Goal: Task Accomplishment & Management: Complete application form

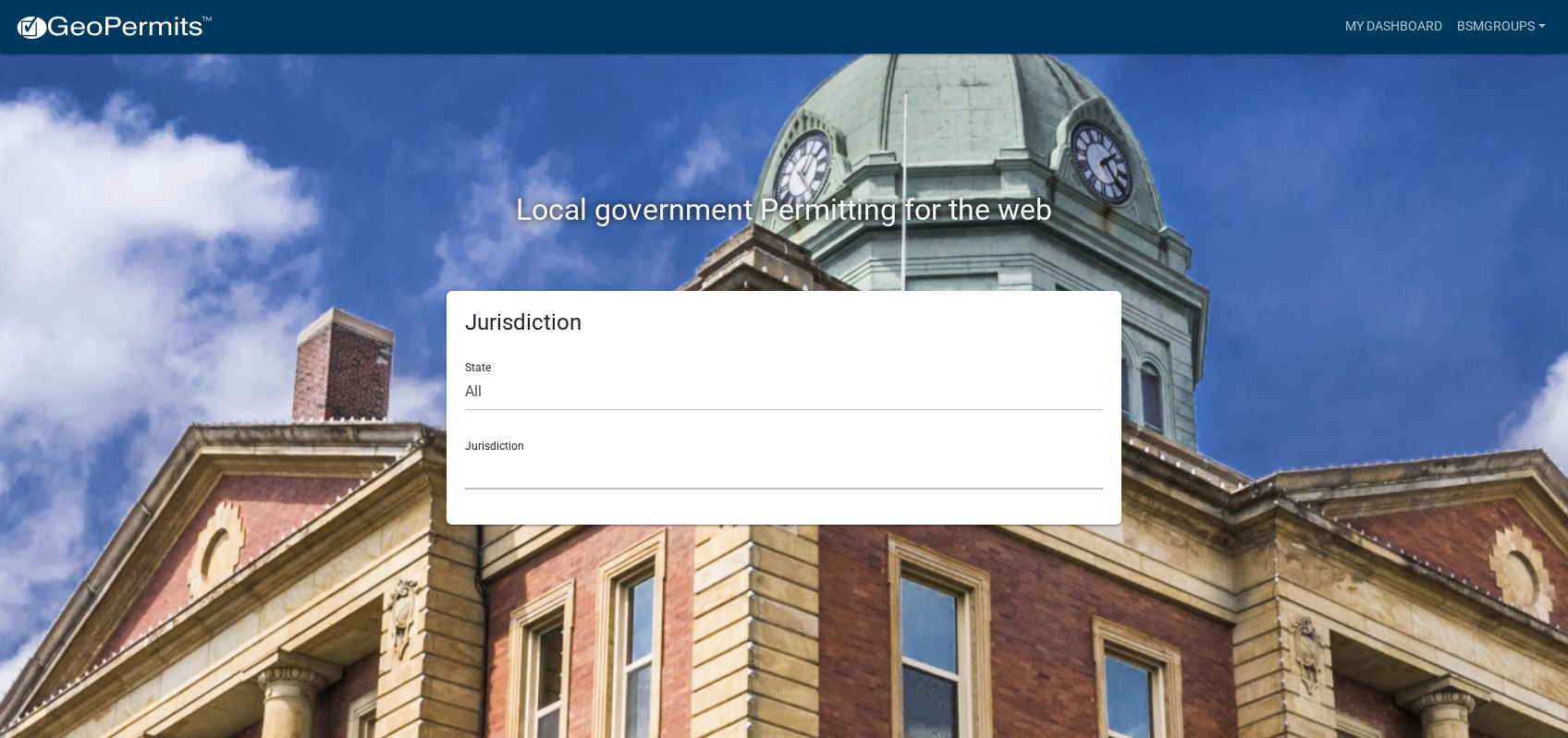
click at [465, 452] on select "[GEOGRAPHIC_DATA], [US_STATE] [GEOGRAPHIC_DATA], [US_STATE][PERSON_NAME][GEOGRA…" at bounding box center [784, 471] width 638 height 38
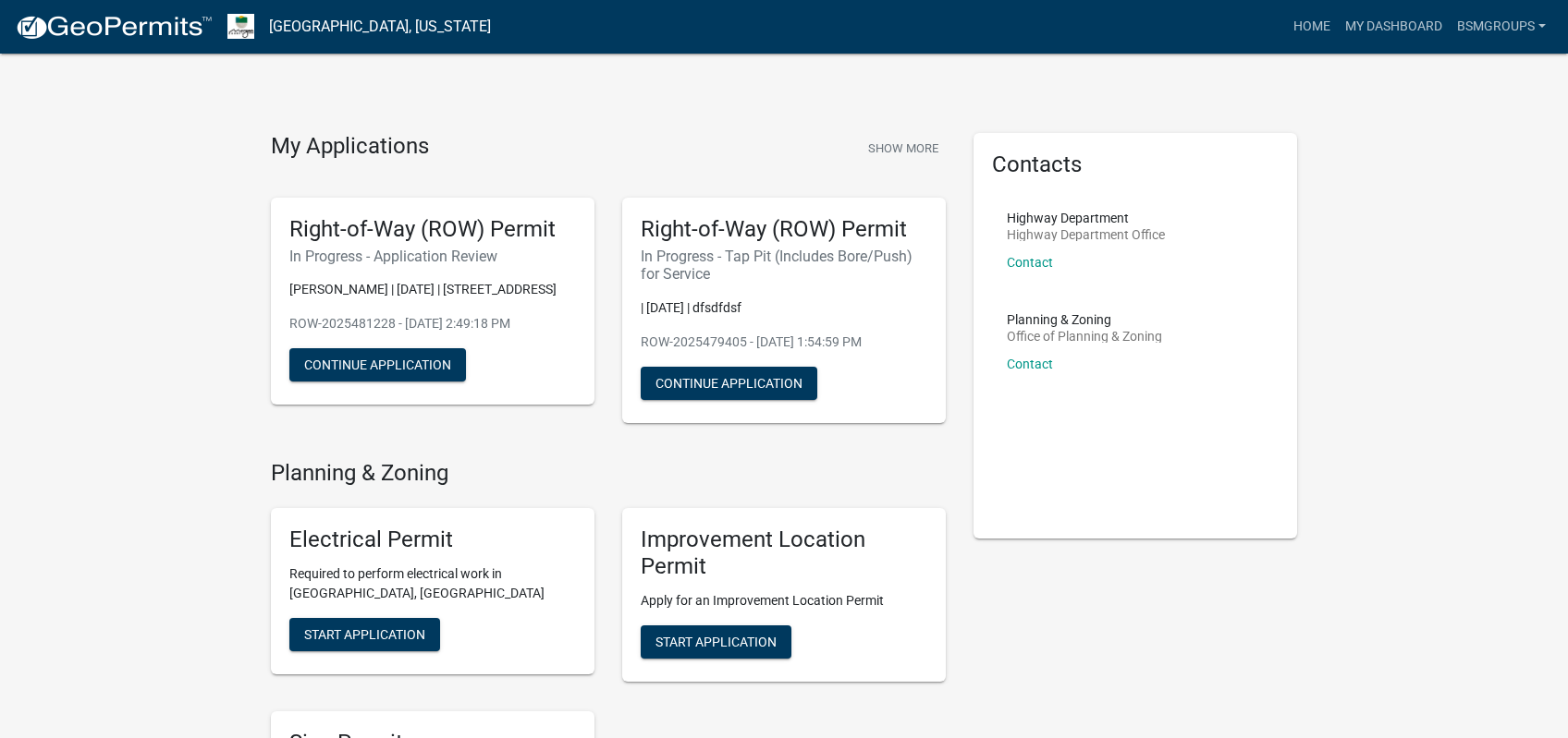
click at [364, 258] on h6 "In Progress - Application Review" at bounding box center [432, 257] width 286 height 17
click at [410, 228] on h5 "Right-of-Way (ROW) Permit" at bounding box center [432, 230] width 286 height 27
click at [1320, 29] on link "Home" at bounding box center [1311, 27] width 52 height 35
click at [1400, 22] on link "My Dashboard" at bounding box center [1393, 27] width 112 height 35
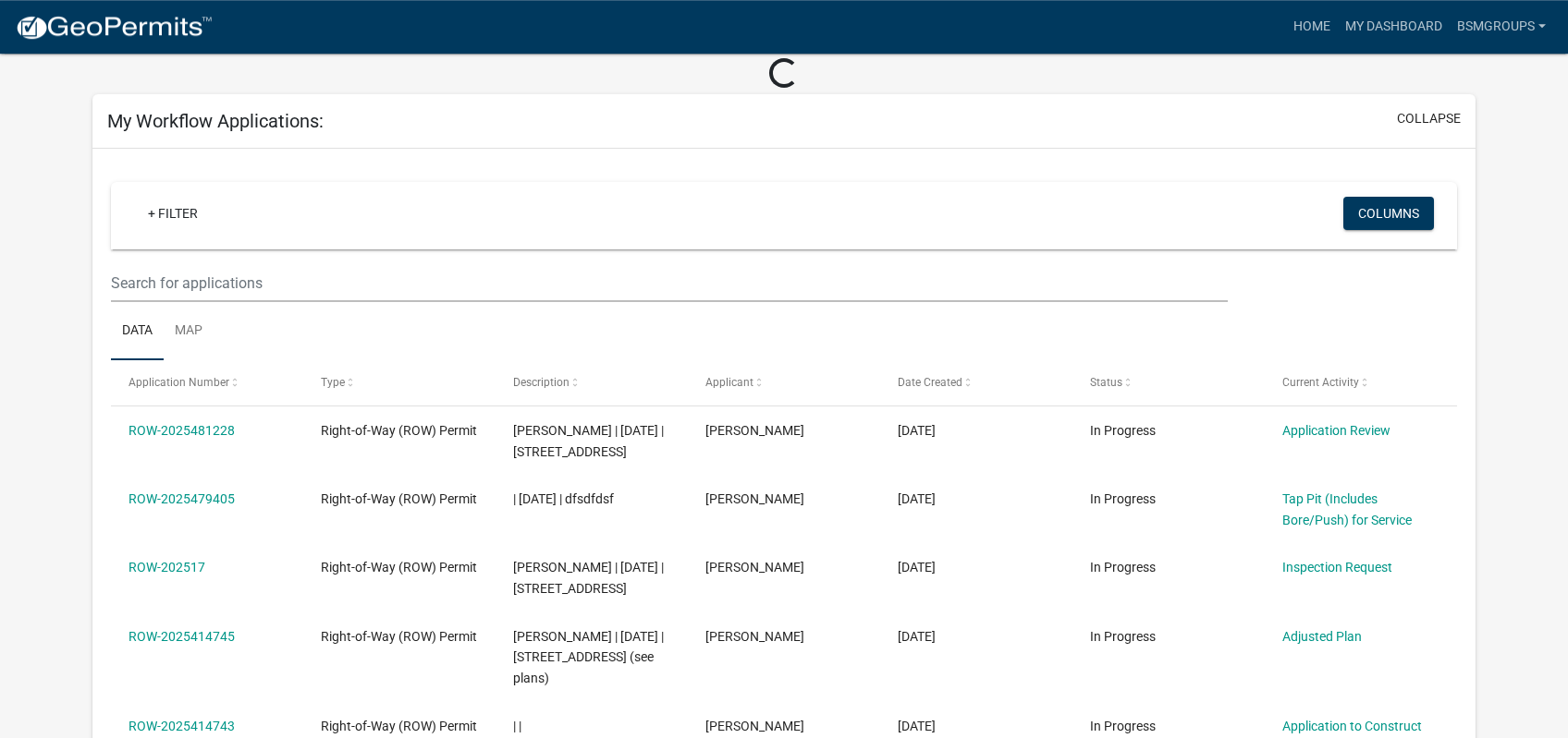
scroll to position [130, 0]
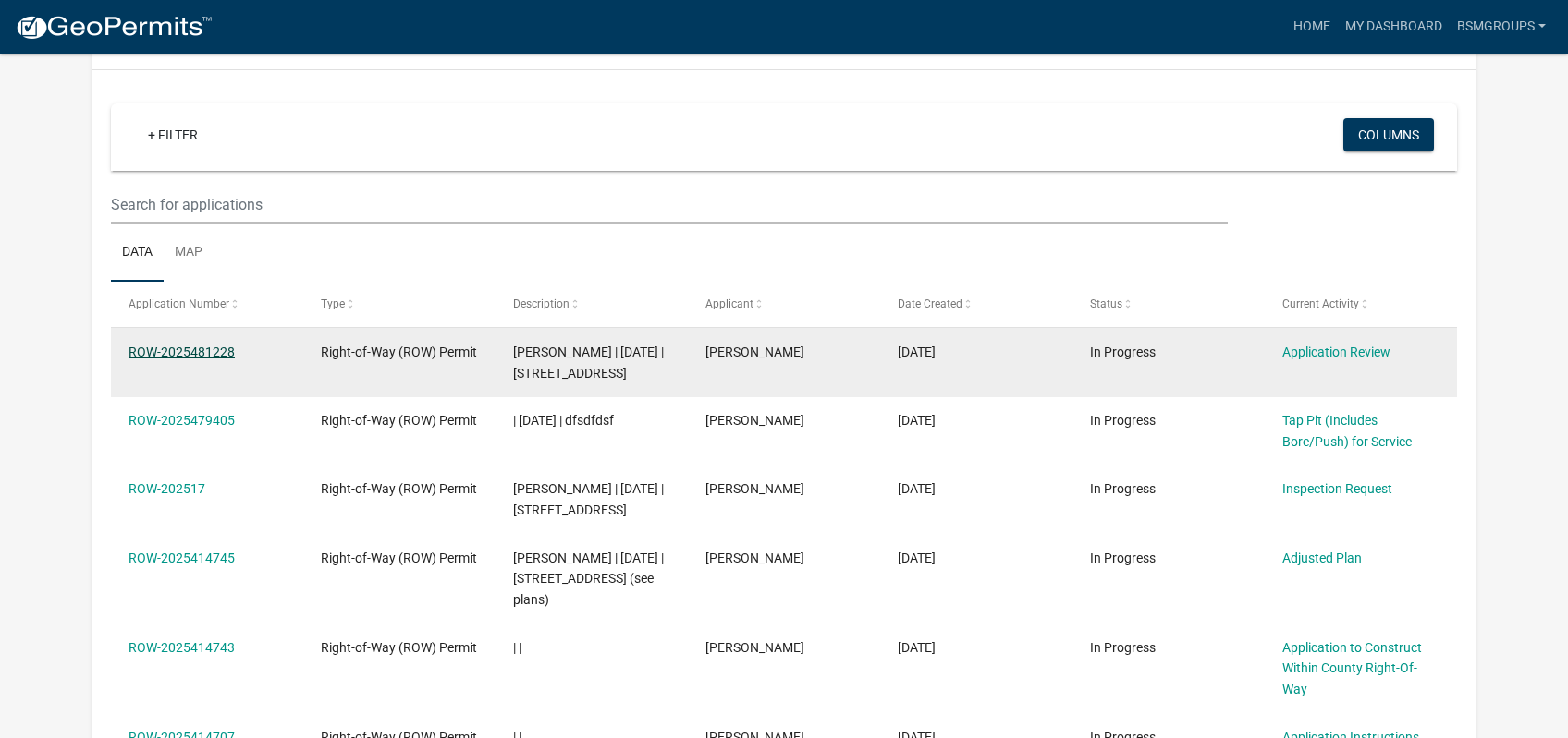
click at [182, 347] on link "ROW-2025481228" at bounding box center [181, 351] width 106 height 14
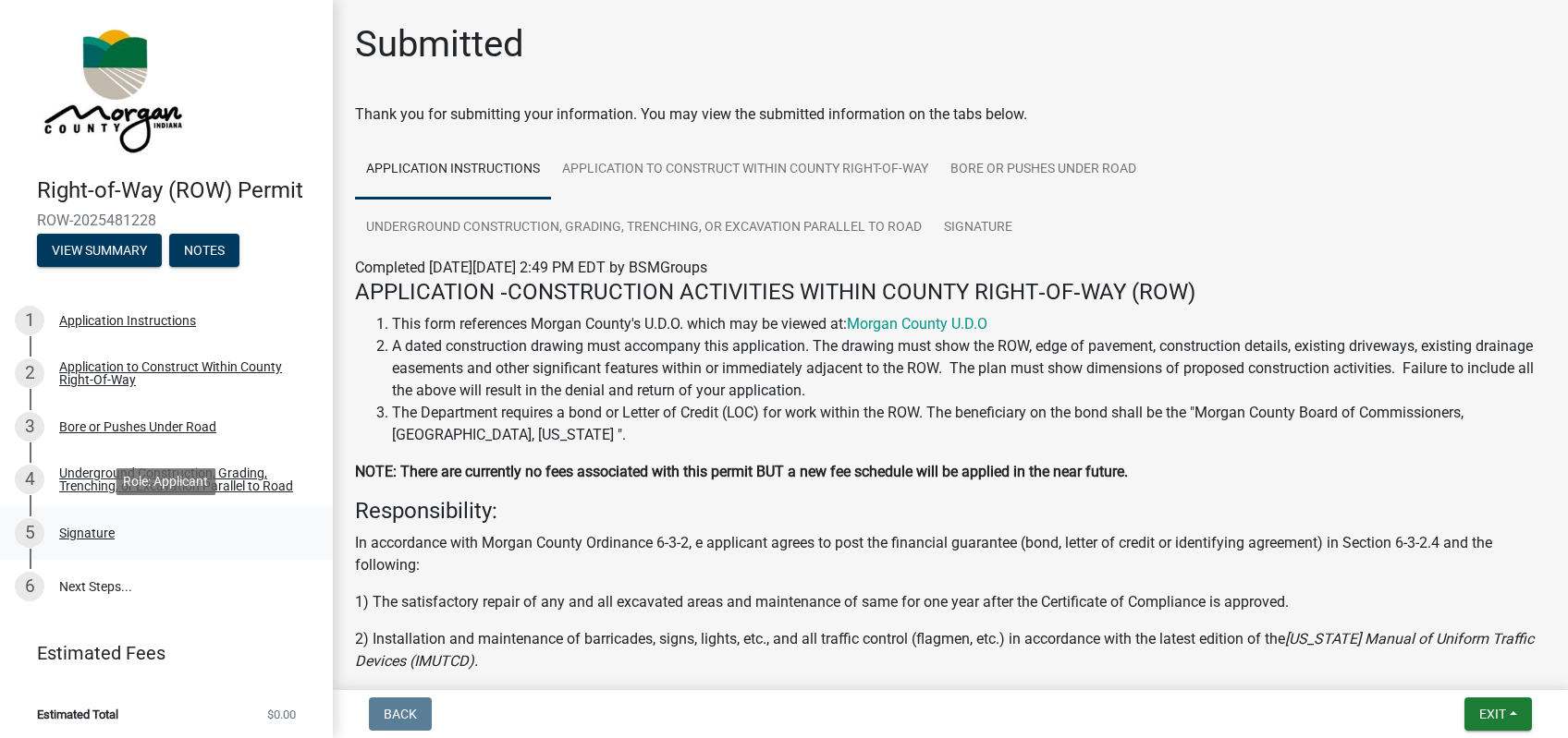
click at [119, 549] on link "5 Signature" at bounding box center [167, 533] width 333 height 54
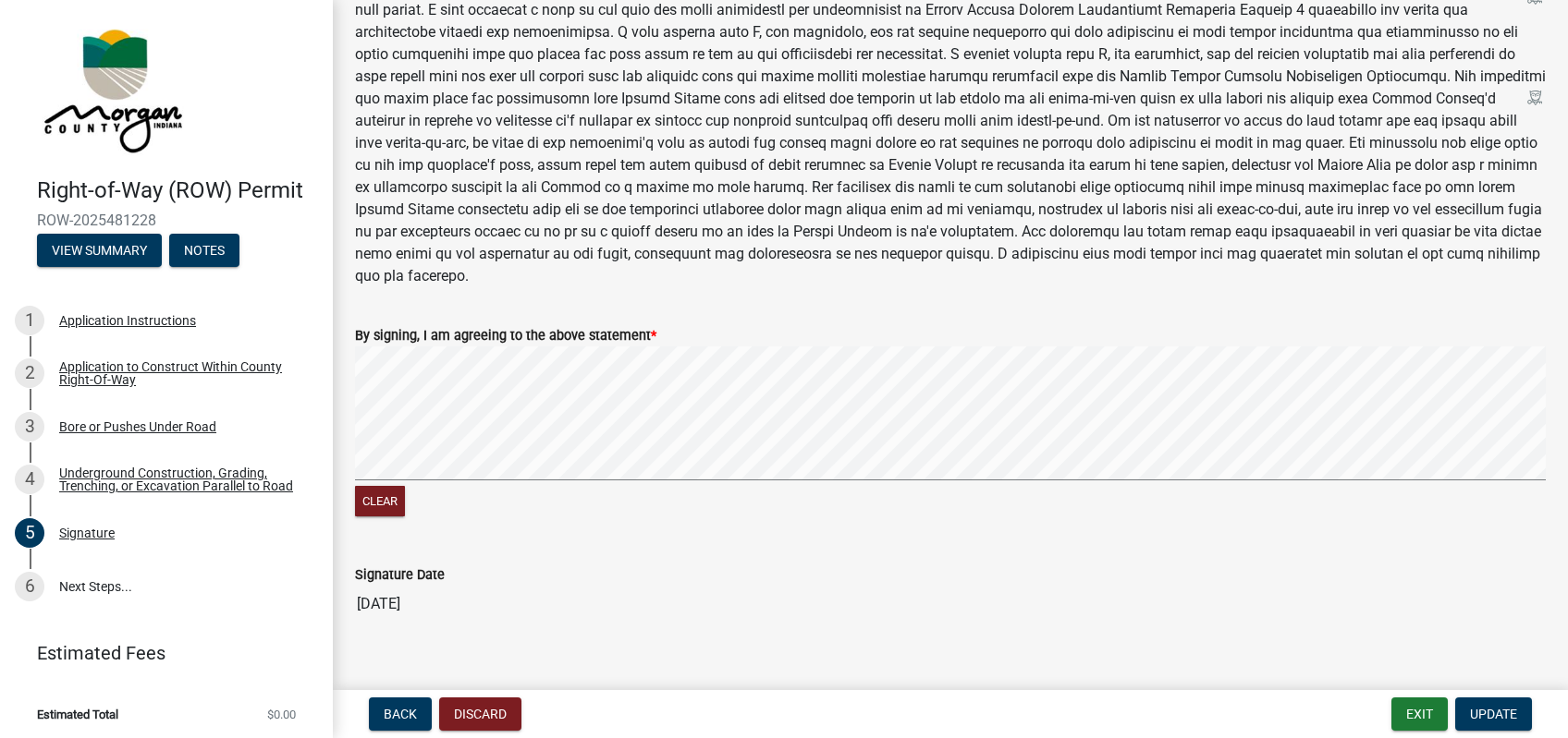
scroll to position [912, 0]
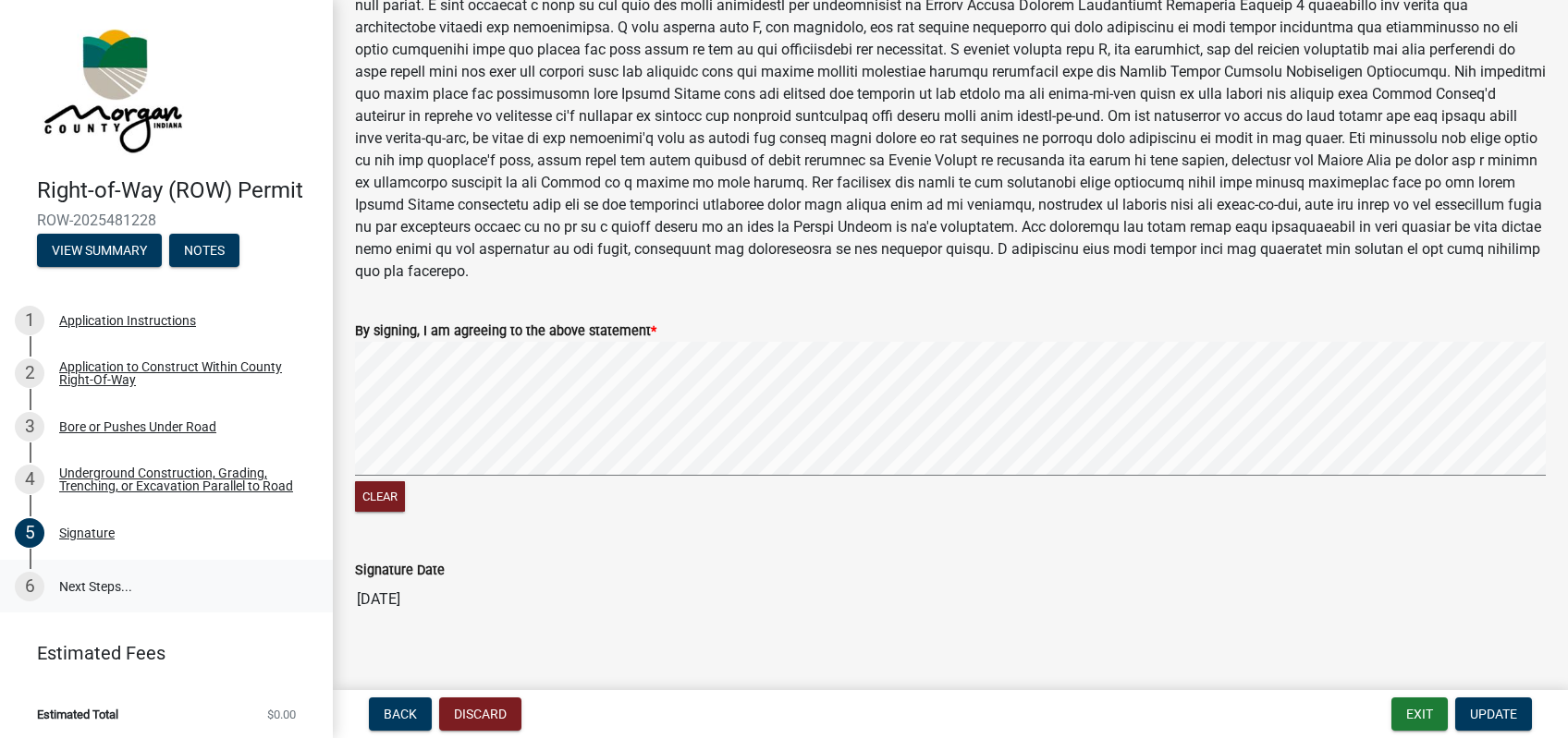
click at [108, 574] on link "6 Next Steps..." at bounding box center [167, 587] width 333 height 54
click at [94, 603] on link "6 Next Steps..." at bounding box center [167, 587] width 333 height 54
click at [167, 434] on div "Bore or Pushes Under Road" at bounding box center [138, 427] width 157 height 13
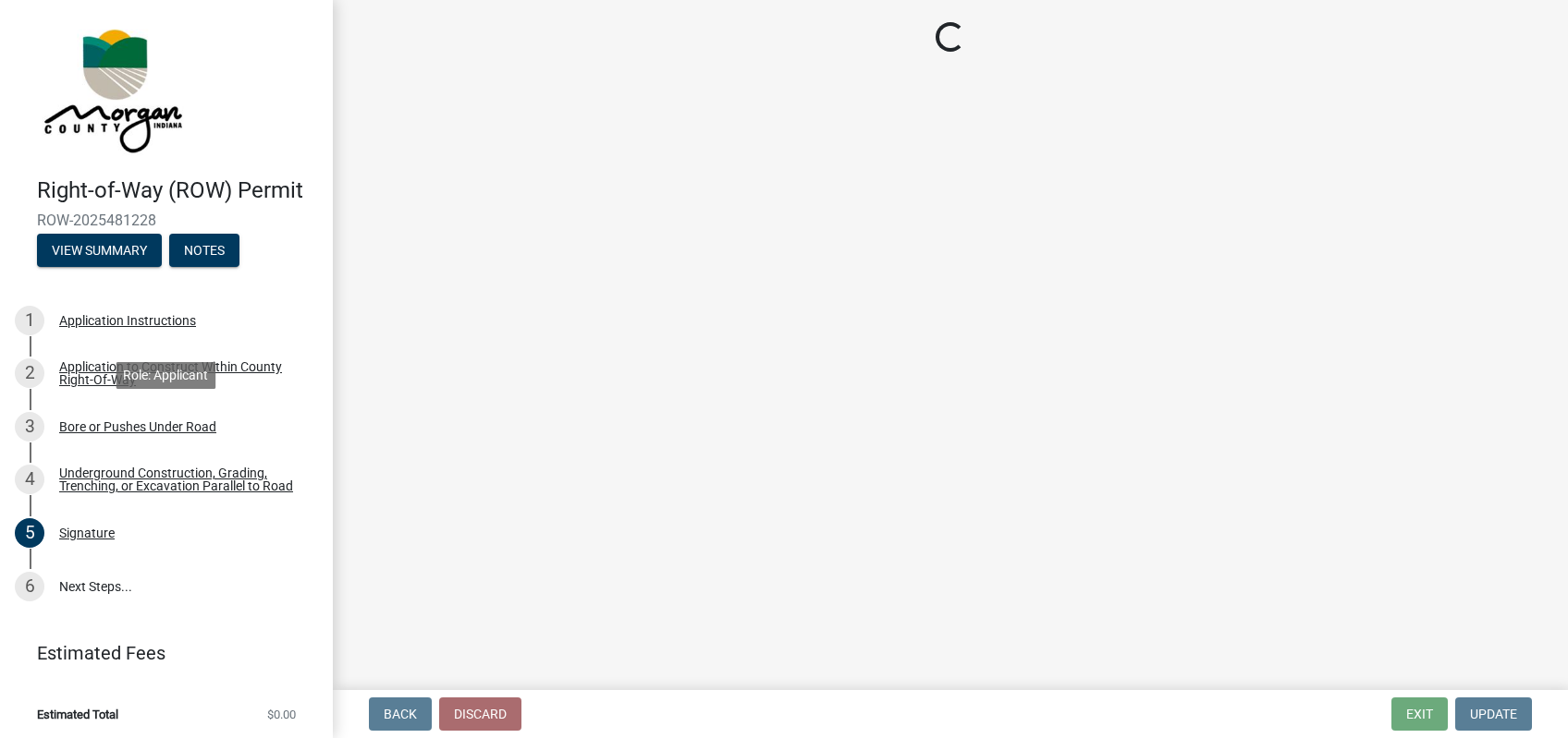
scroll to position [0, 0]
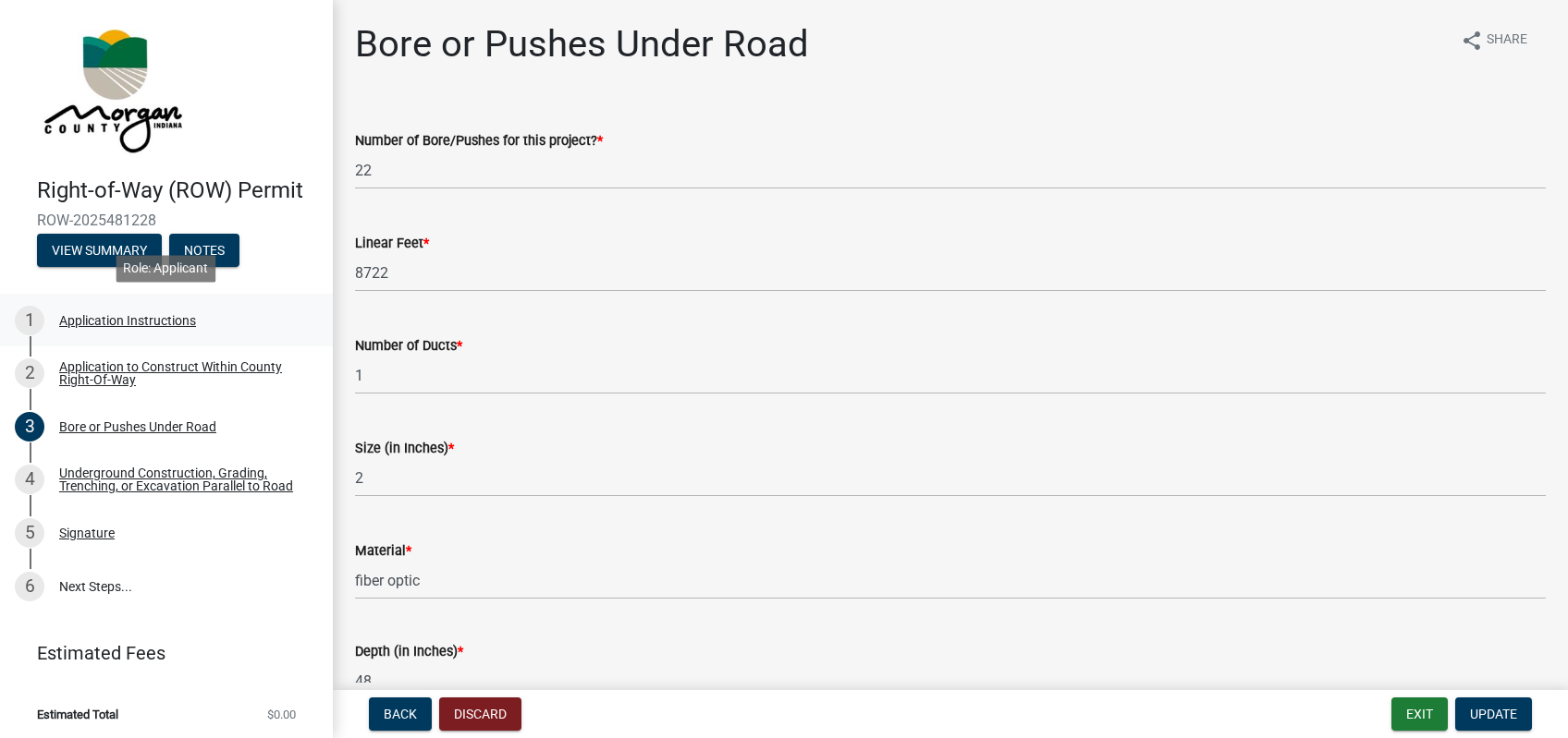
click at [146, 325] on div "Application Instructions" at bounding box center [127, 321] width 137 height 13
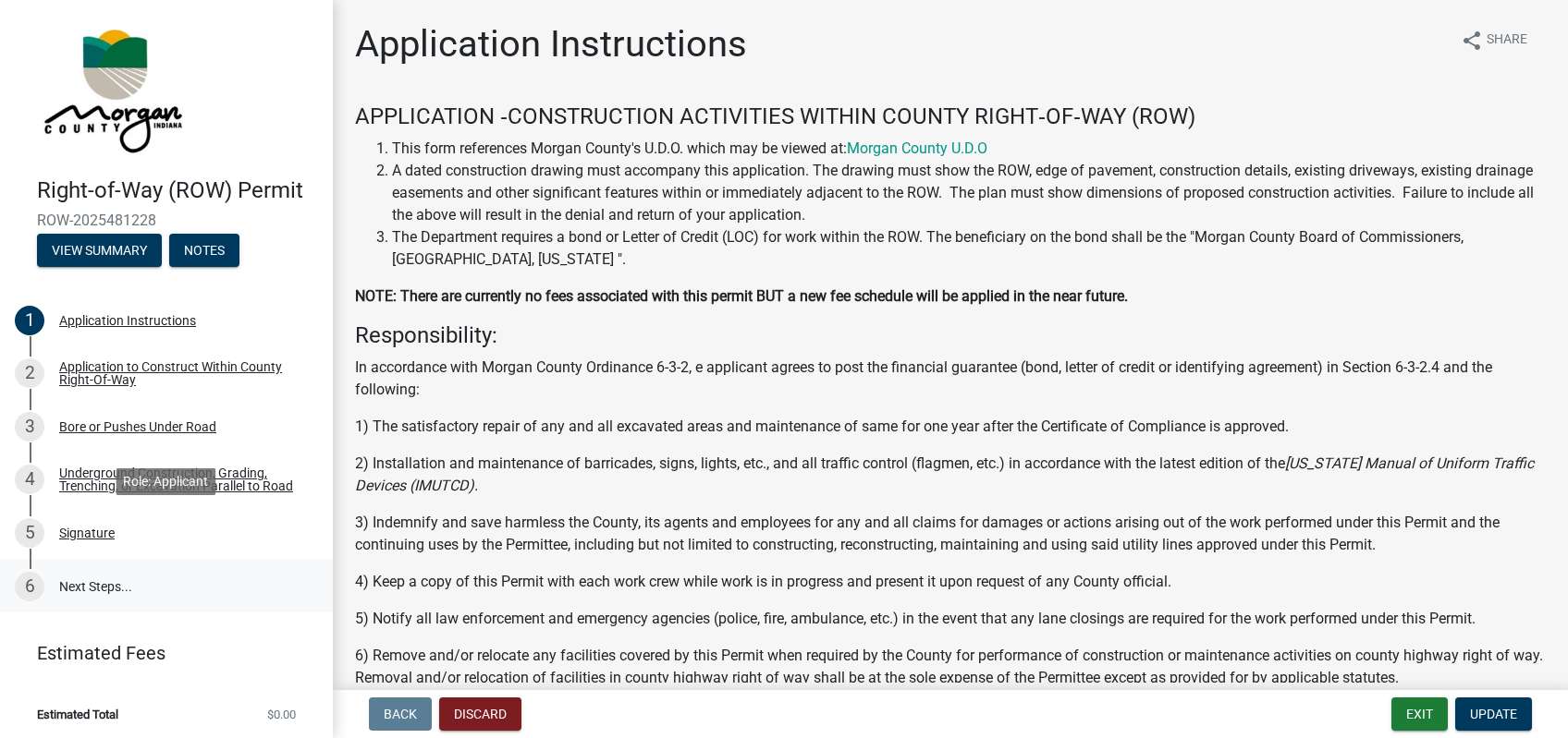
scroll to position [6, 0]
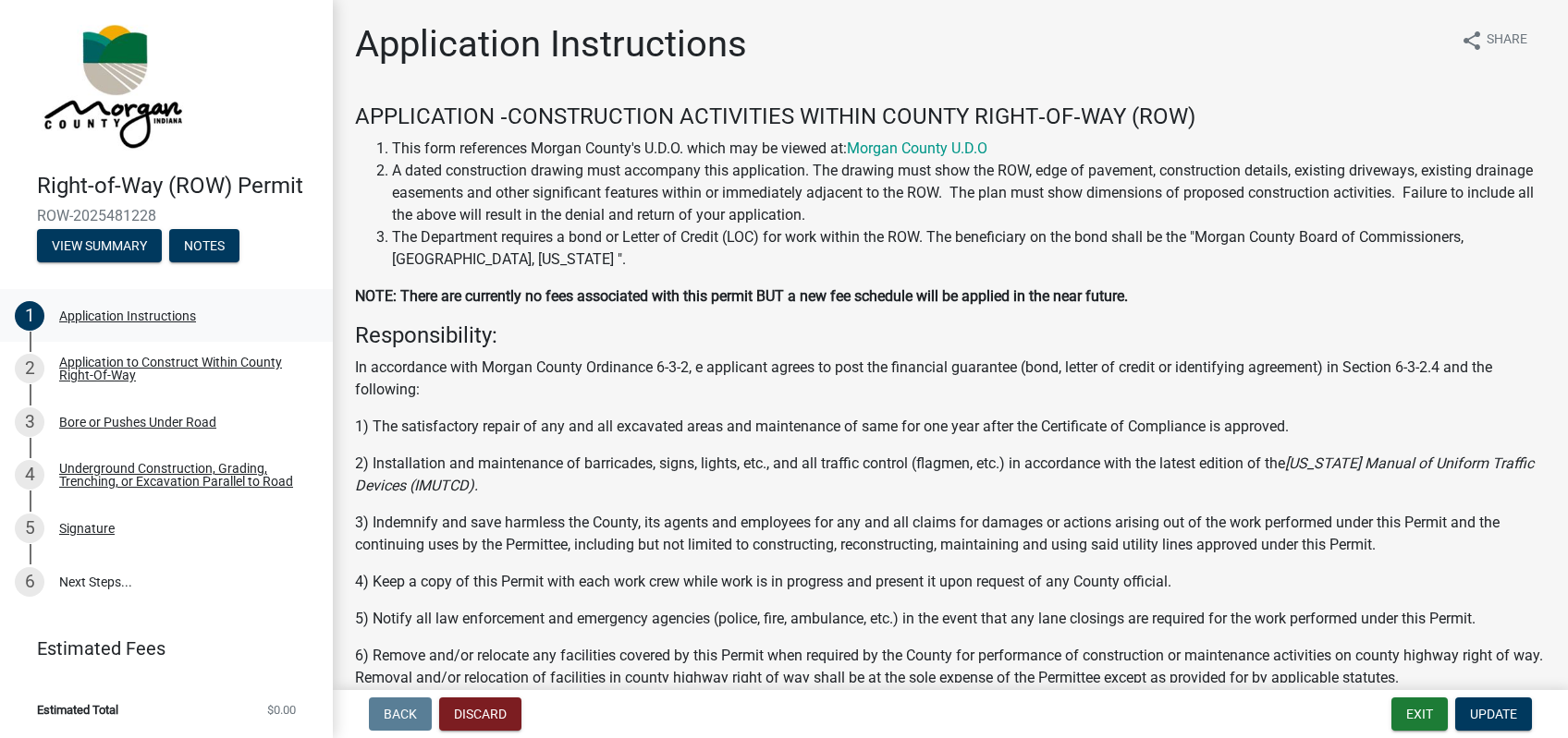
click at [135, 324] on div "1 Application Instructions" at bounding box center [158, 316] width 288 height 30
click at [206, 247] on button "Notes" at bounding box center [204, 245] width 70 height 34
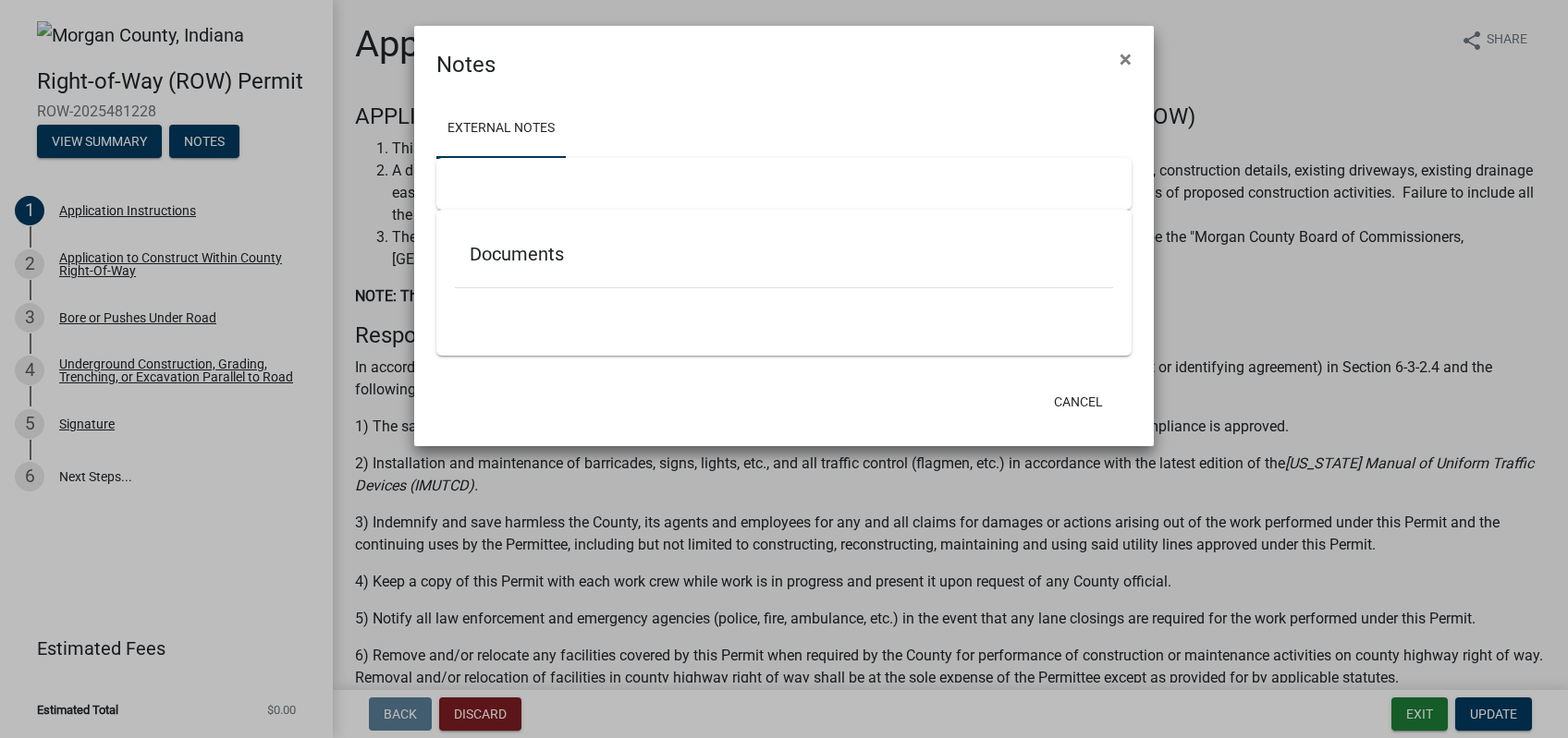
scroll to position [0, 0]
click at [1124, 67] on span "×" at bounding box center [1125, 58] width 12 height 26
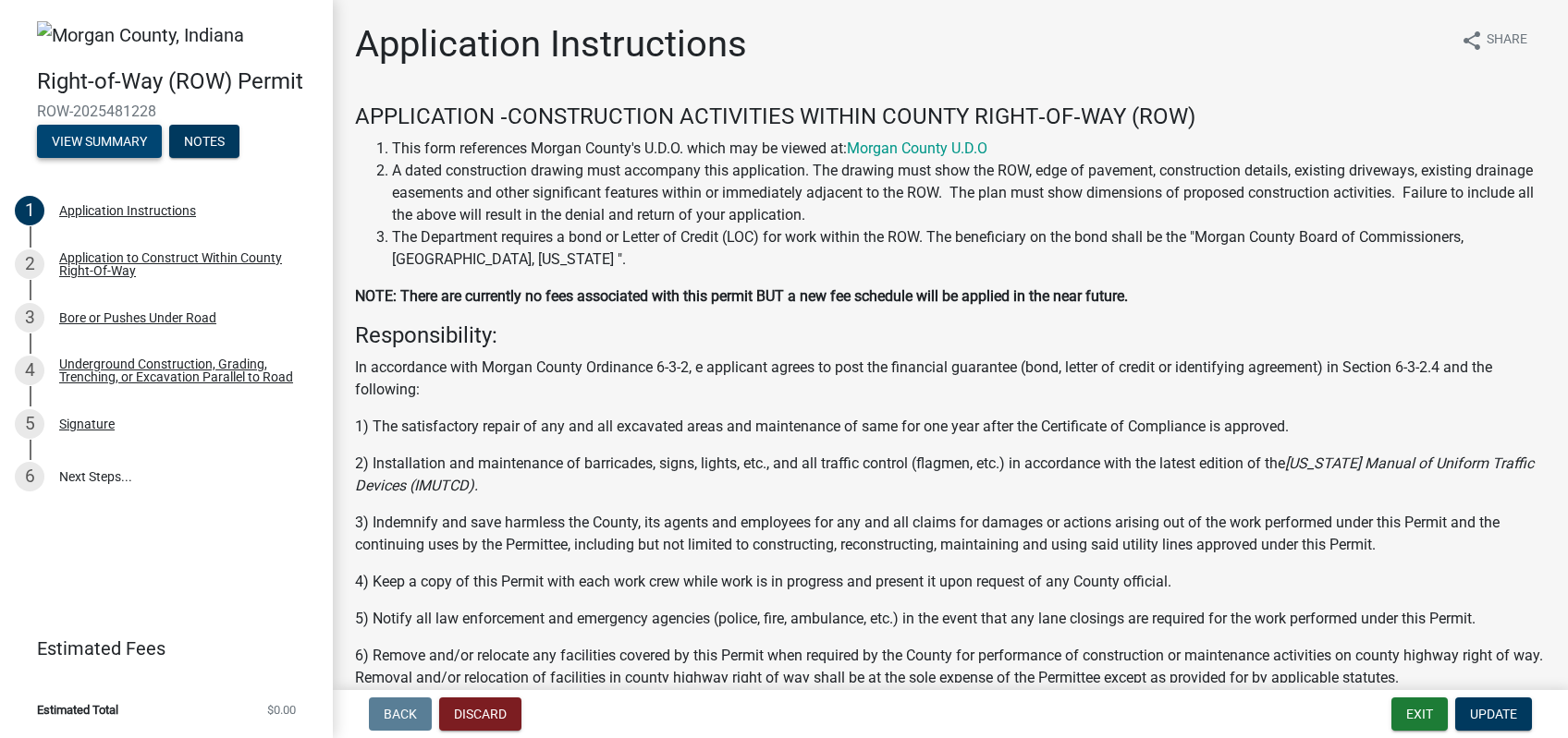
click at [127, 137] on button "View Summary" at bounding box center [100, 141] width 124 height 34
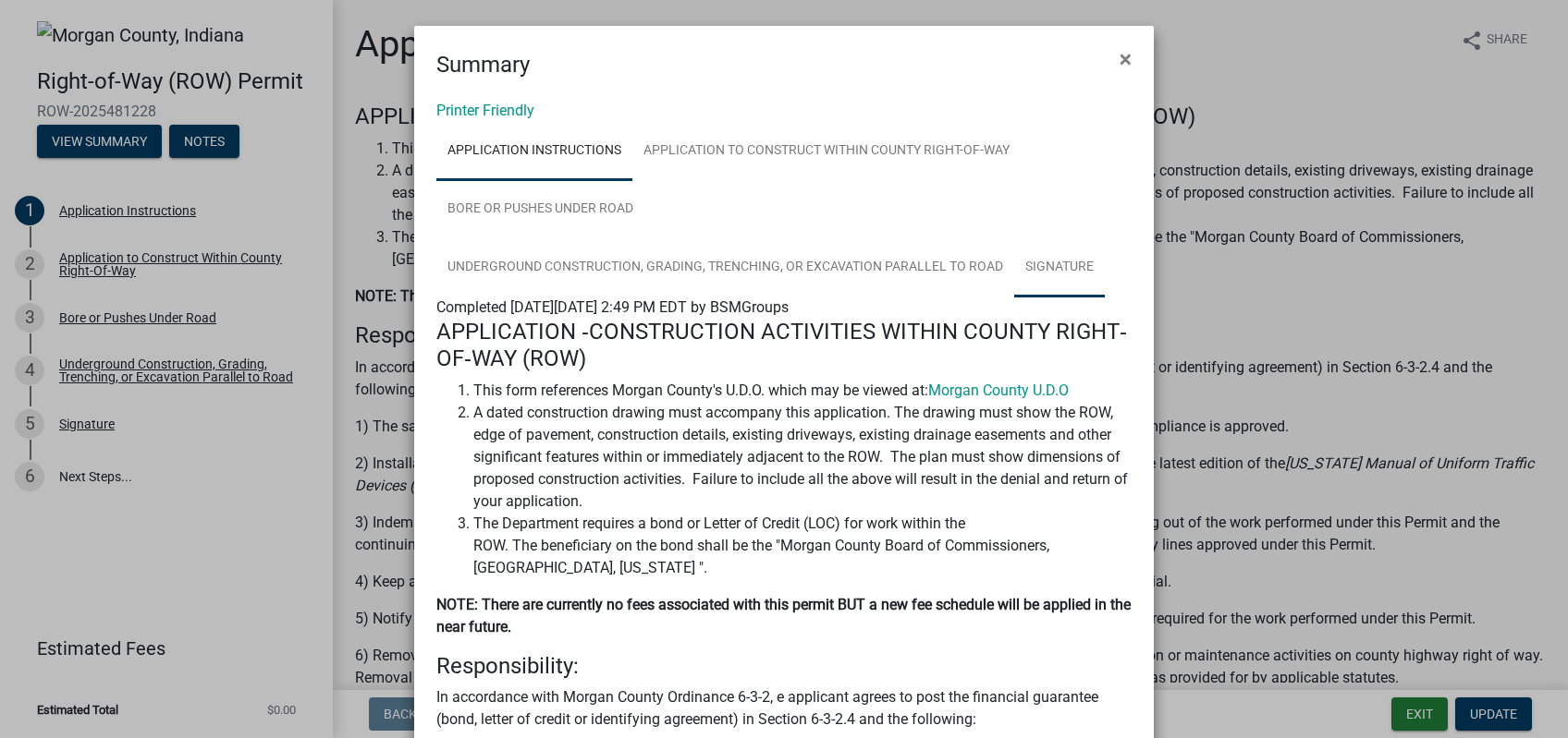
click at [1039, 274] on link "Signature" at bounding box center [1059, 268] width 91 height 59
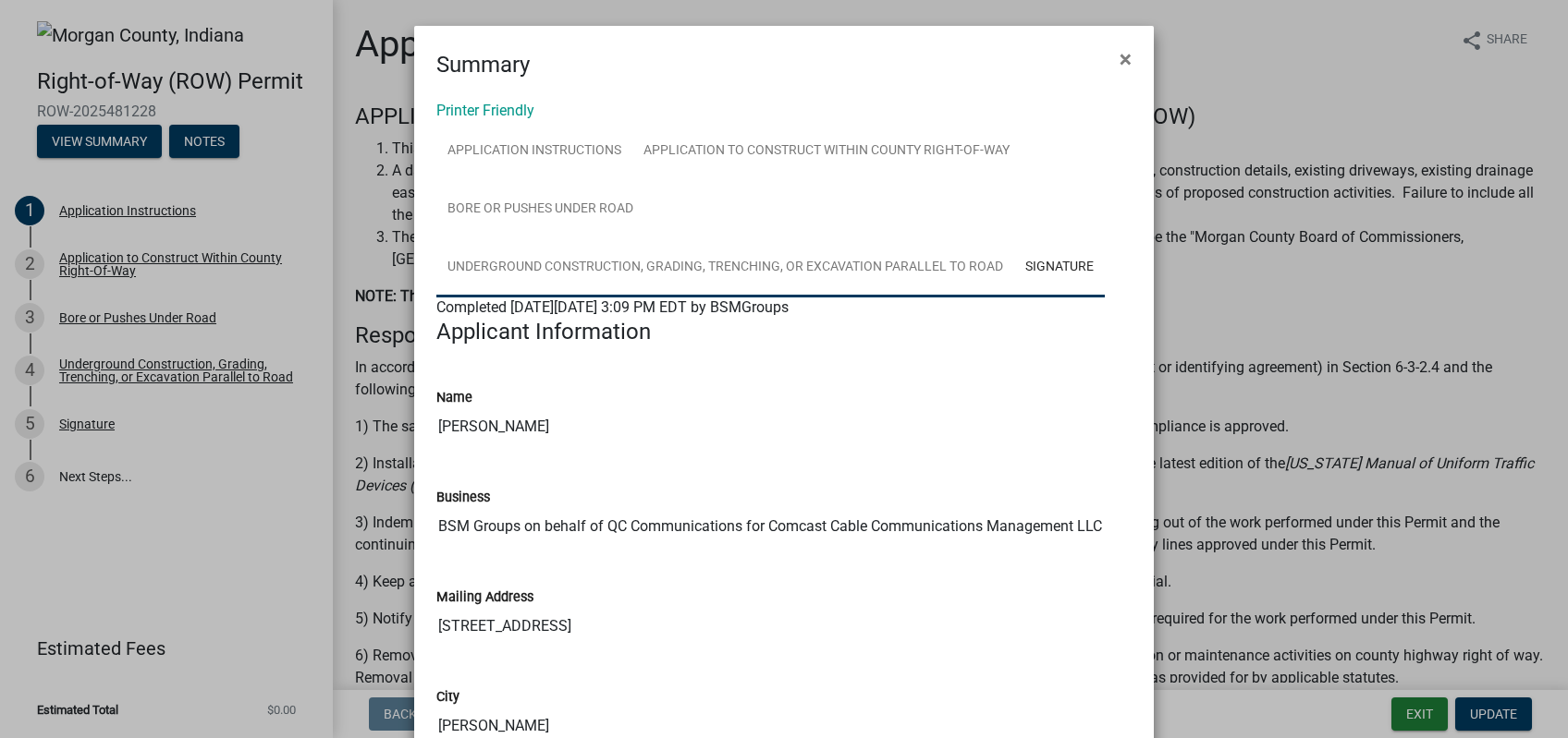
click at [802, 265] on link "Underground Construction, Grading, Trenching, or Excavation Parallel to Road" at bounding box center [725, 268] width 577 height 59
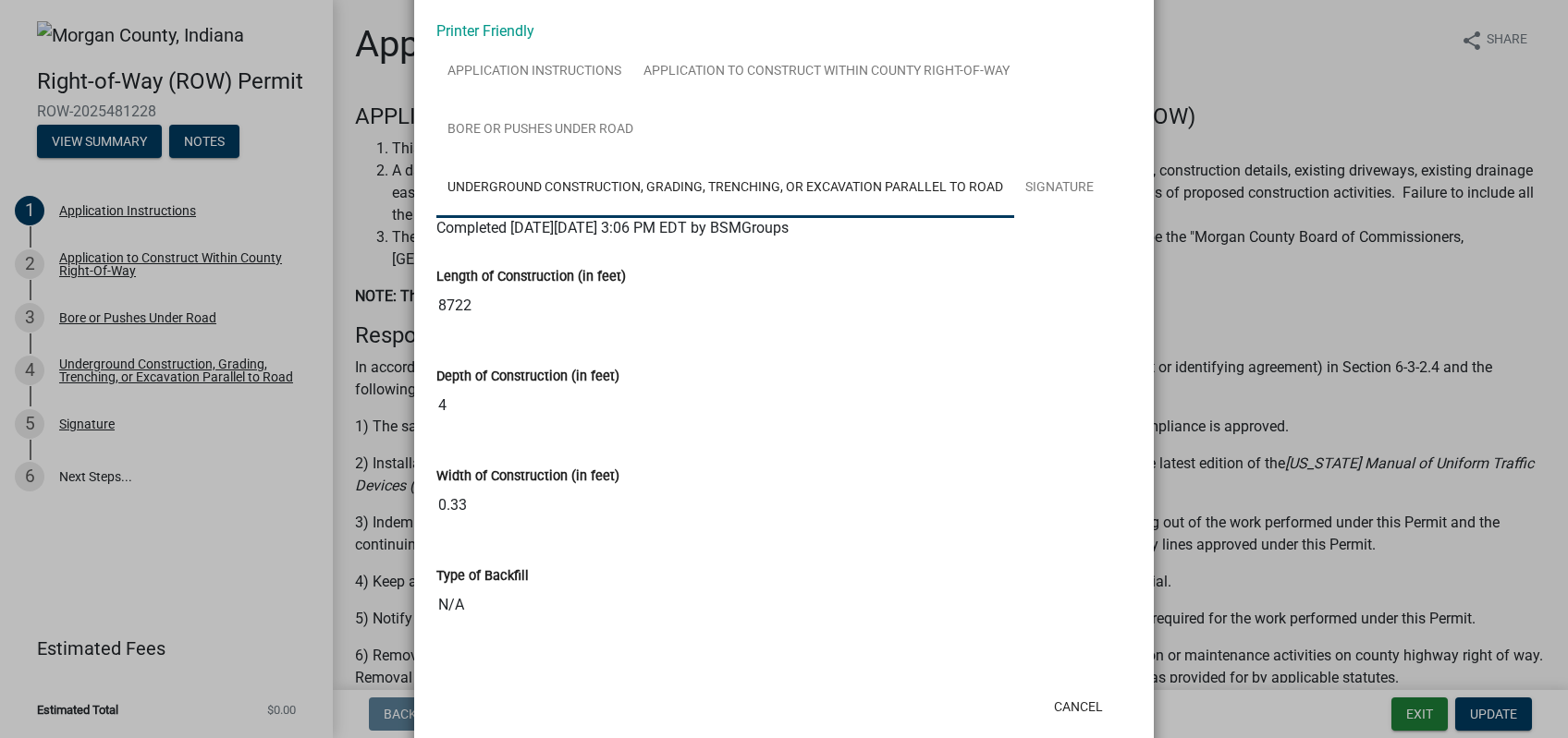
scroll to position [117, 0]
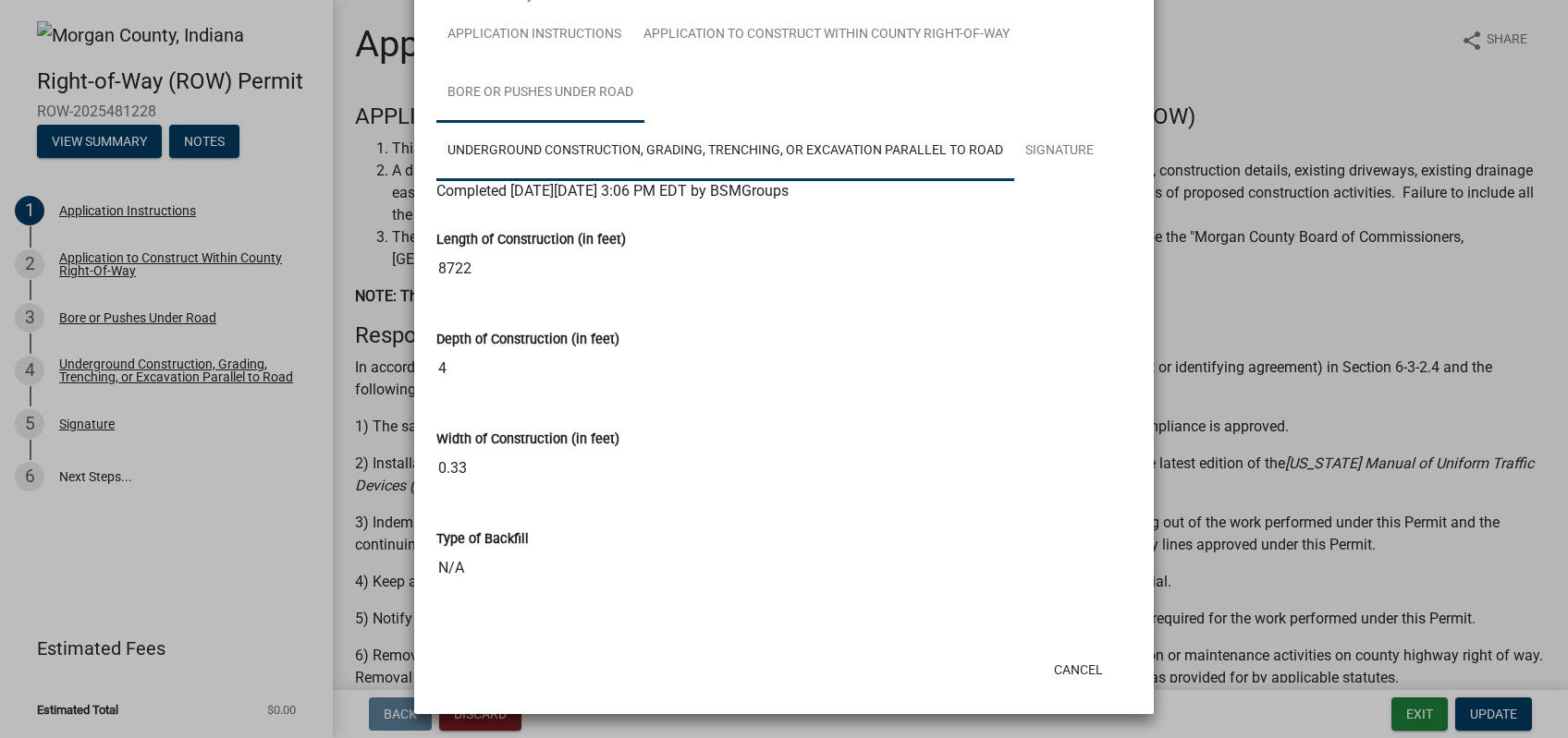
click at [576, 94] on link "Bore or Pushes Under Road" at bounding box center [540, 94] width 208 height 59
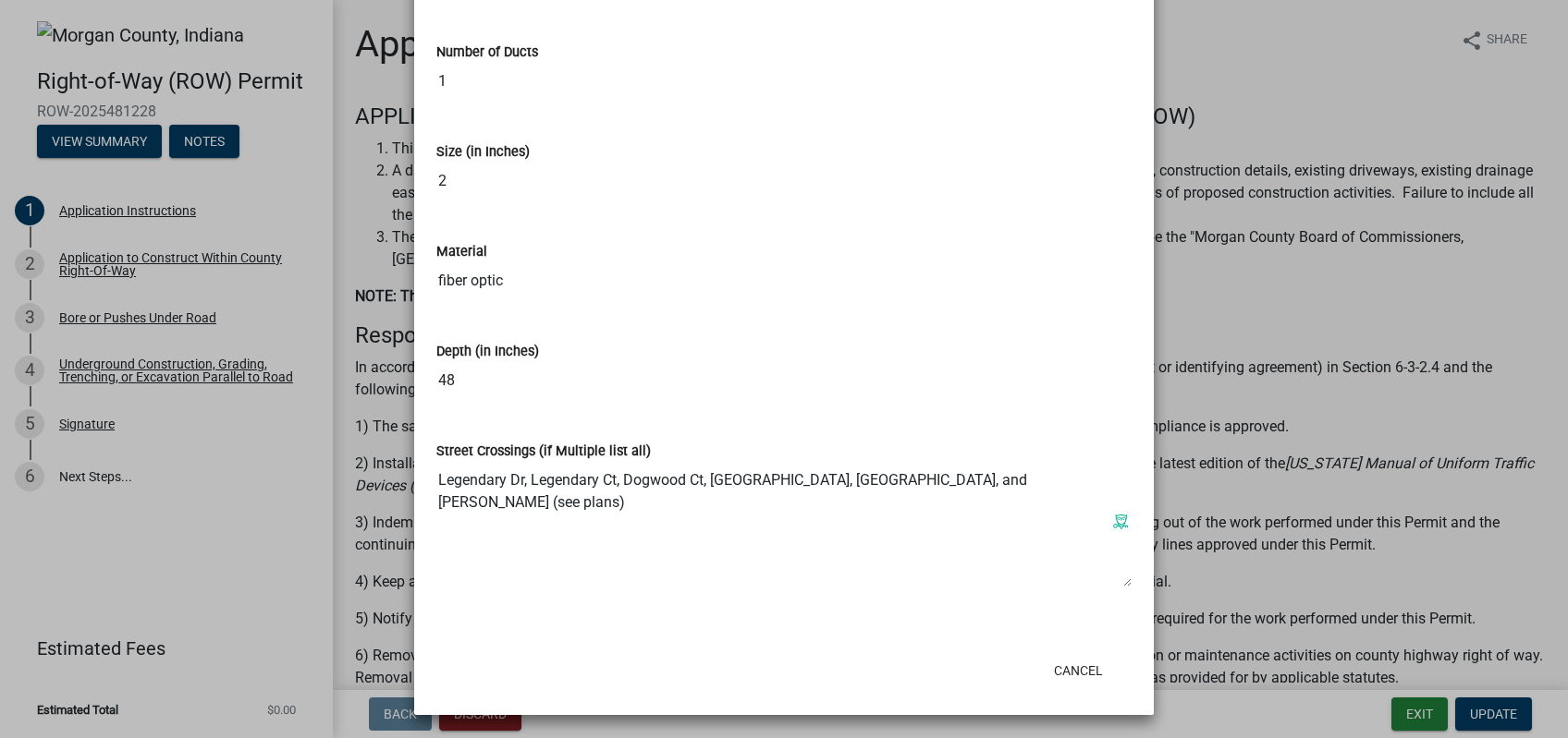
scroll to position [0, 0]
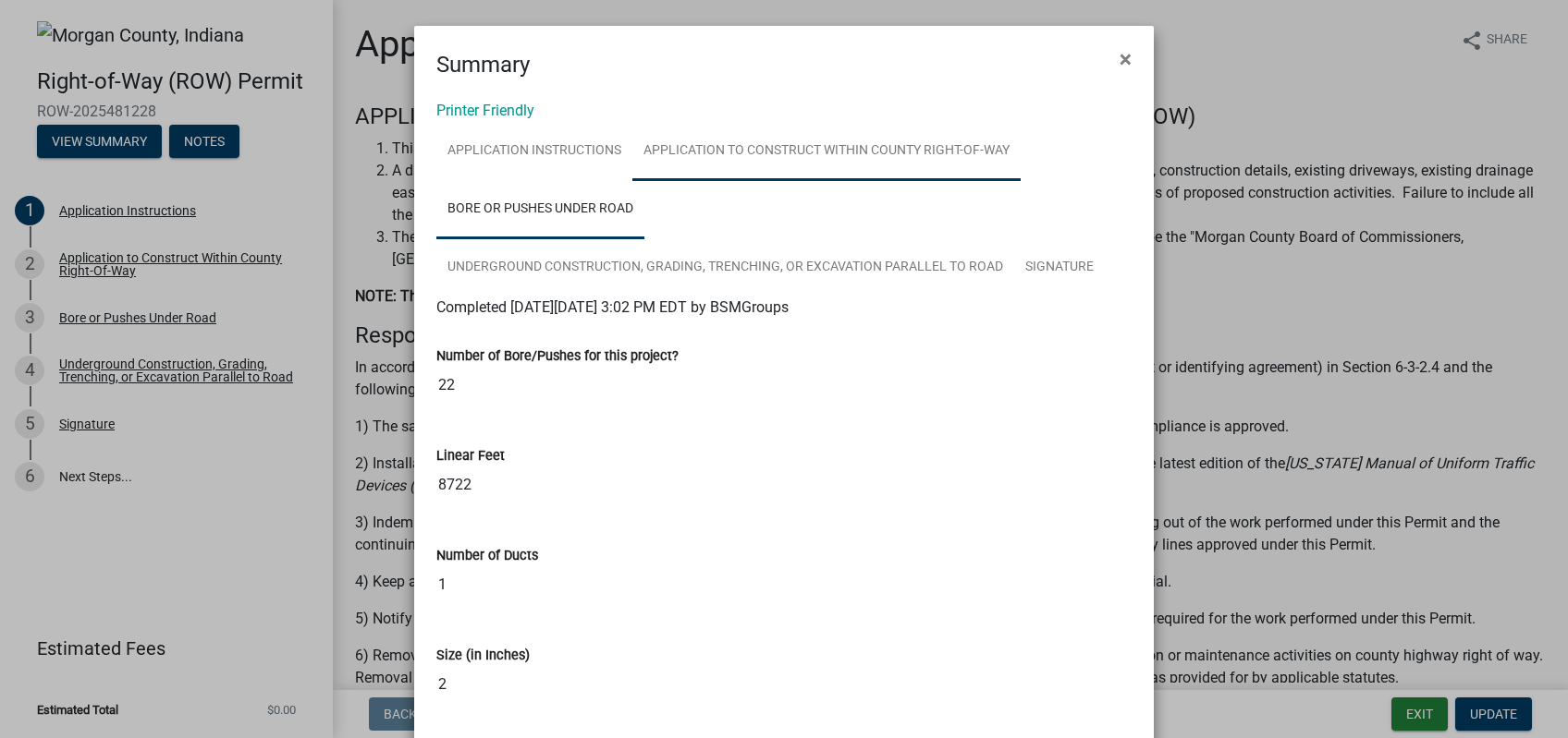
click at [799, 165] on link "Application to Construct Within County Right-Of-Way" at bounding box center [826, 151] width 389 height 59
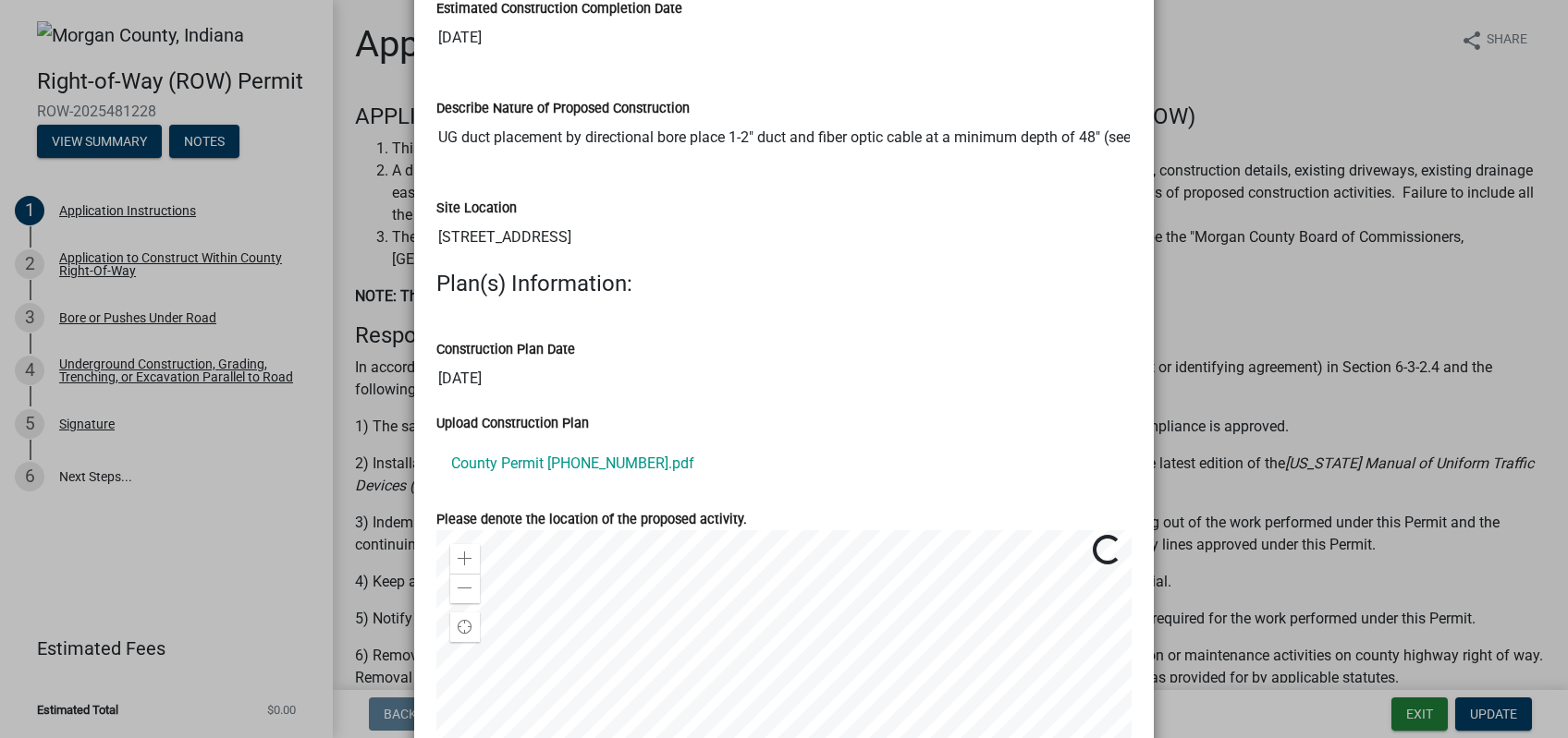
scroll to position [600, 0]
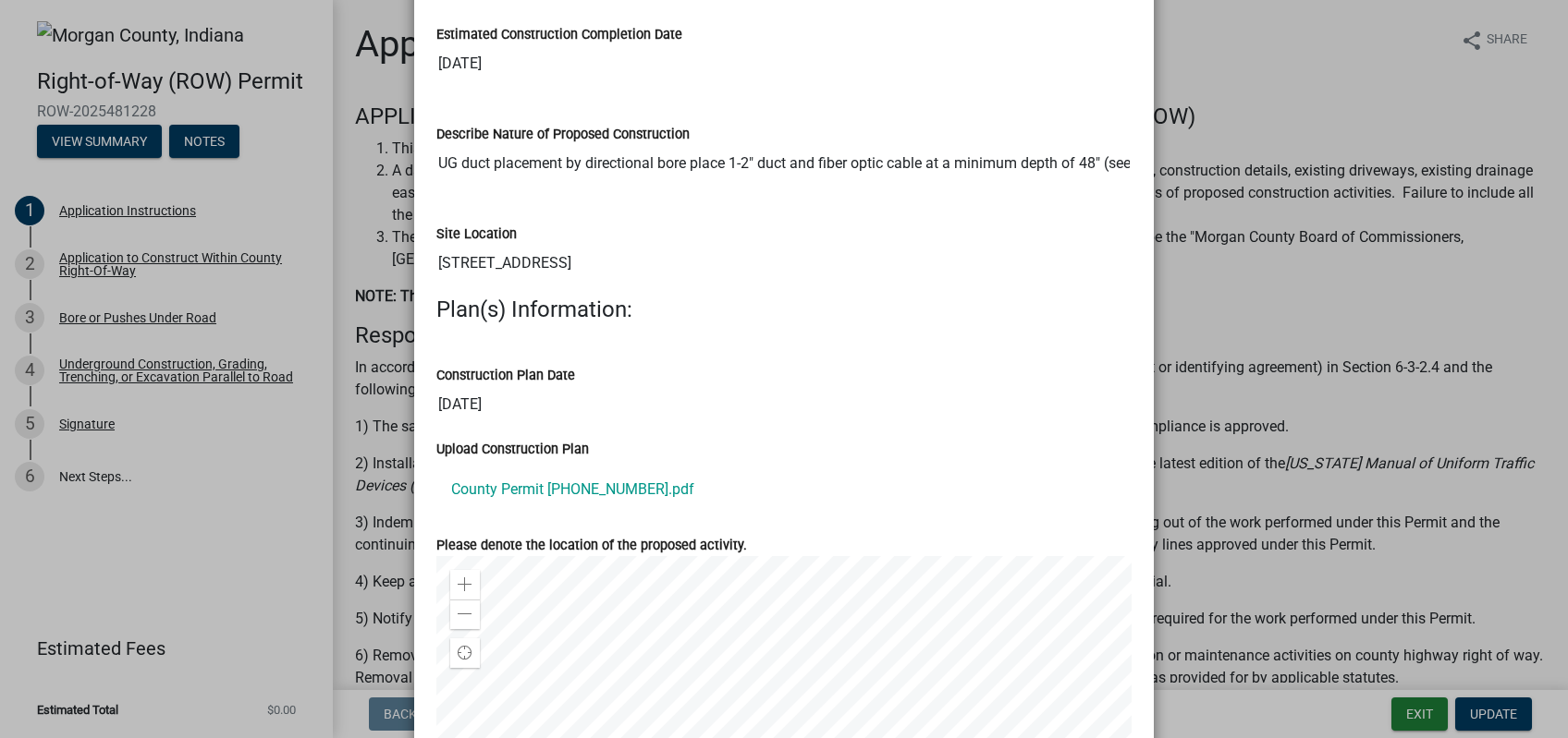
click at [711, 439] on div "Upload Construction Plan" at bounding box center [784, 449] width 695 height 22
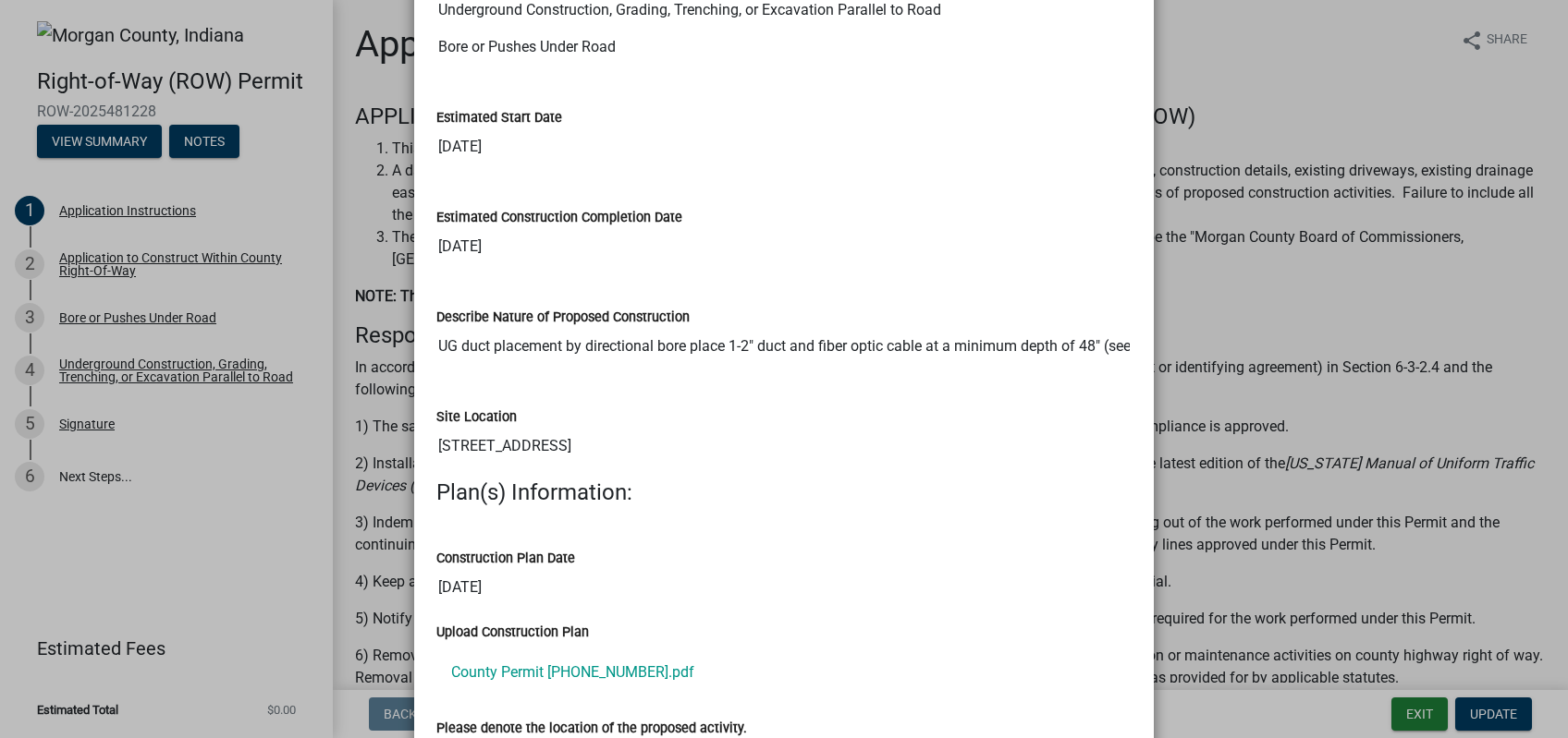
scroll to position [1031, 0]
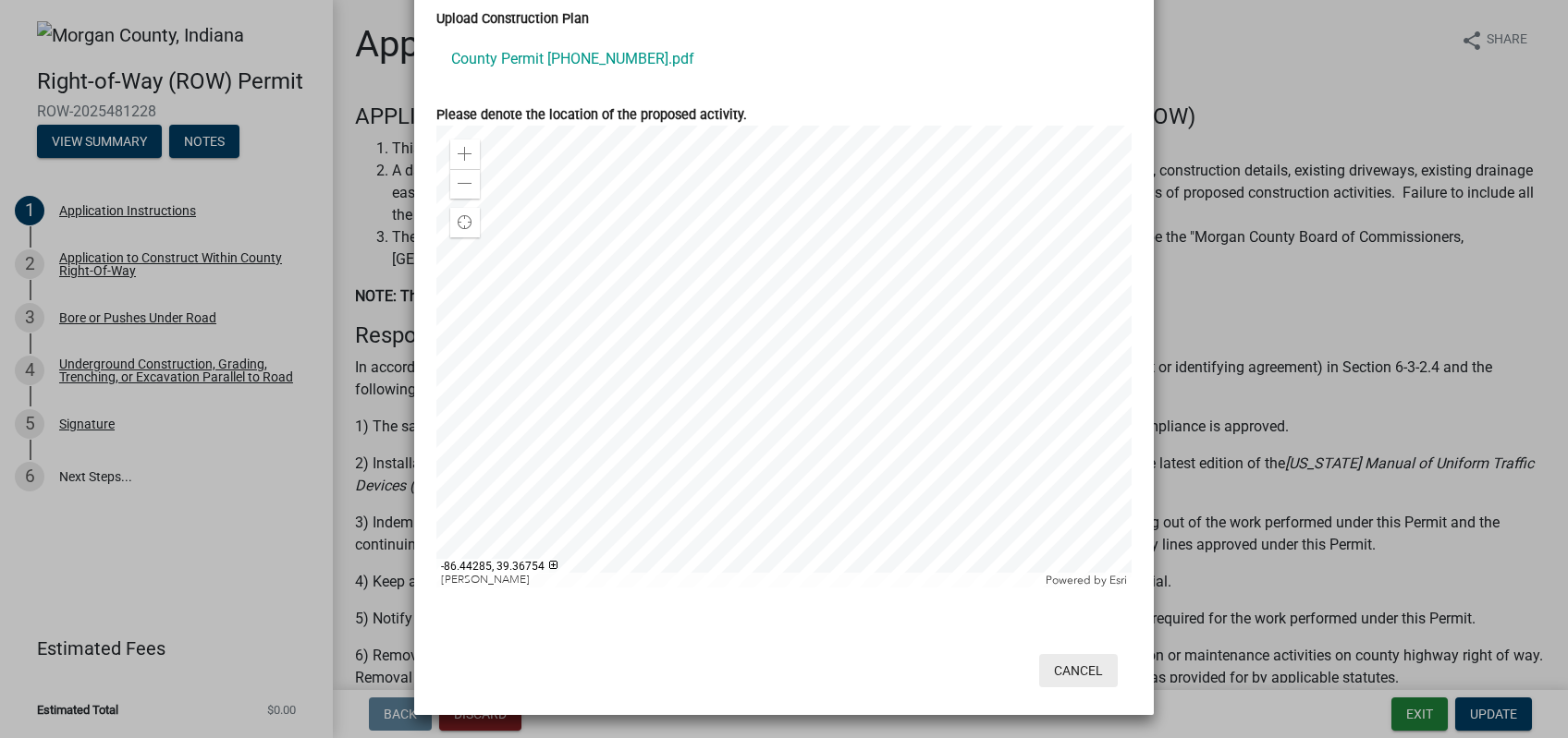
click at [1095, 665] on button "Cancel" at bounding box center [1078, 671] width 78 height 34
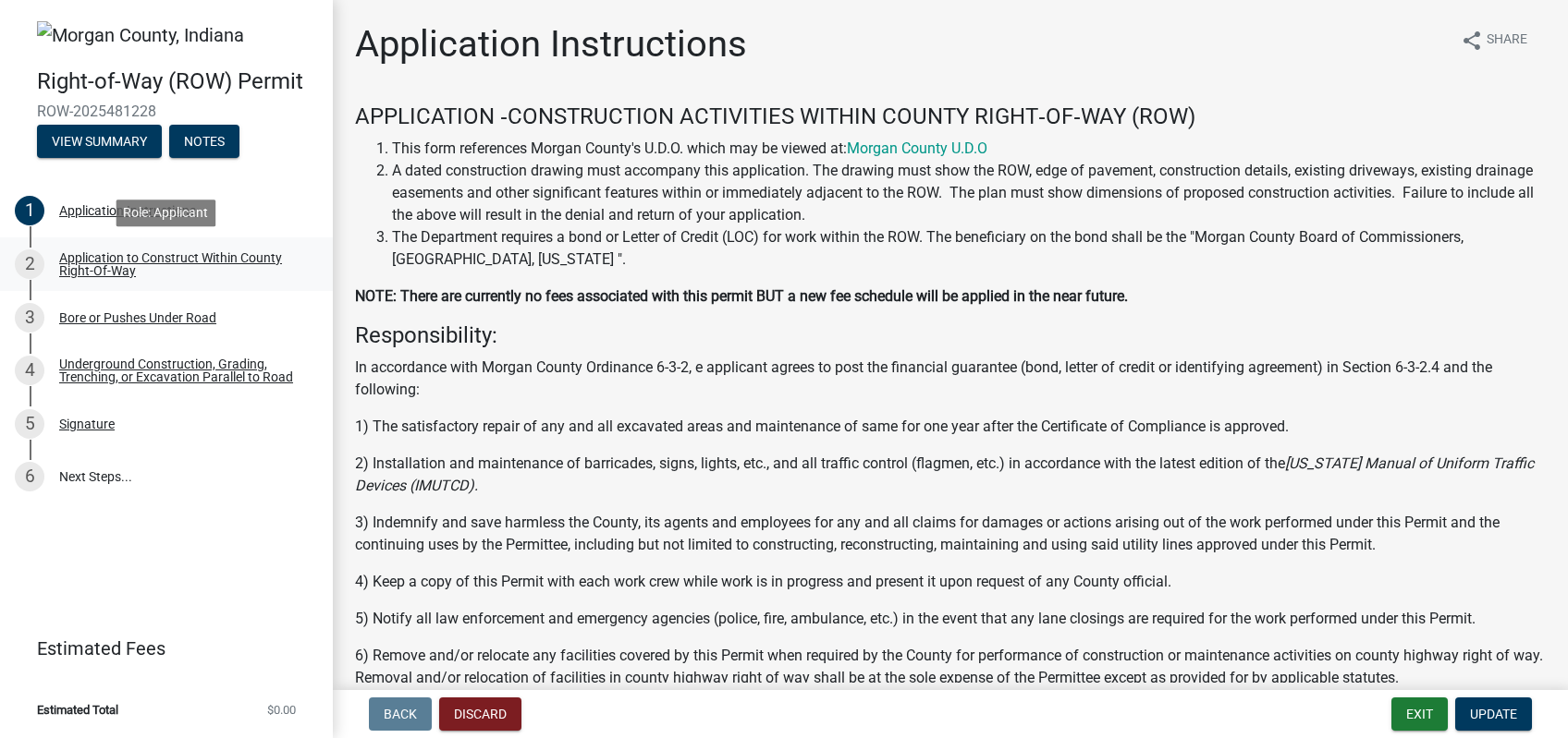
click at [190, 262] on div "Application to Construct Within County Right-Of-Way" at bounding box center [181, 264] width 244 height 26
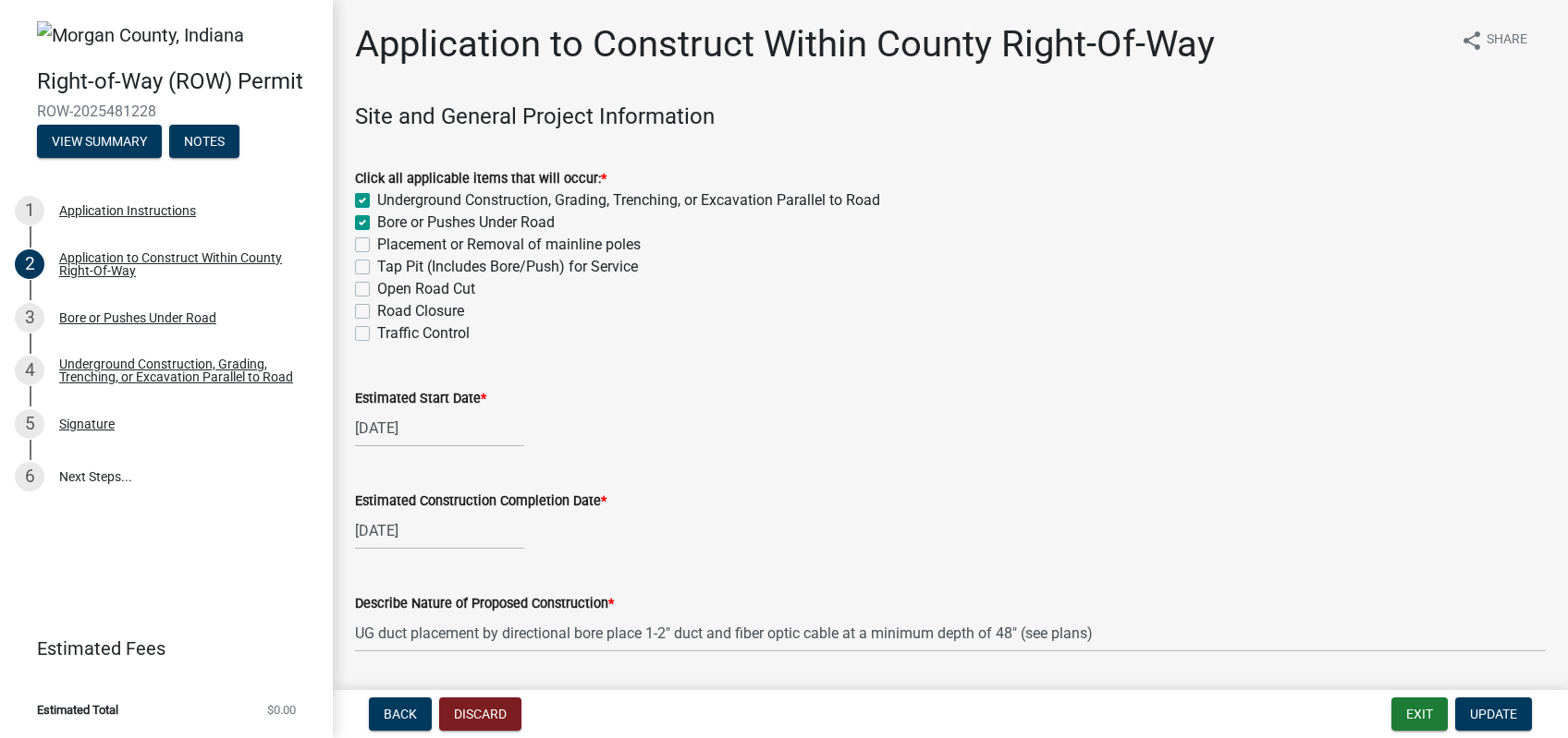
scroll to position [574, 0]
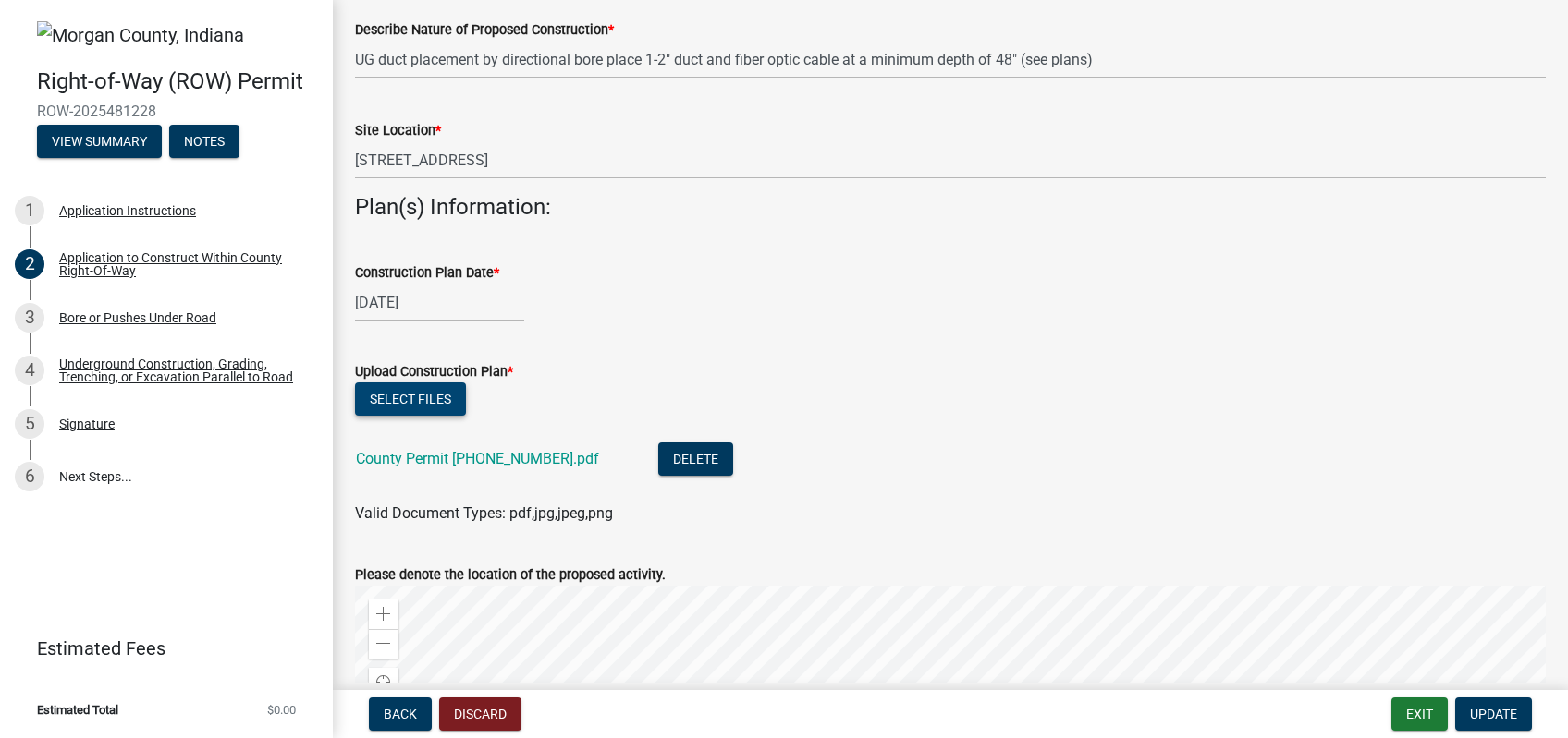
click at [420, 399] on button "Select files" at bounding box center [411, 399] width 111 height 34
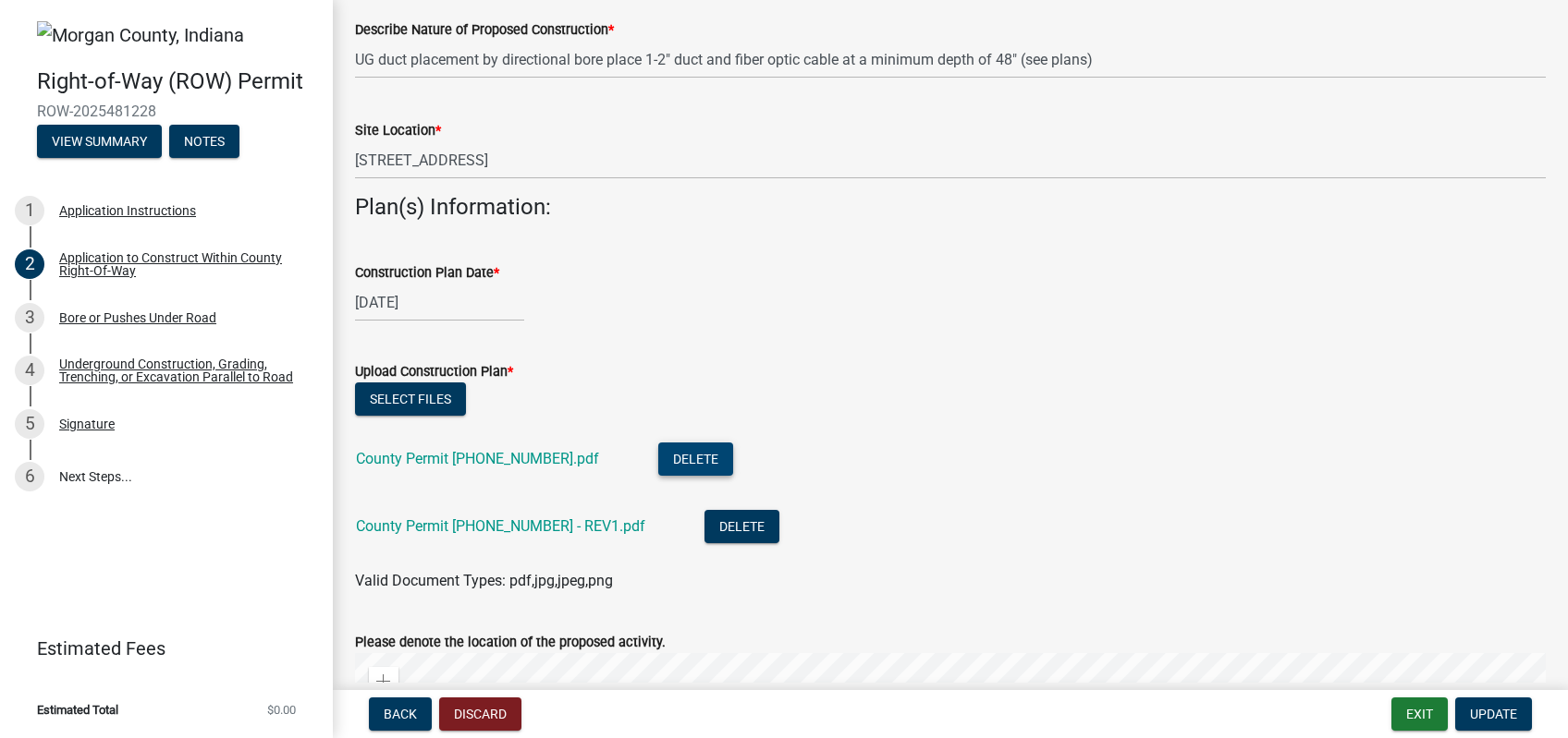
click at [658, 458] on button "Delete" at bounding box center [695, 458] width 75 height 34
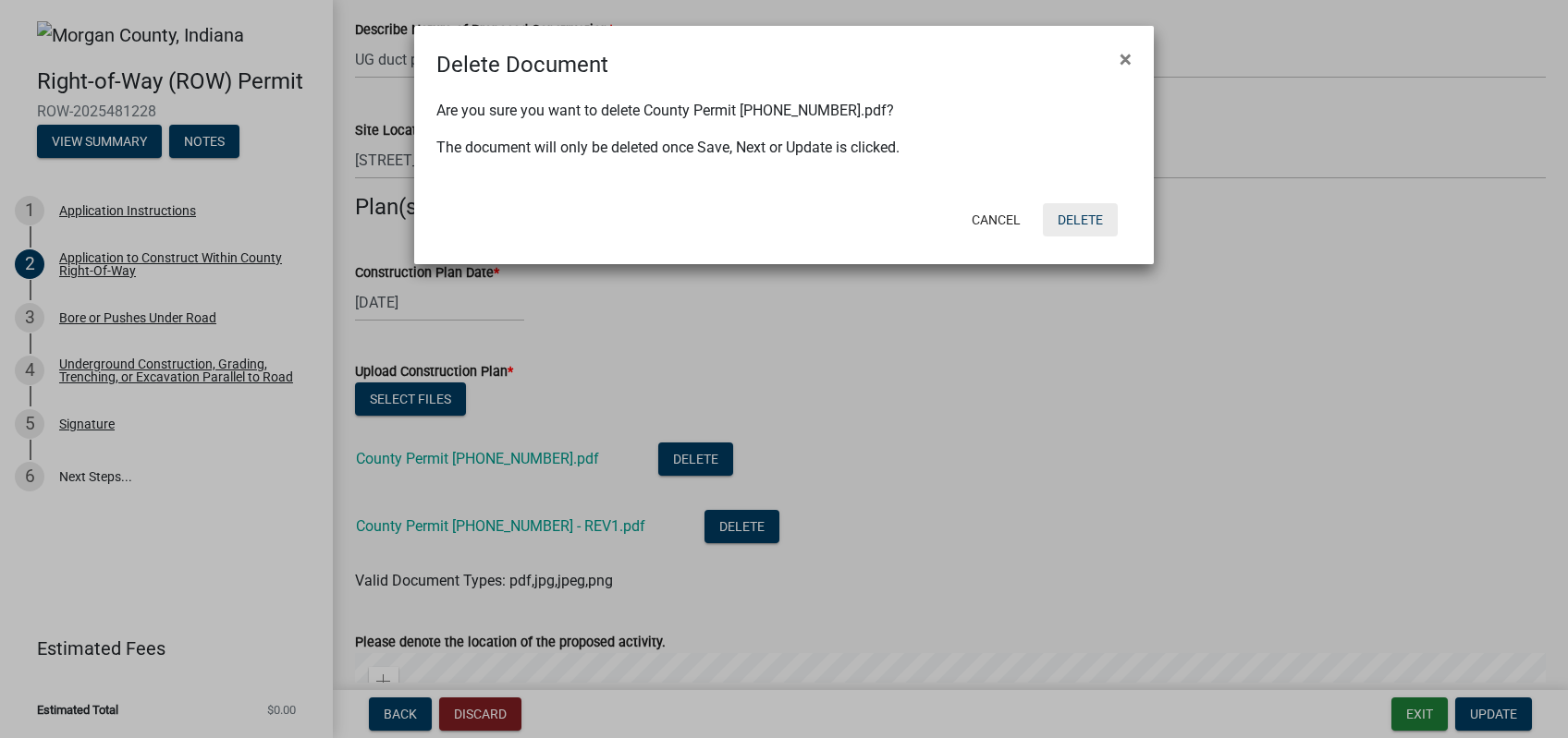
click at [1083, 221] on button "Delete" at bounding box center [1080, 219] width 75 height 34
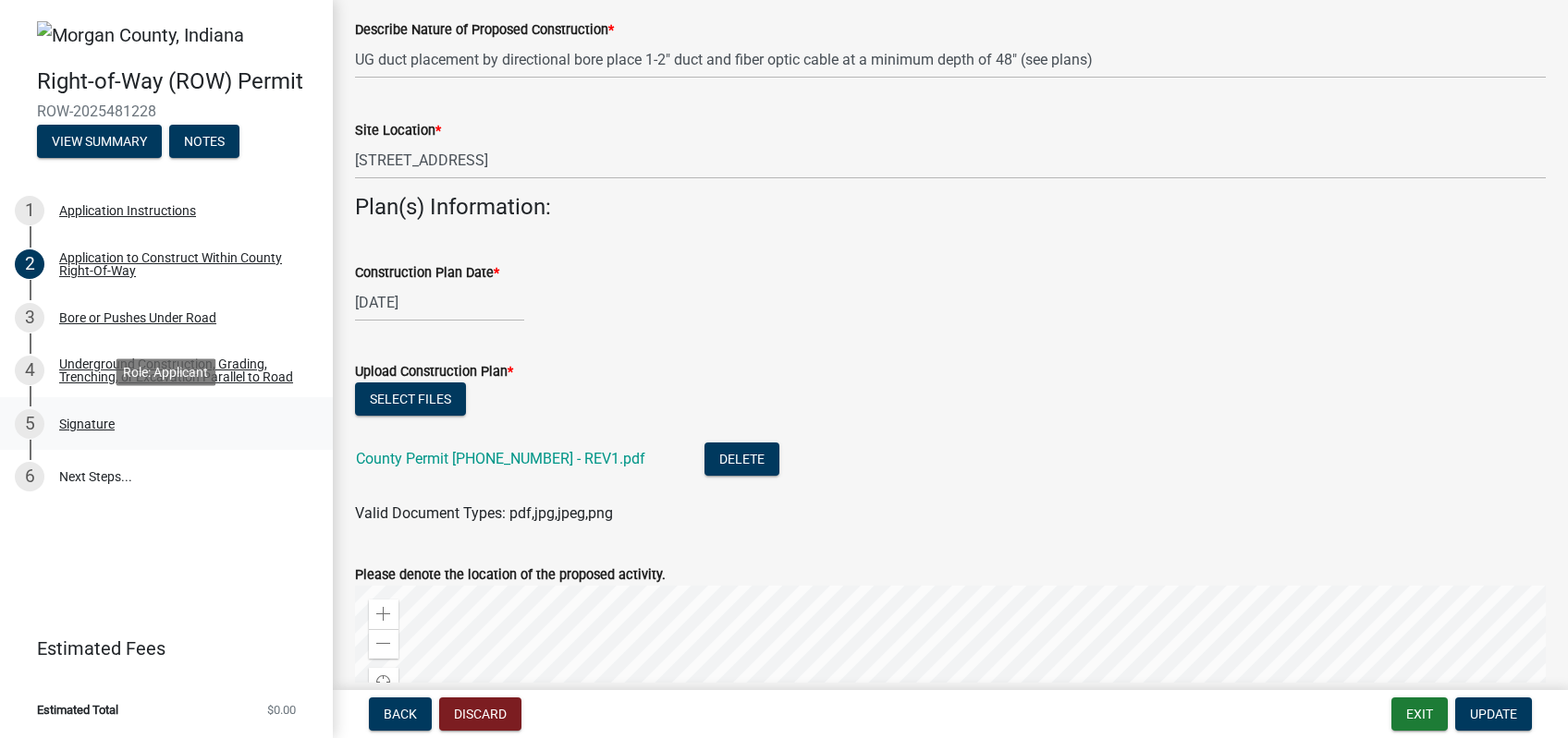
click at [142, 432] on div "5 Signature" at bounding box center [158, 424] width 288 height 30
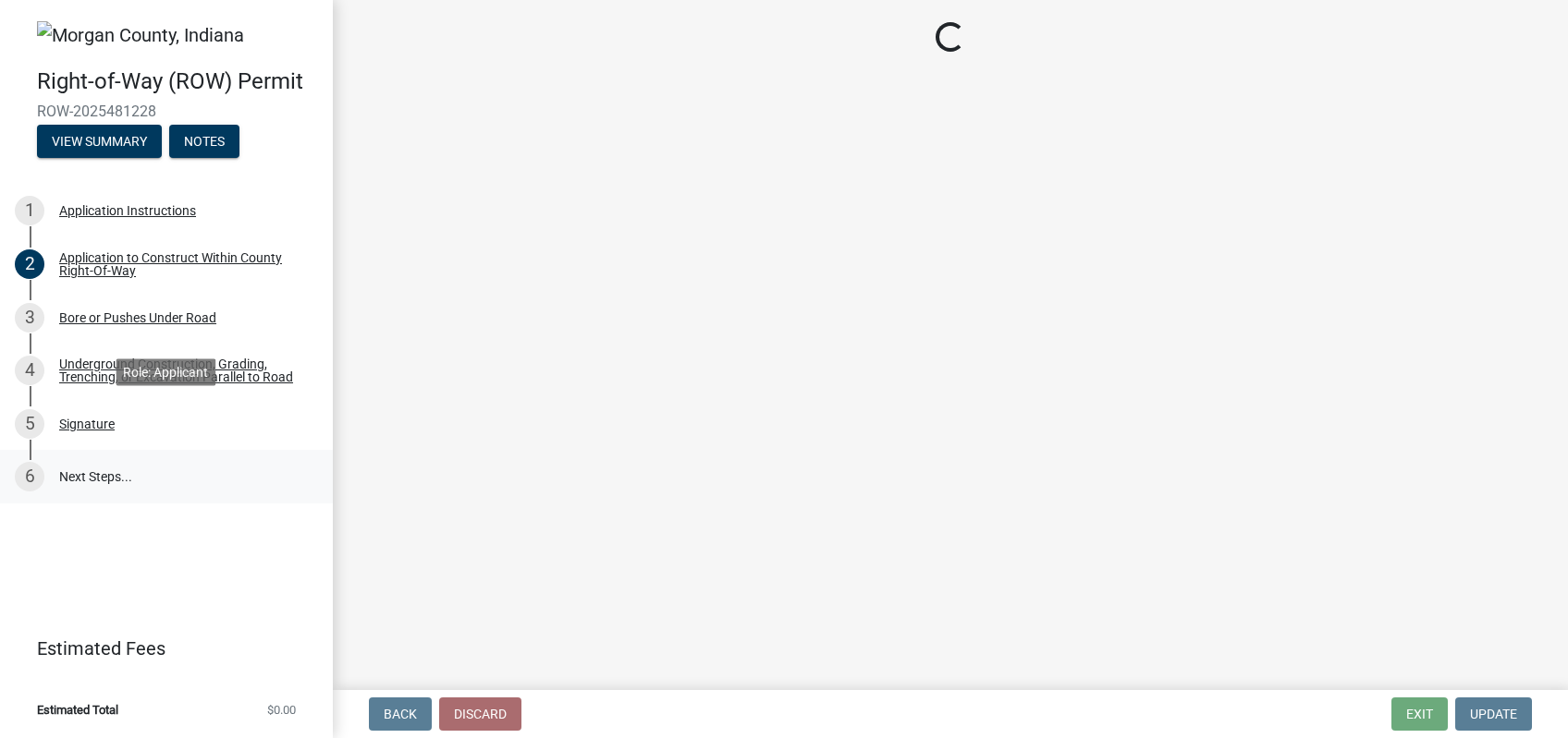
scroll to position [0, 0]
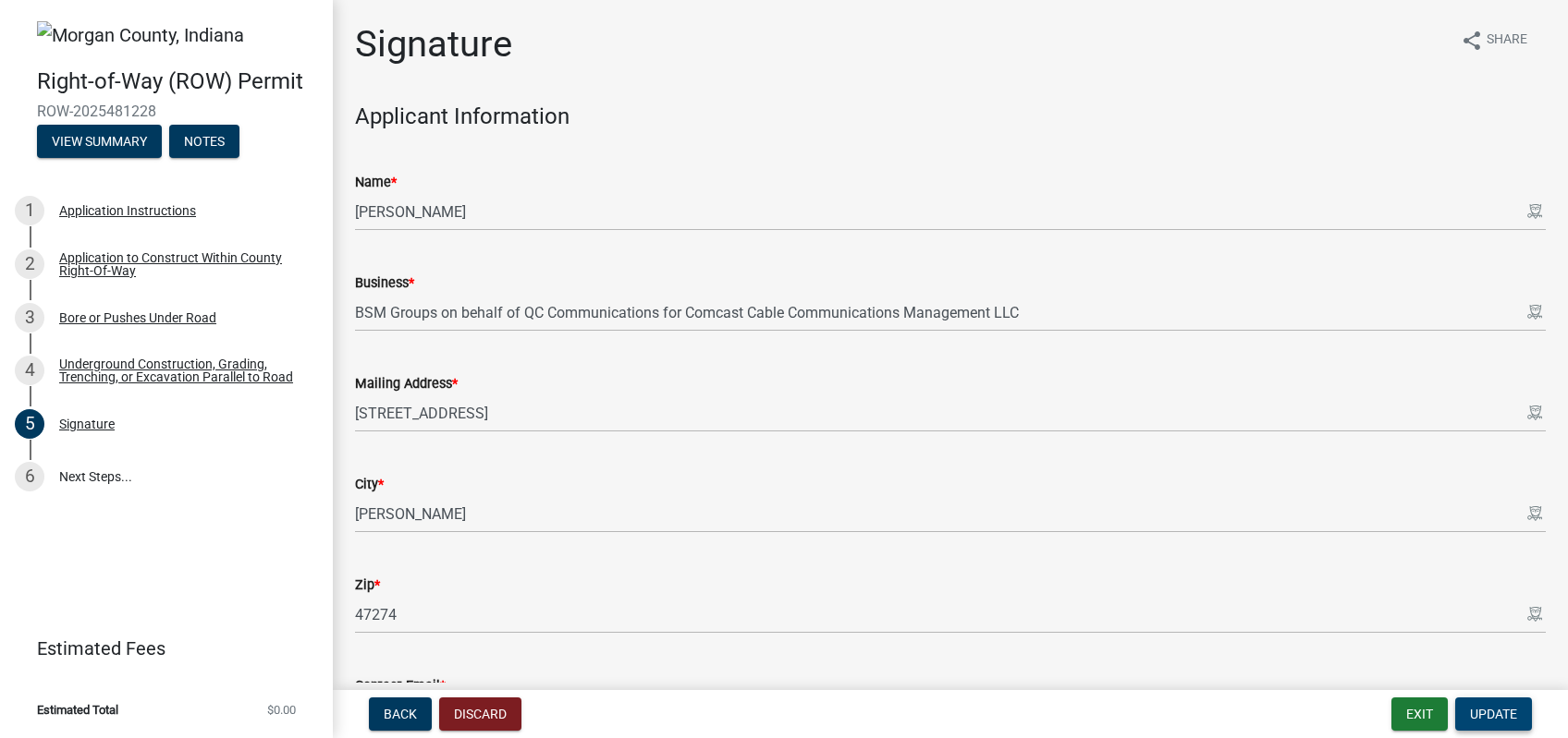
click at [1497, 709] on span "Update" at bounding box center [1492, 714] width 47 height 14
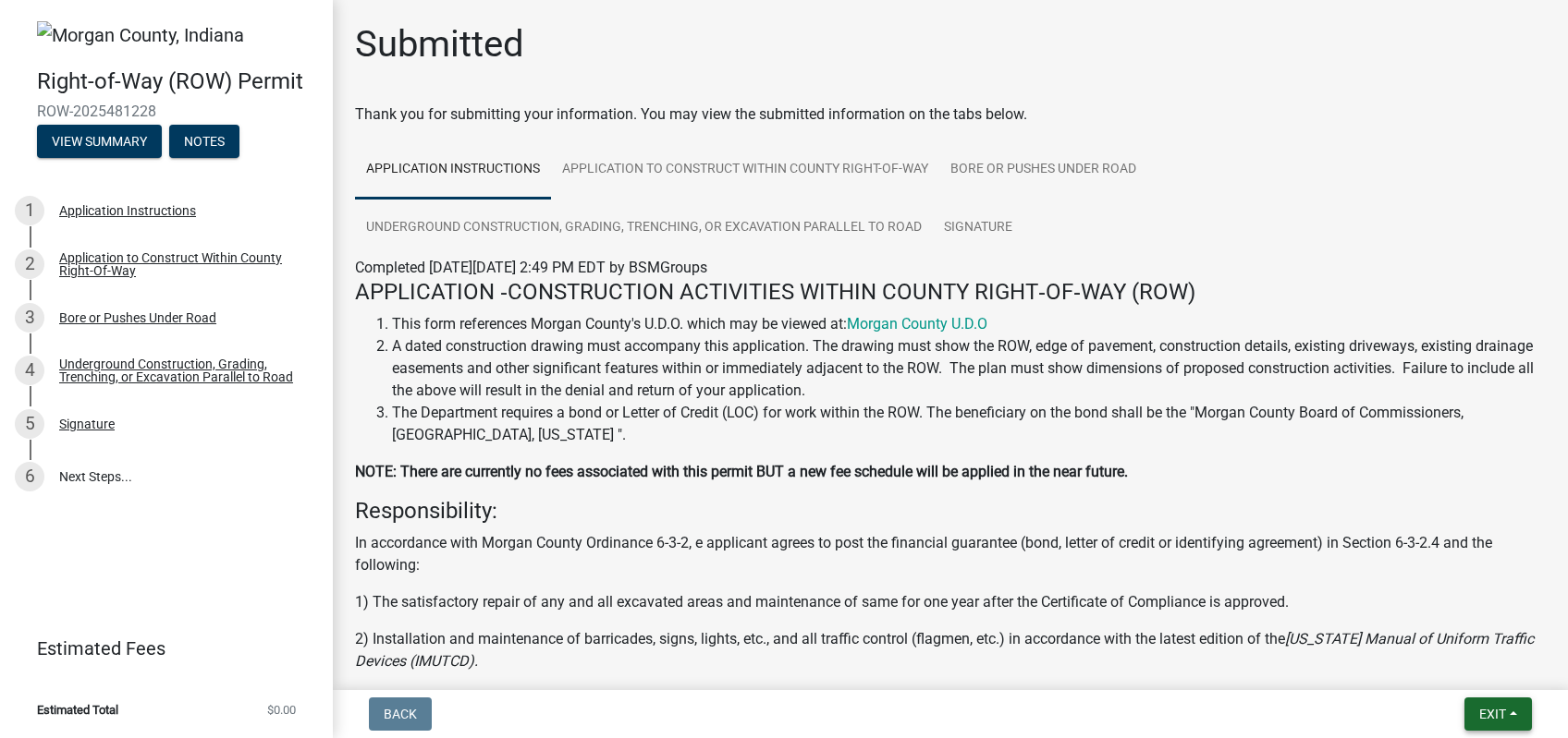
click at [1500, 713] on span "Exit" at bounding box center [1492, 714] width 27 height 14
click at [1451, 666] on button "Save & Exit" at bounding box center [1457, 666] width 147 height 44
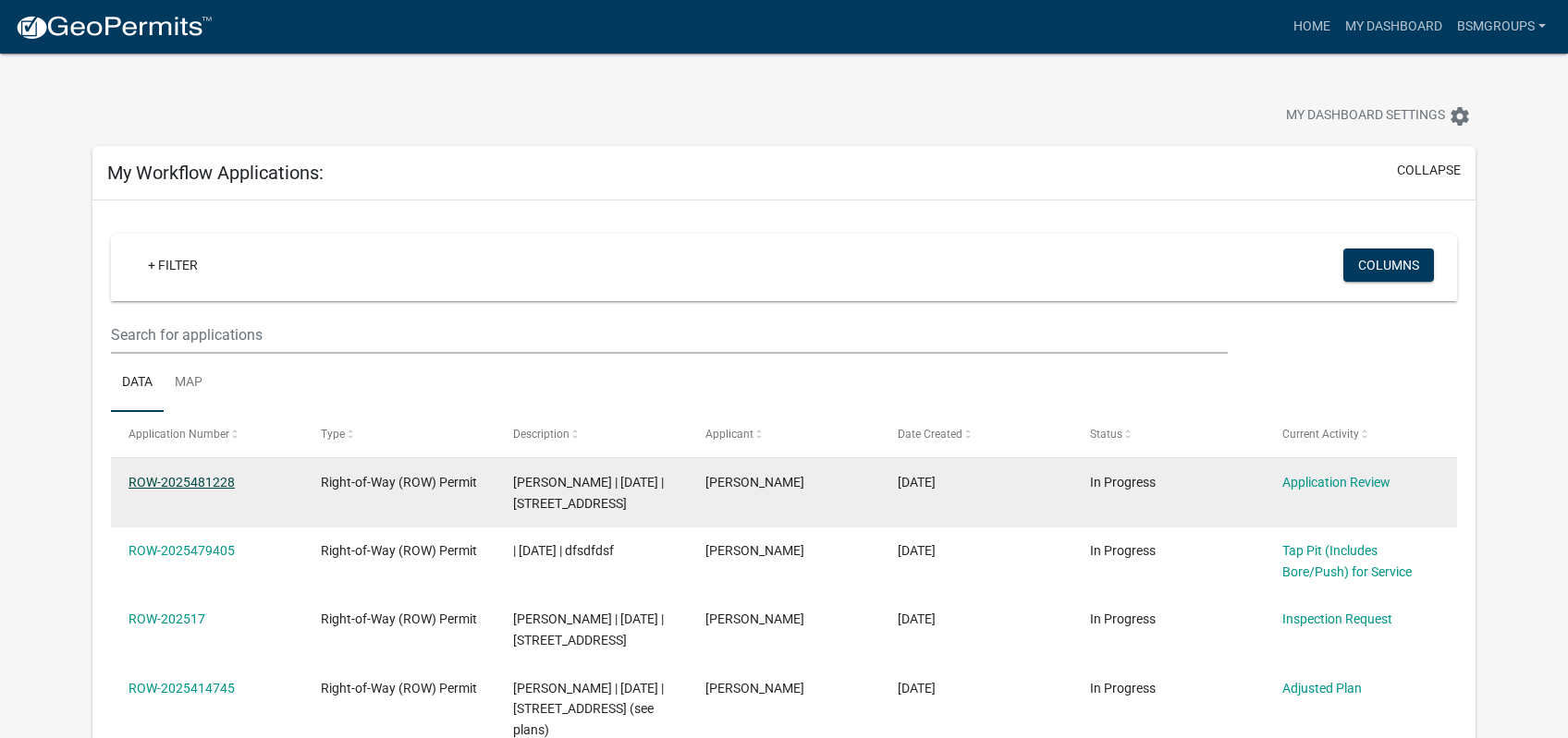
click at [174, 481] on link "ROW-2025481228" at bounding box center [181, 481] width 106 height 14
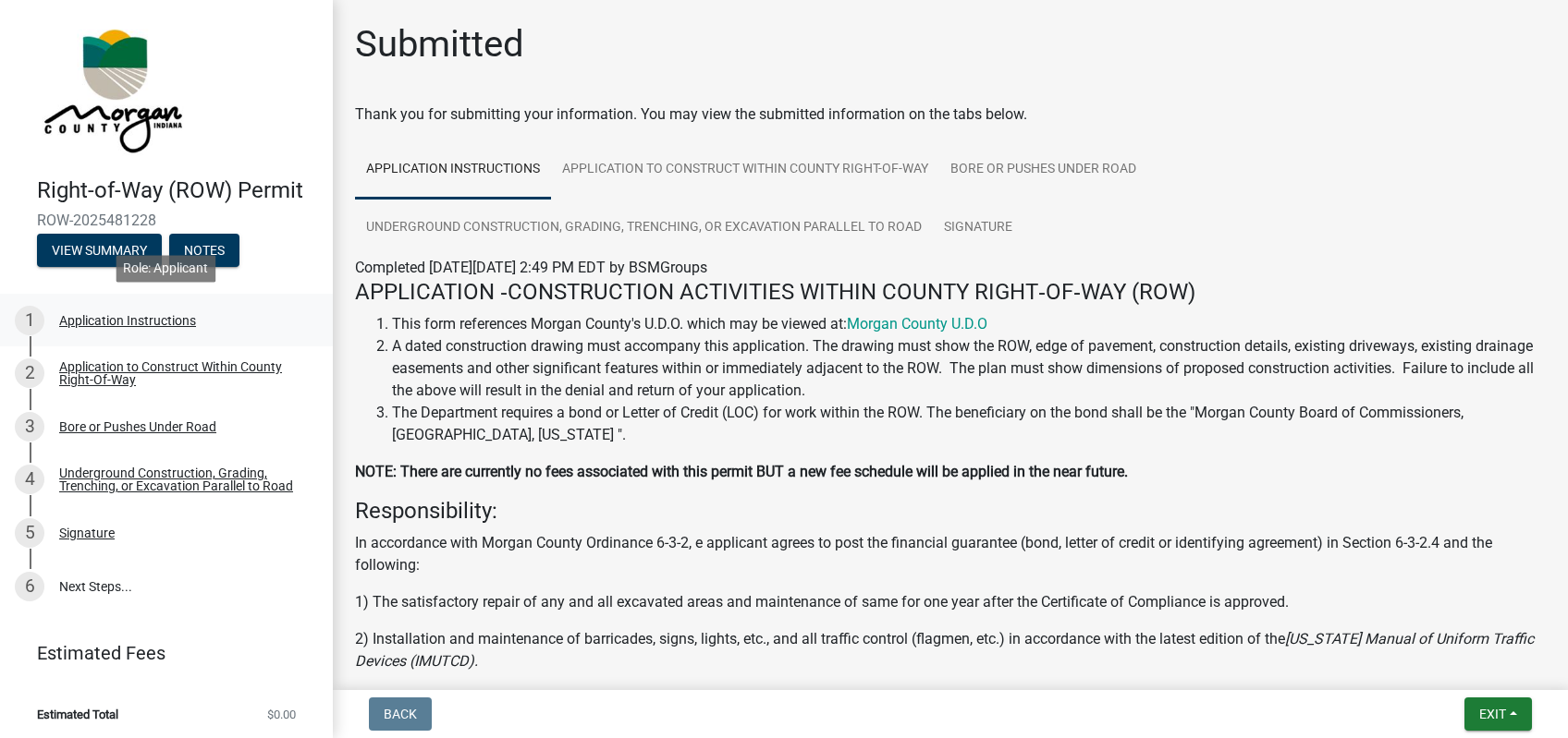
click at [128, 325] on div "Application Instructions" at bounding box center [127, 321] width 137 height 13
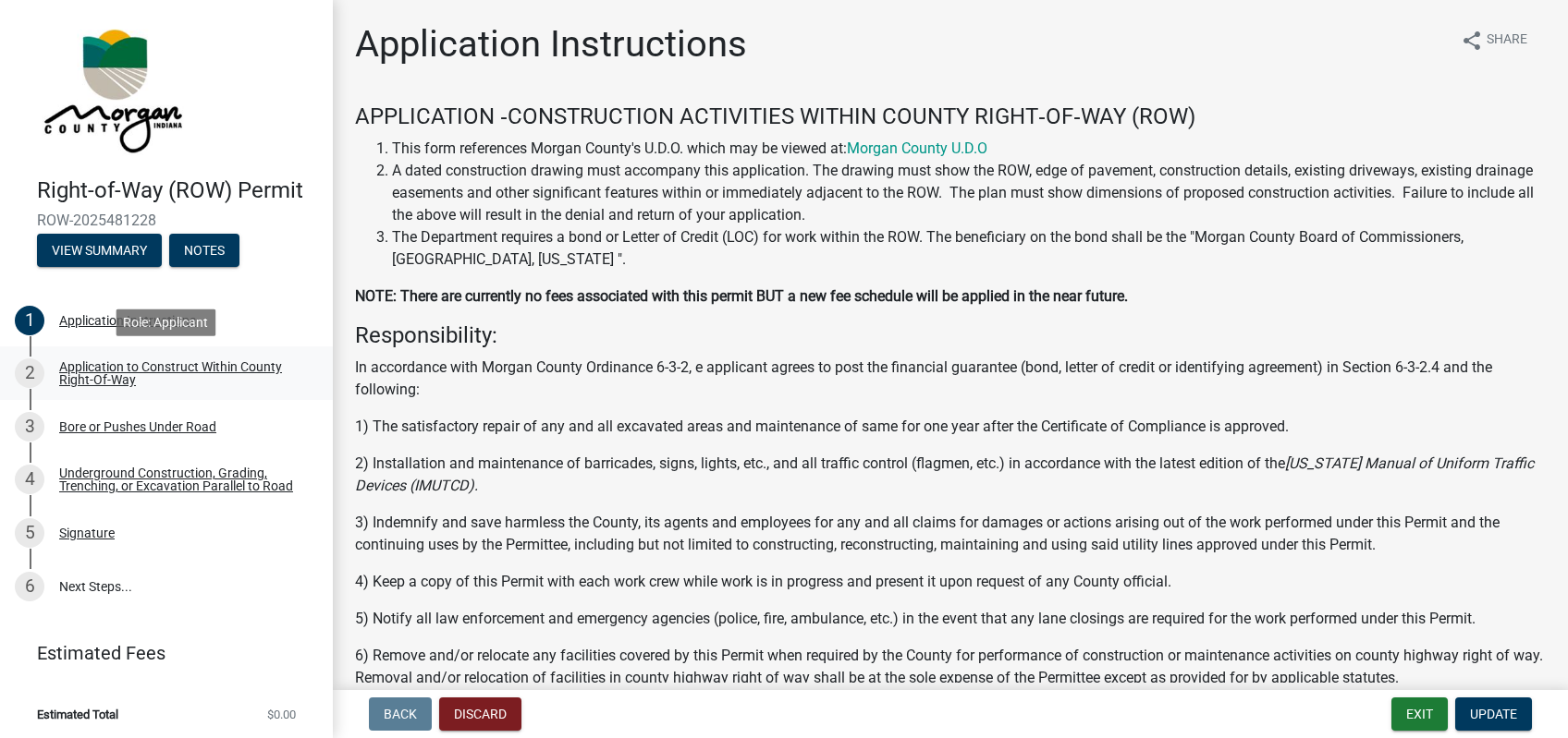
click at [228, 370] on div "Application to Construct Within County Right-Of-Way" at bounding box center [181, 373] width 244 height 26
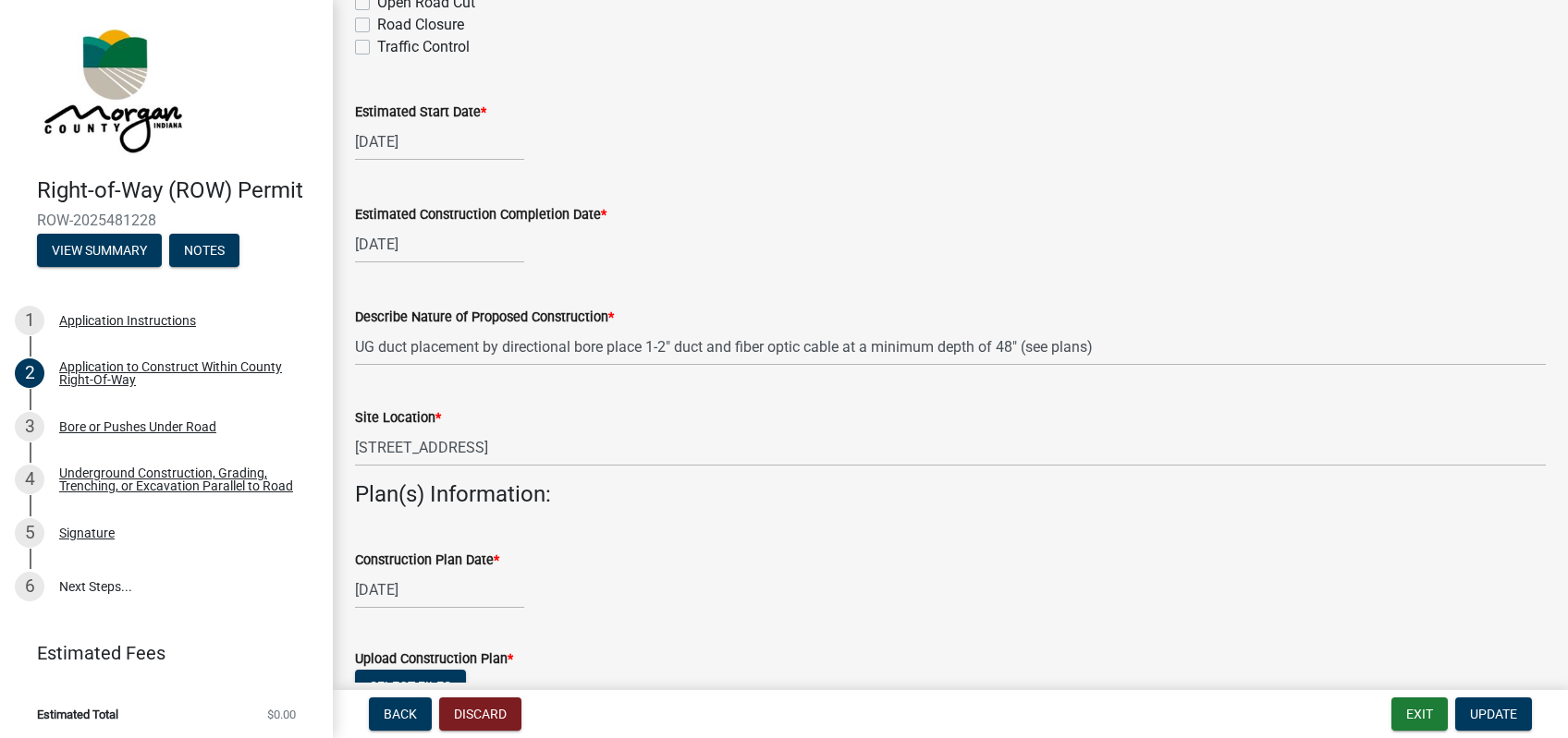
scroll to position [286, 0]
click at [458, 145] on input "[DATE]" at bounding box center [439, 142] width 169 height 38
select select "9"
select select "2025"
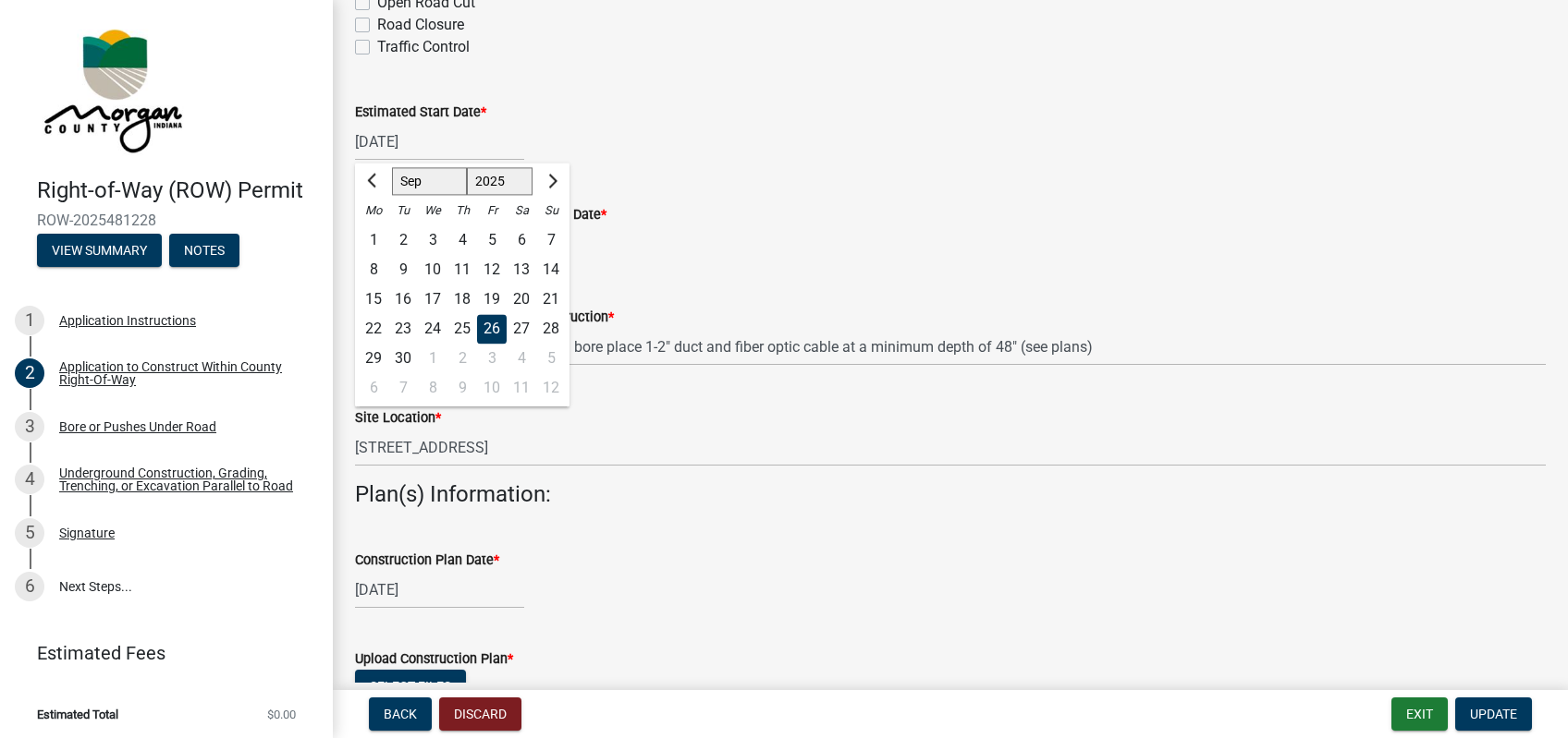
click at [431, 353] on div "1" at bounding box center [432, 358] width 30 height 30
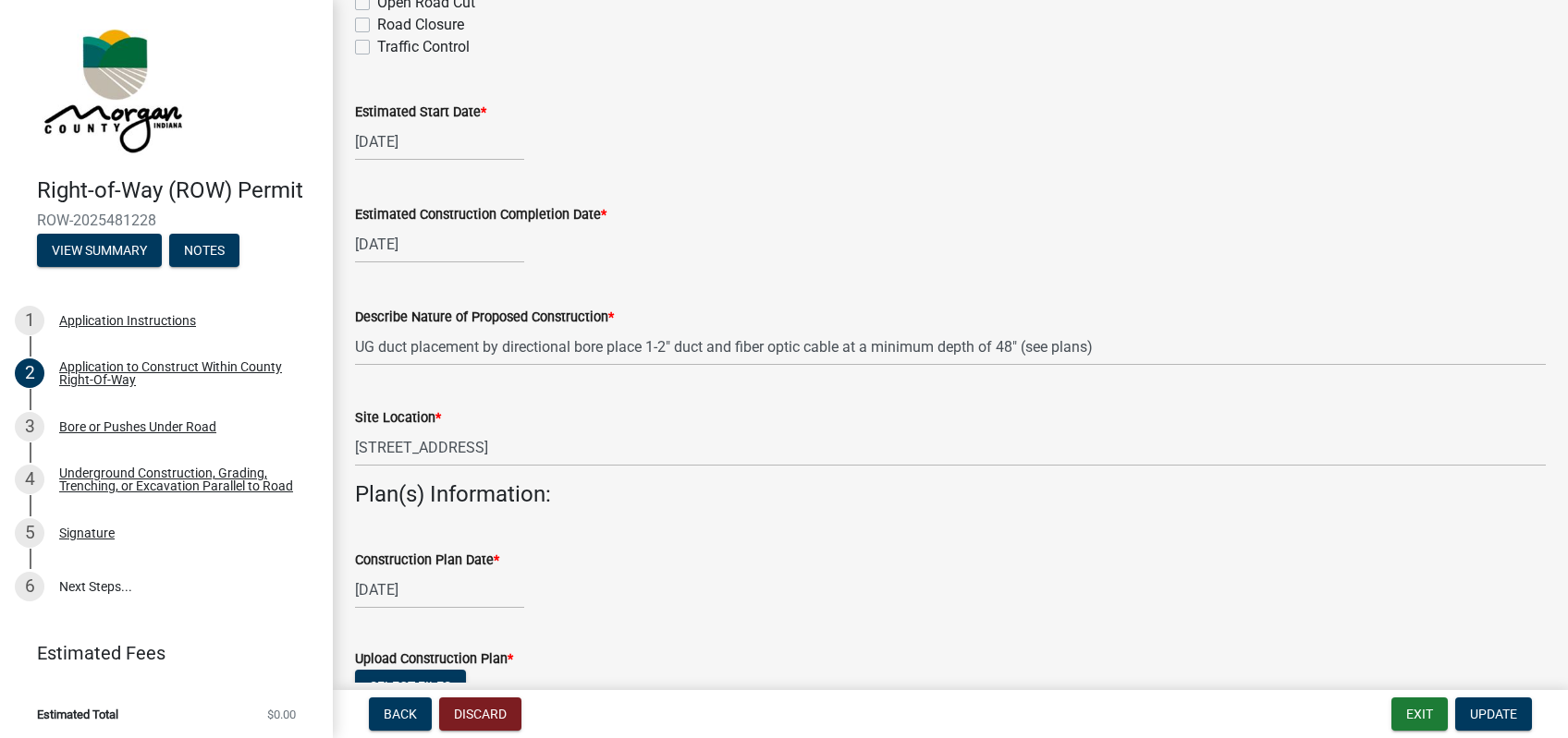
type input "[DATE]"
click at [494, 236] on input "[DATE]" at bounding box center [439, 245] width 169 height 38
select select "11"
select select "2025"
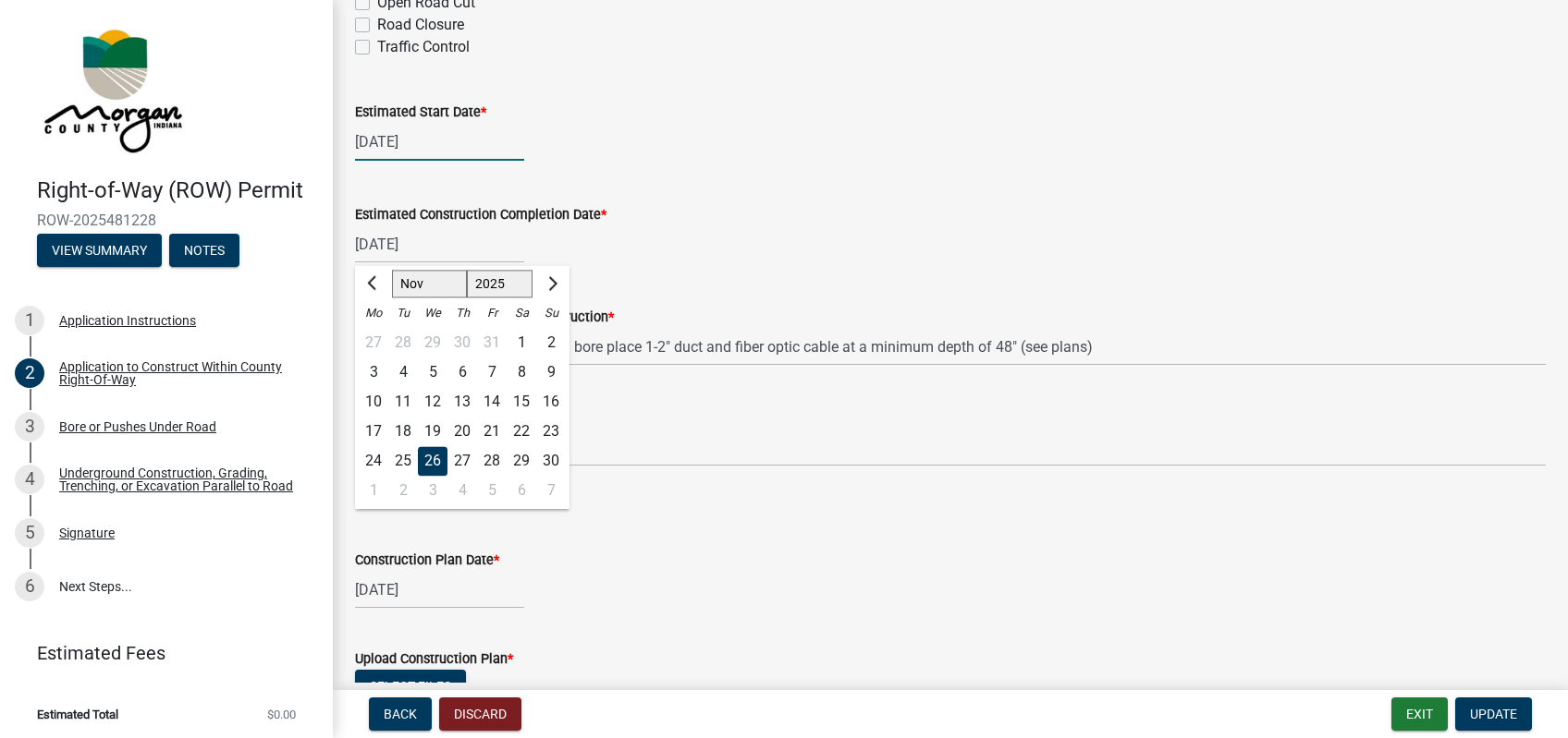
click at [452, 135] on input "[DATE]" at bounding box center [439, 142] width 169 height 38
select select "10"
select select "2025"
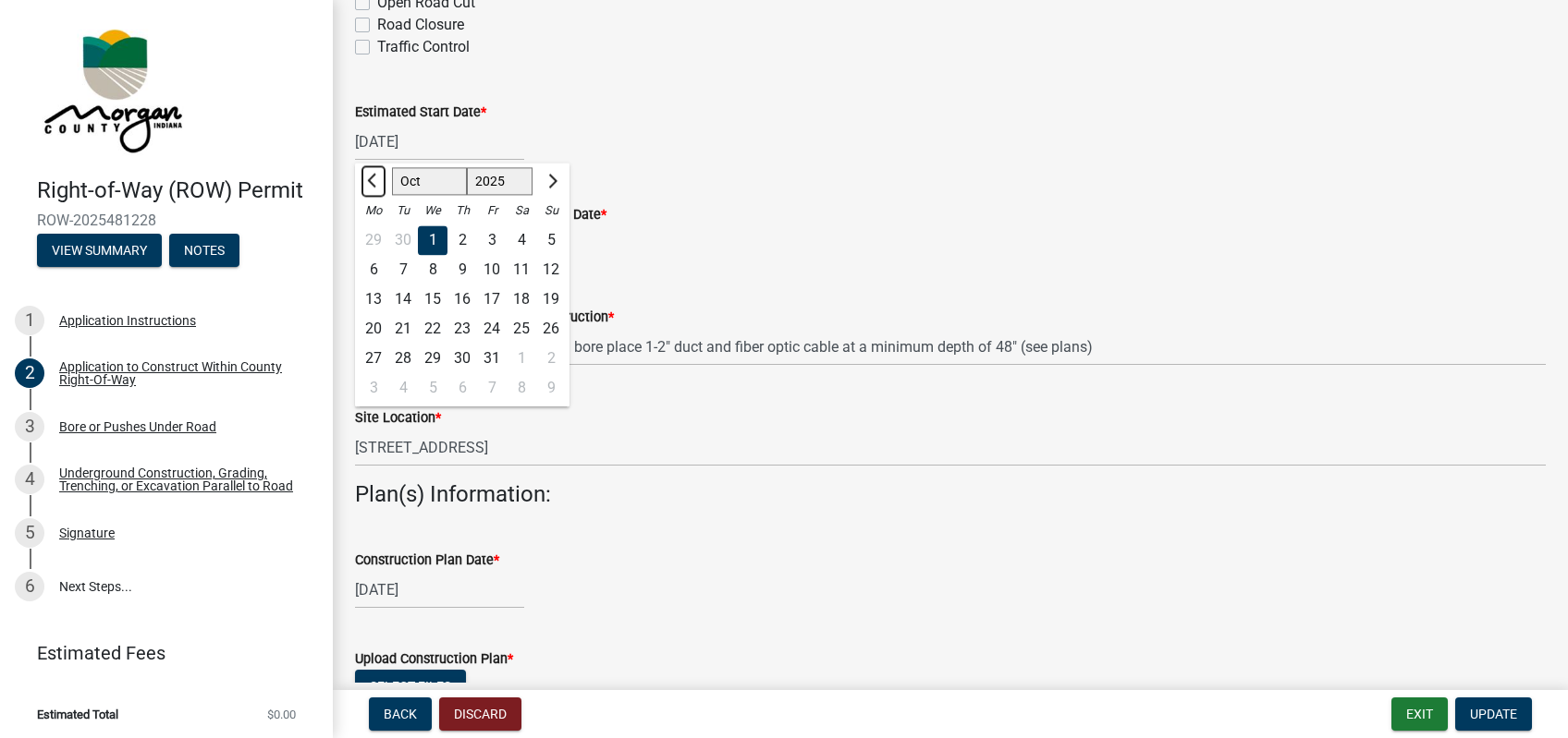
click at [374, 177] on span "Previous month" at bounding box center [373, 181] width 13 height 13
select select "9"
click at [765, 224] on div "Estimated Construction Completion Date *" at bounding box center [951, 213] width 1191 height 22
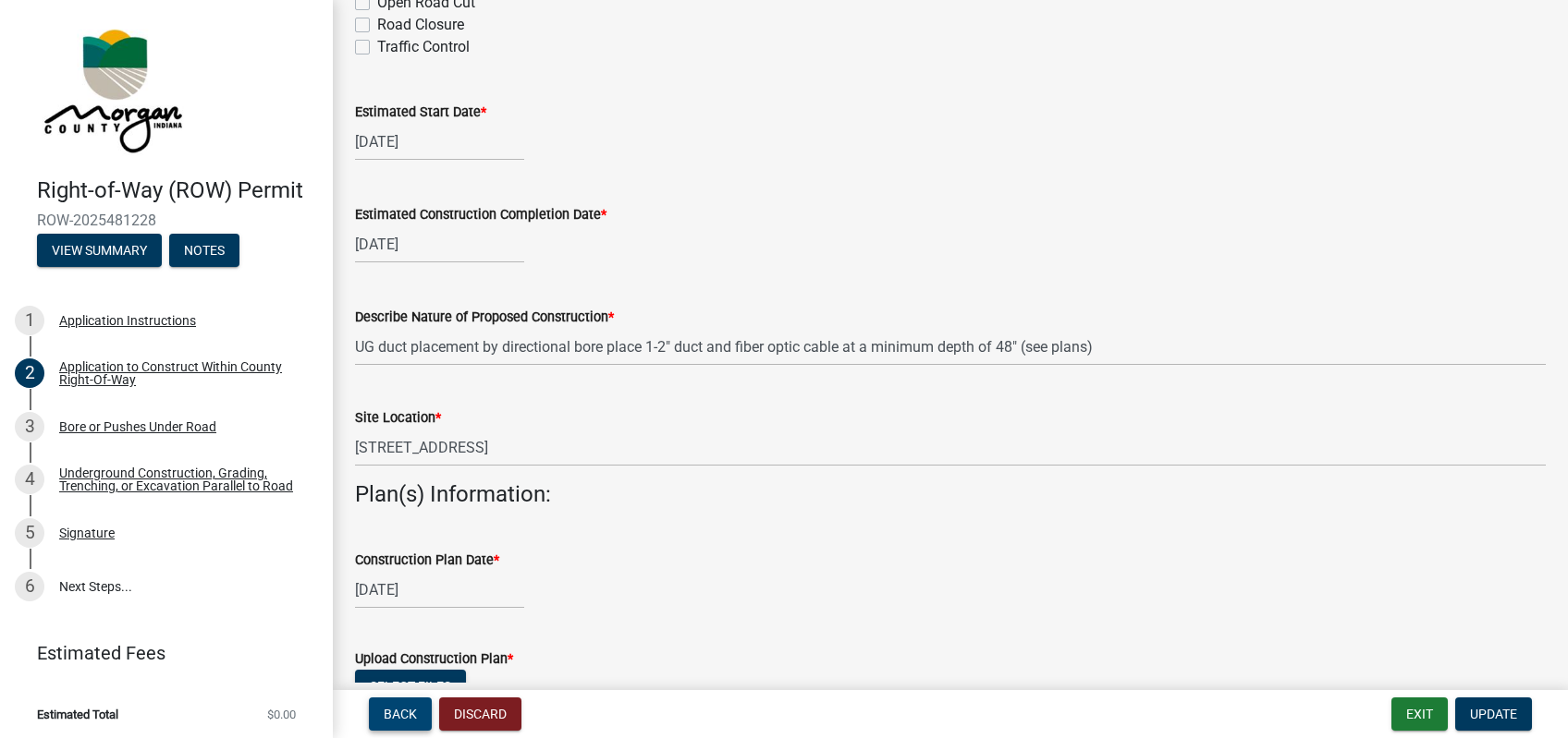
click at [418, 713] on button "Back" at bounding box center [400, 714] width 63 height 34
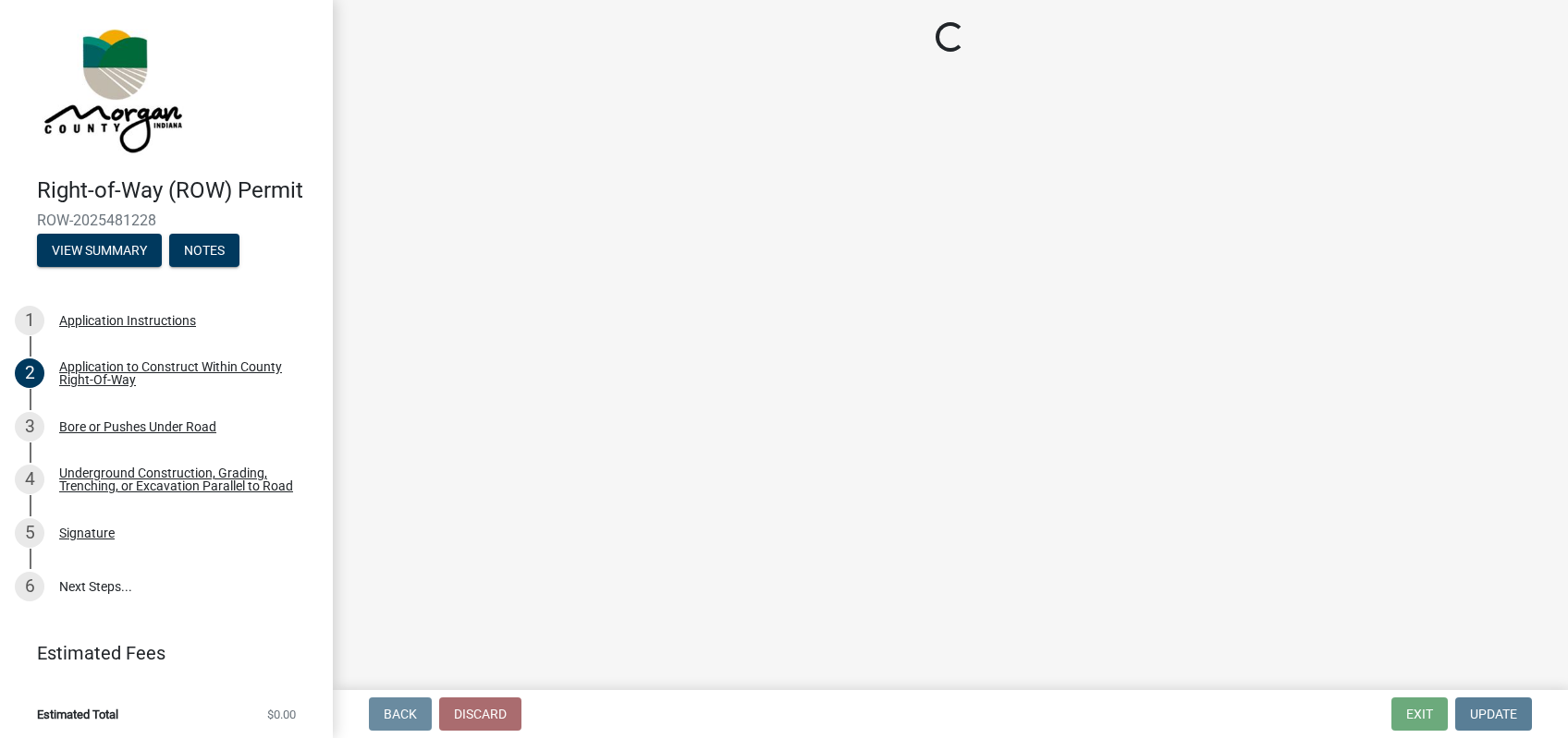
scroll to position [0, 0]
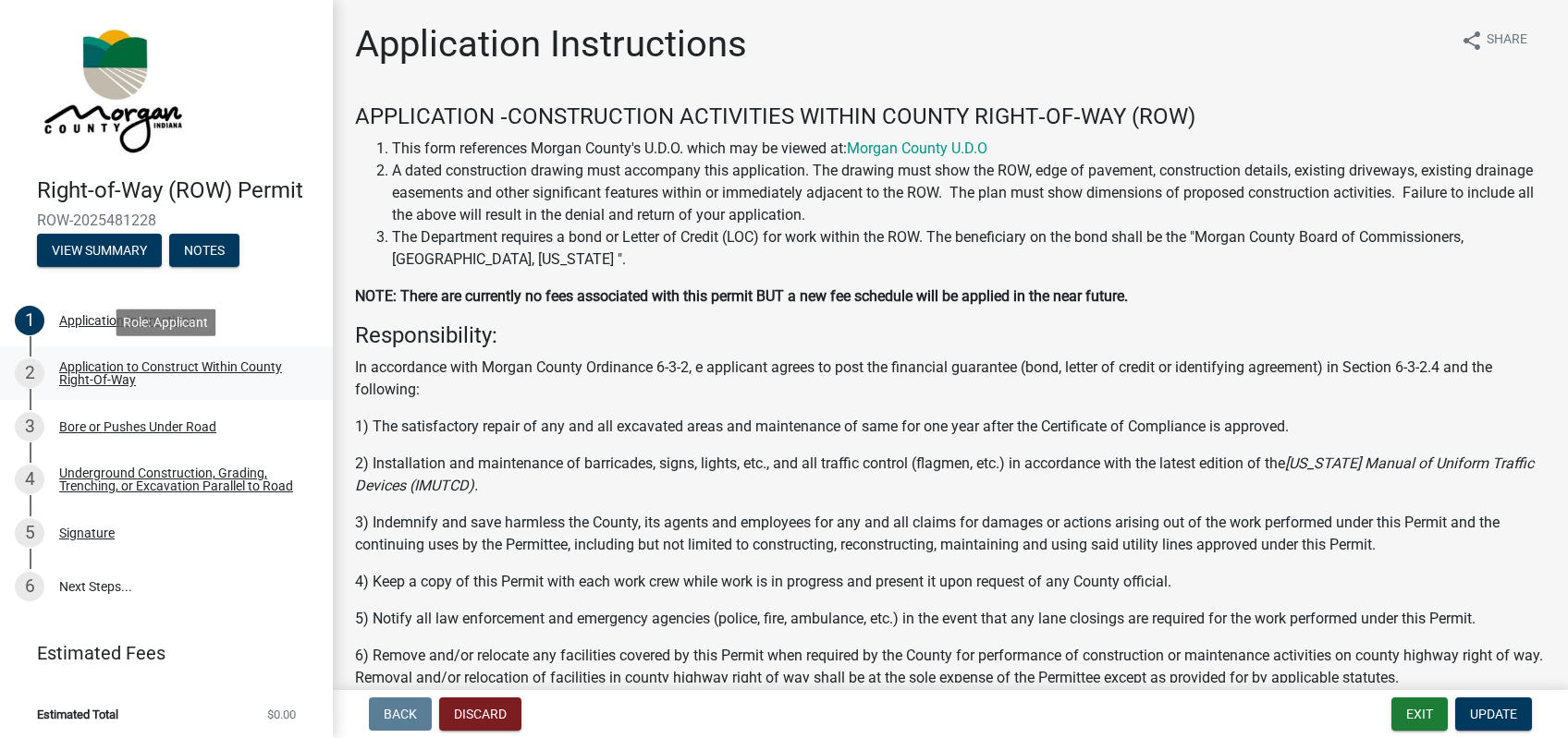
click at [125, 352] on link "2 Application to Construct Within County Right-Of-Way" at bounding box center [167, 373] width 333 height 54
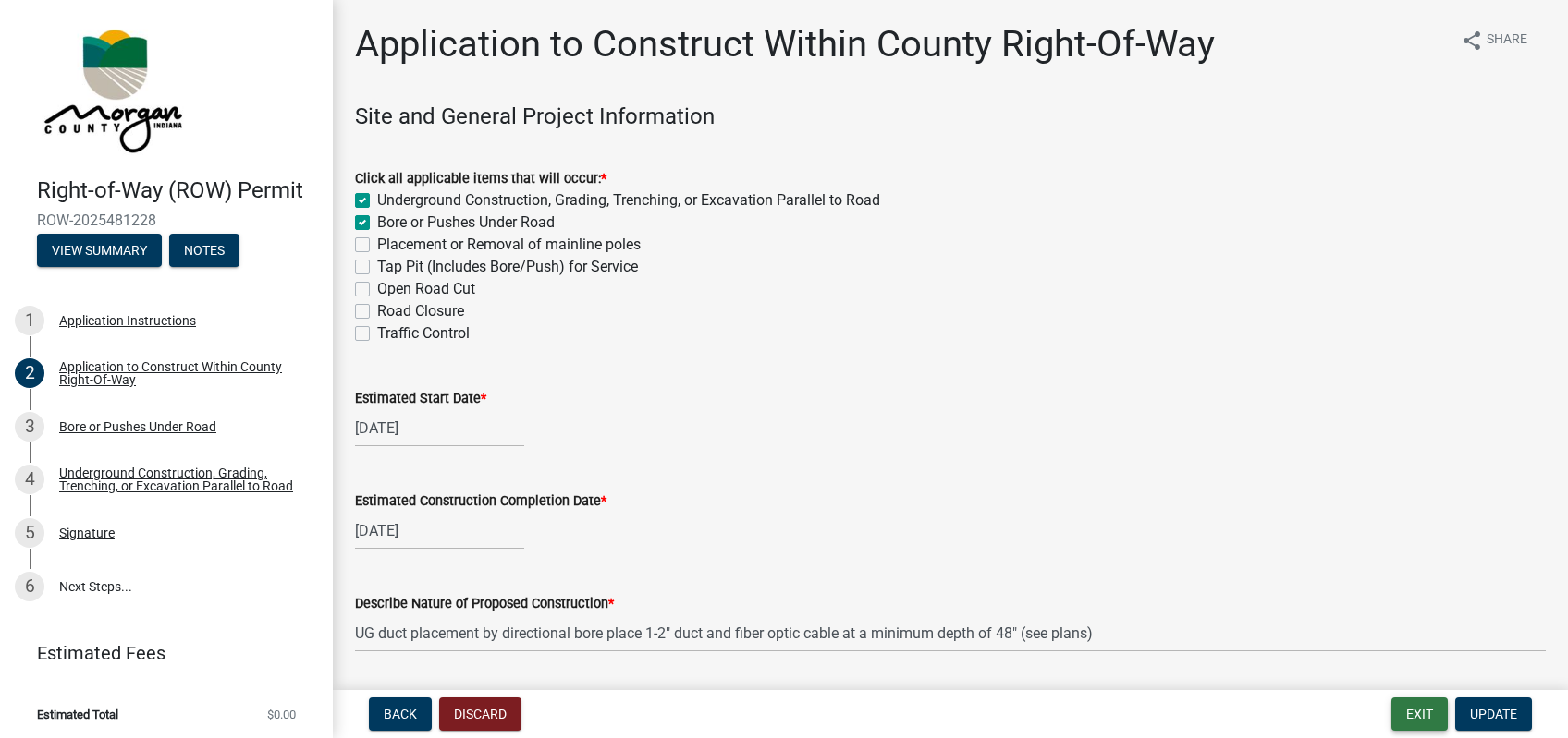
click at [1422, 723] on button "Exit" at bounding box center [1419, 714] width 56 height 34
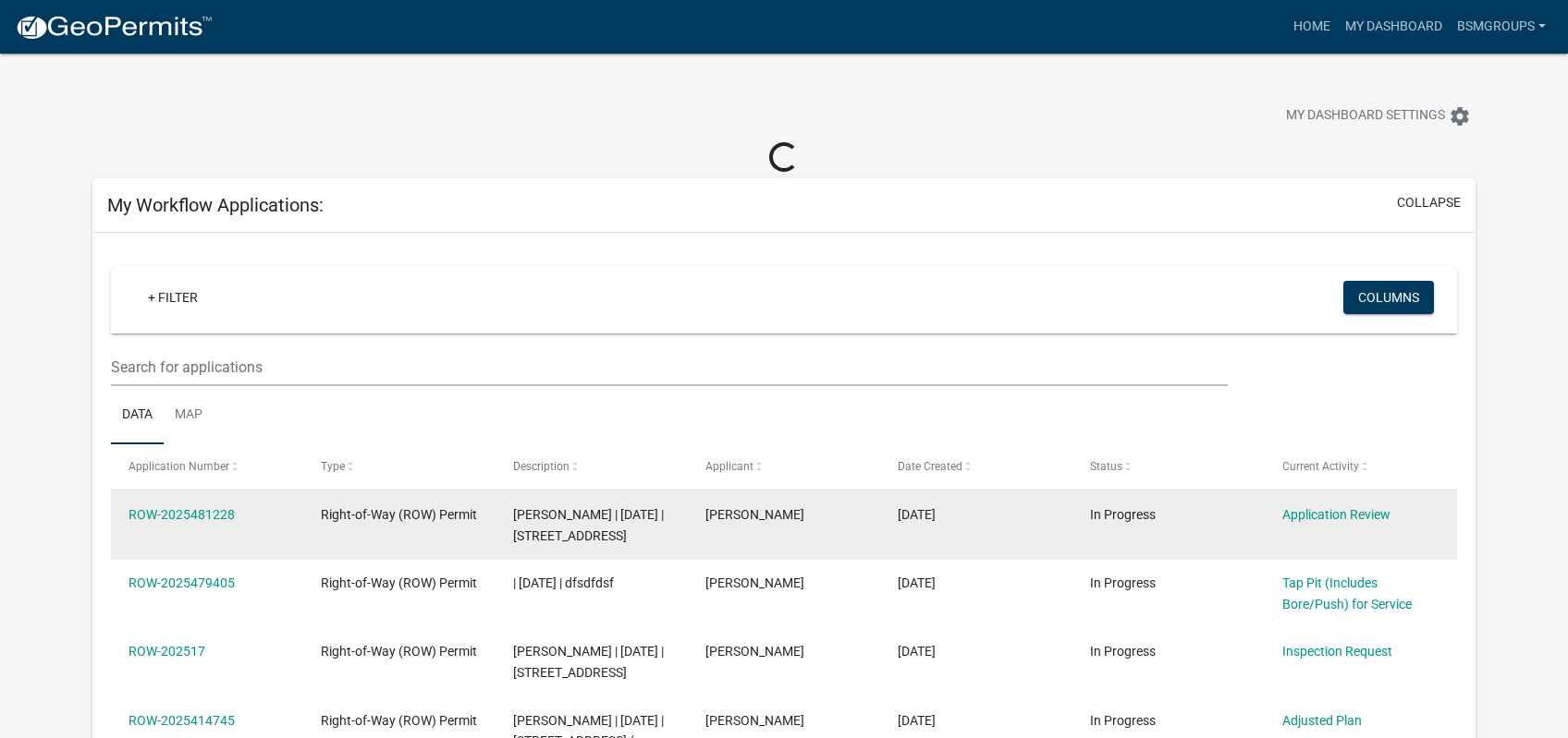
click at [207, 506] on div "ROW-2025481228" at bounding box center [207, 515] width 157 height 21
click at [209, 513] on link "ROW-2025481228" at bounding box center [181, 514] width 106 height 14
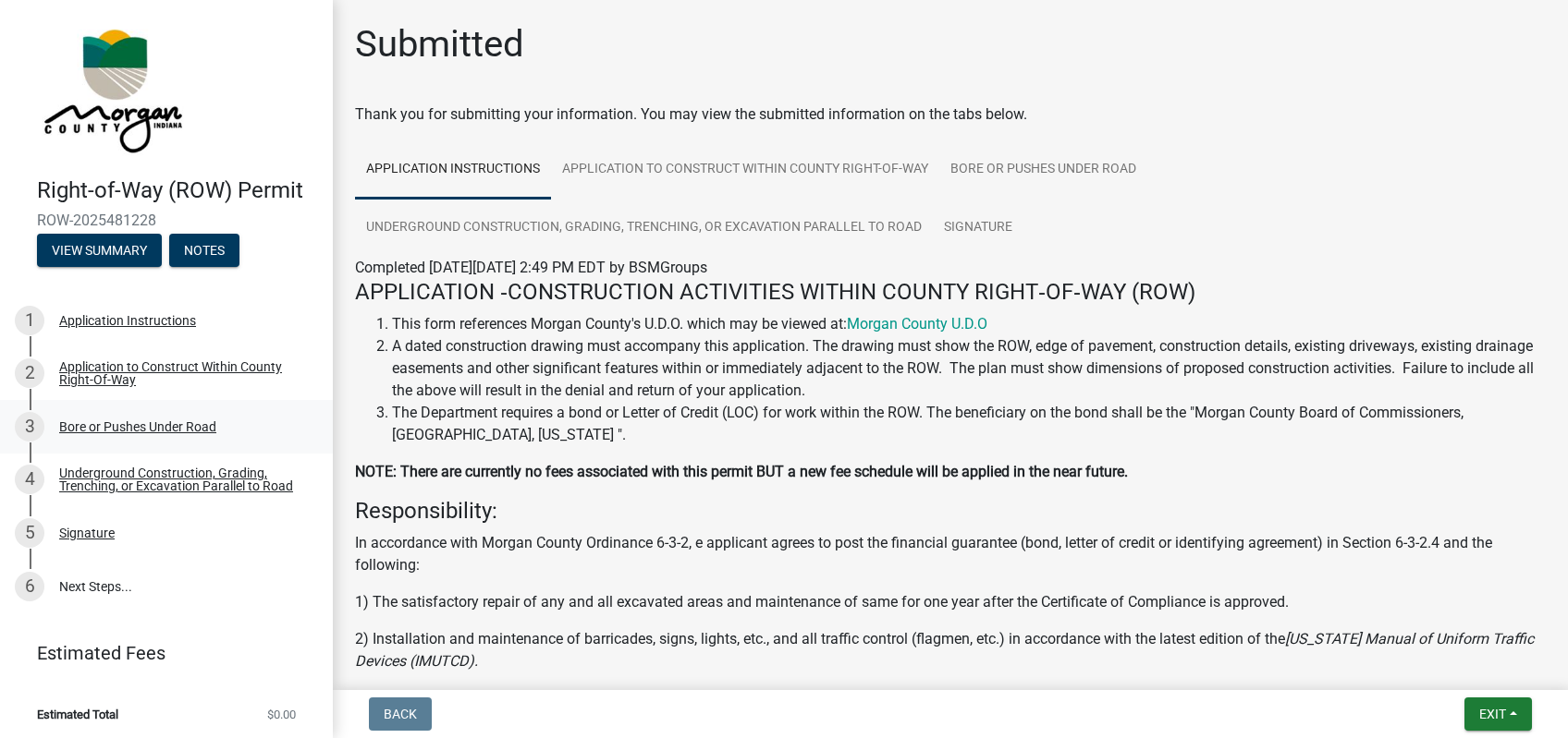
click at [157, 407] on link "3 Bore or Pushes Under Road" at bounding box center [167, 427] width 333 height 54
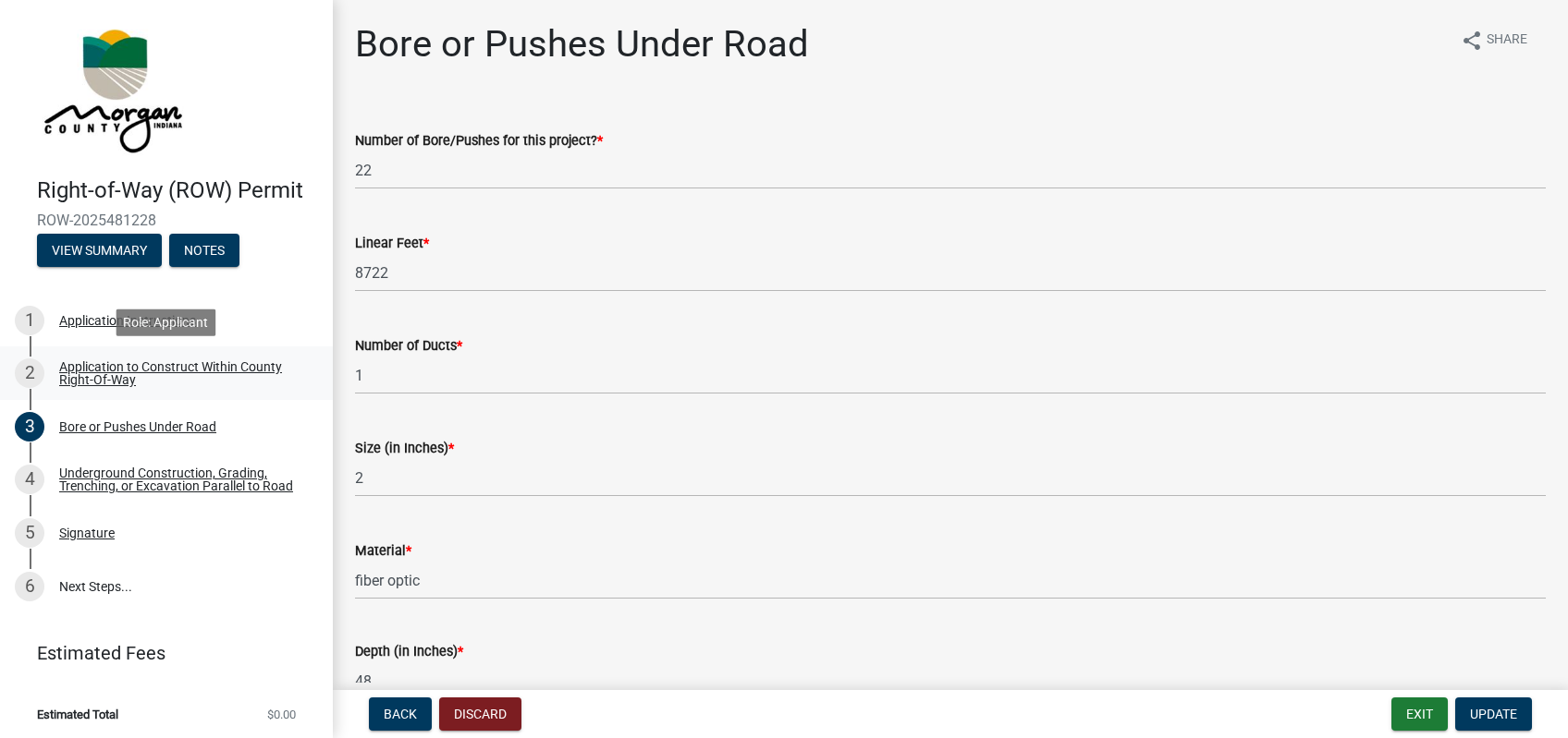
click at [190, 359] on link "2 Application to Construct Within County Right-Of-Way" at bounding box center [167, 373] width 333 height 54
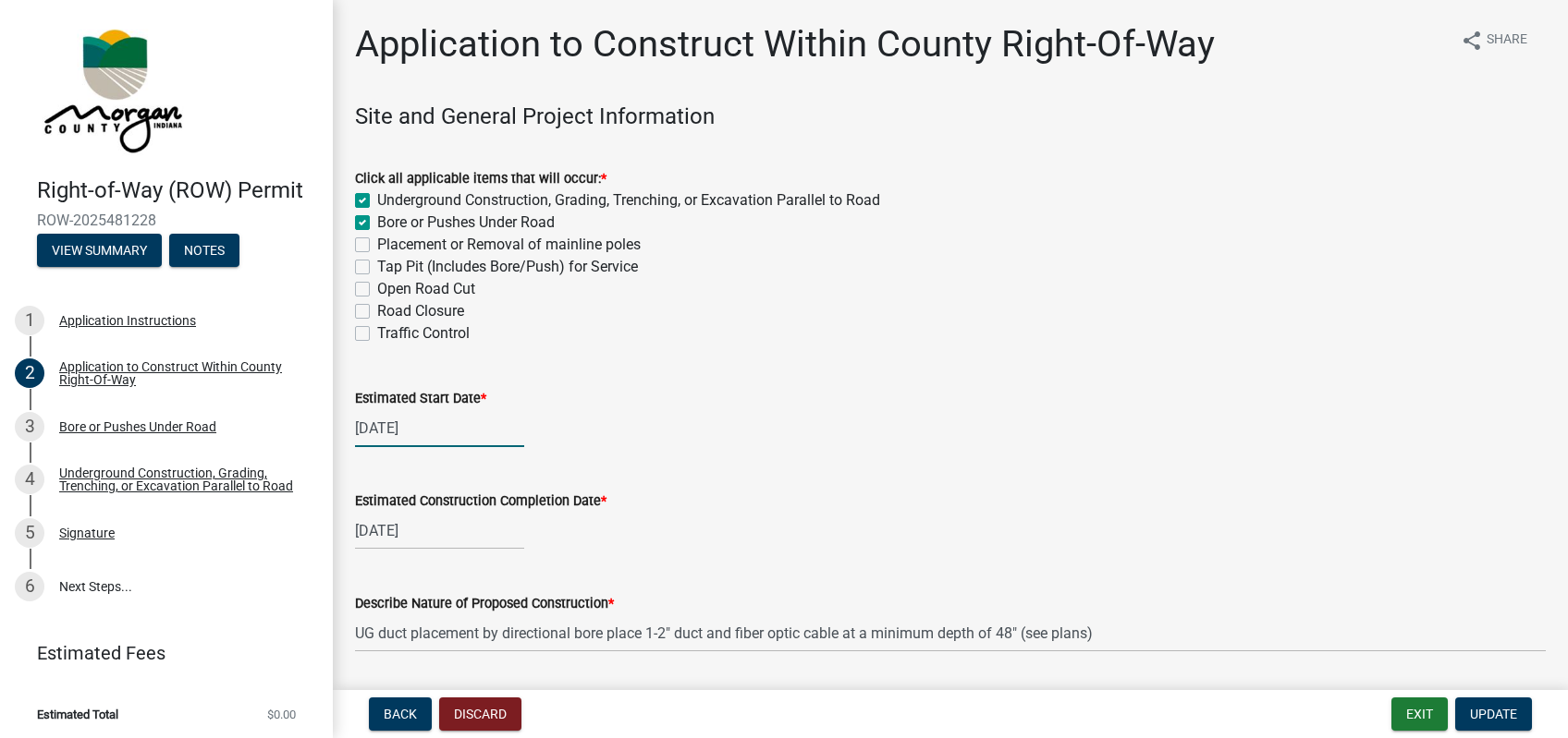
click at [489, 428] on input "[DATE]" at bounding box center [439, 429] width 169 height 38
select select "10"
select select "2025"
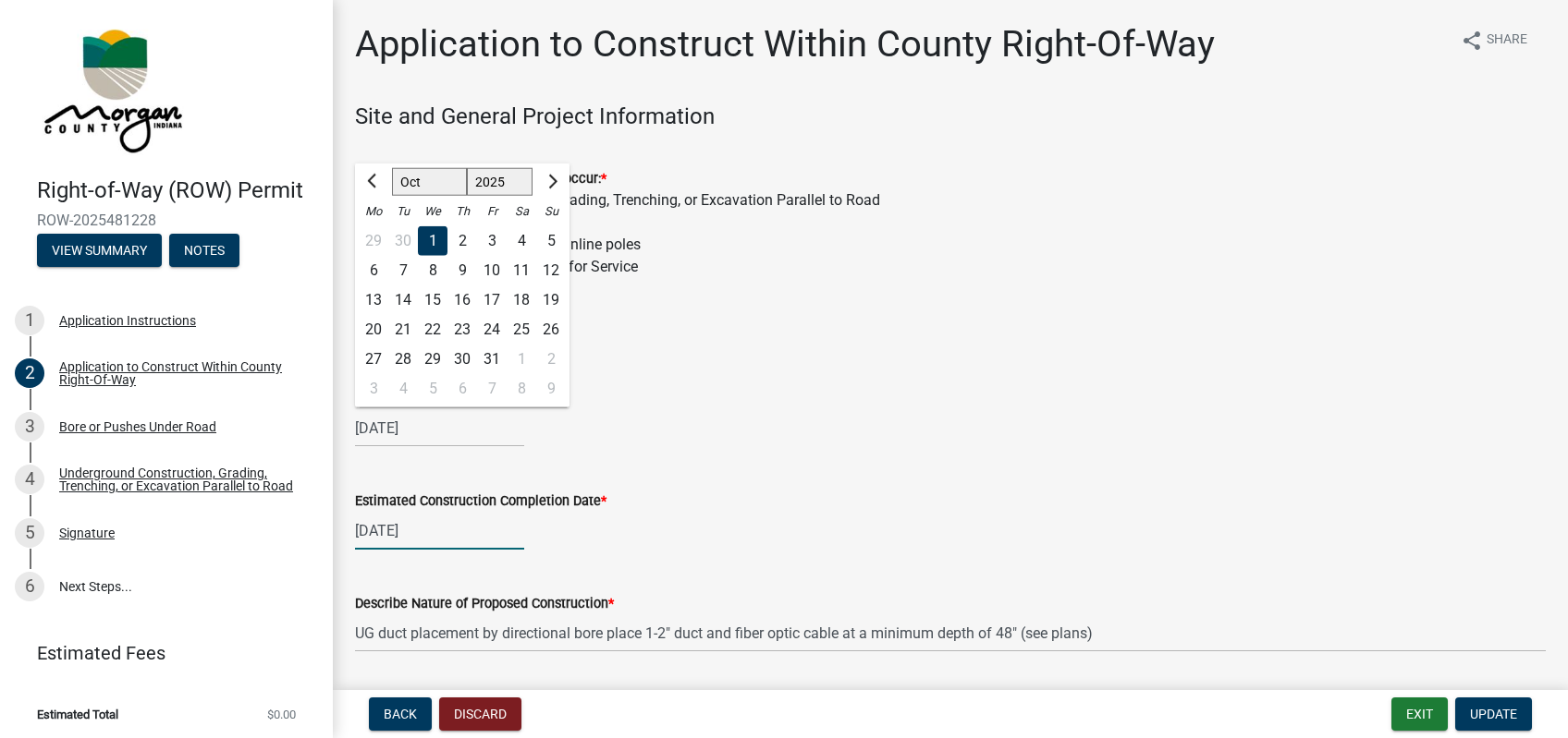
click at [504, 530] on input "[DATE]" at bounding box center [439, 531] width 169 height 38
select select "11"
select select "2025"
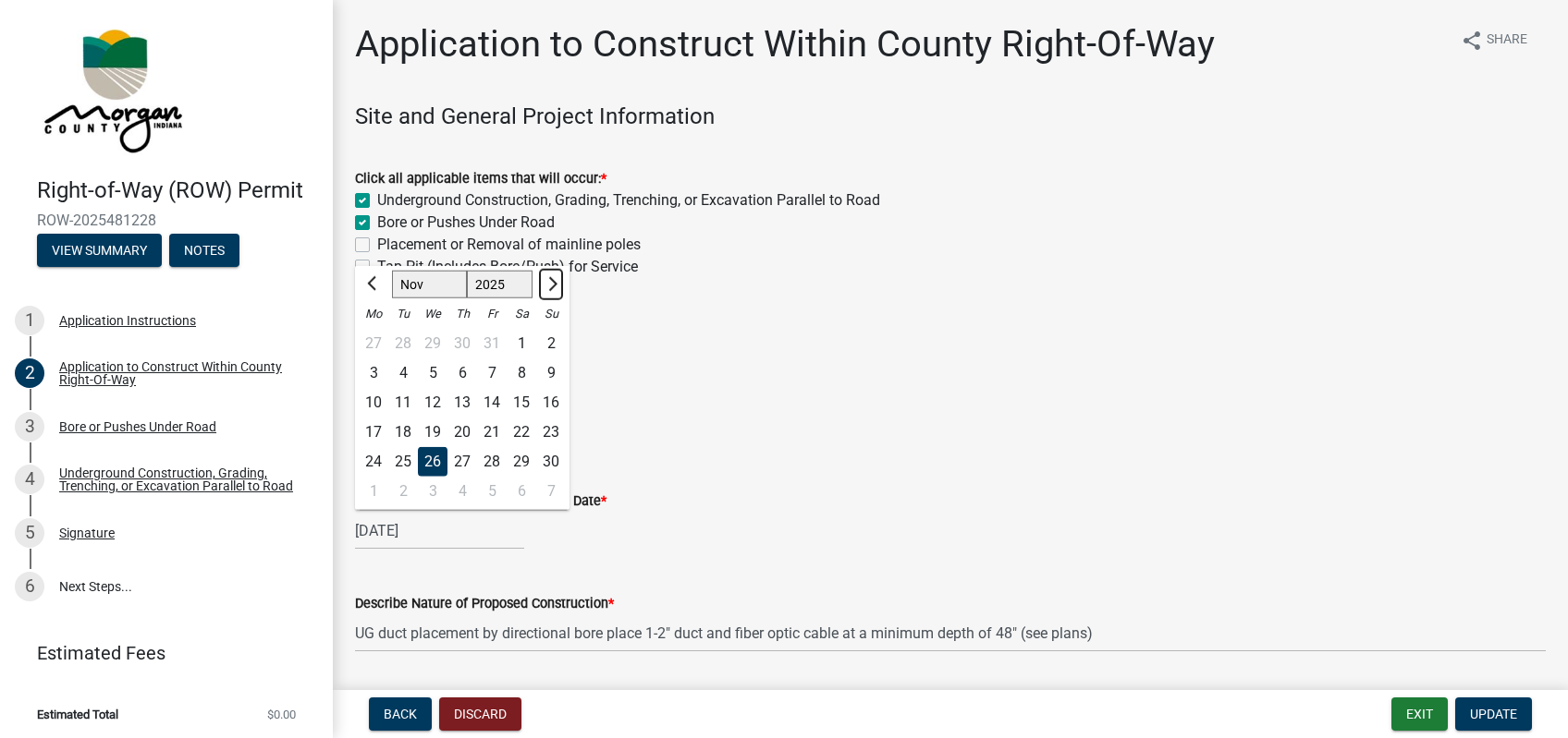
click at [553, 276] on button "Next month" at bounding box center [550, 284] width 22 height 30
select select "12"
click at [377, 344] on div "1" at bounding box center [373, 344] width 30 height 30
type input "[DATE]"
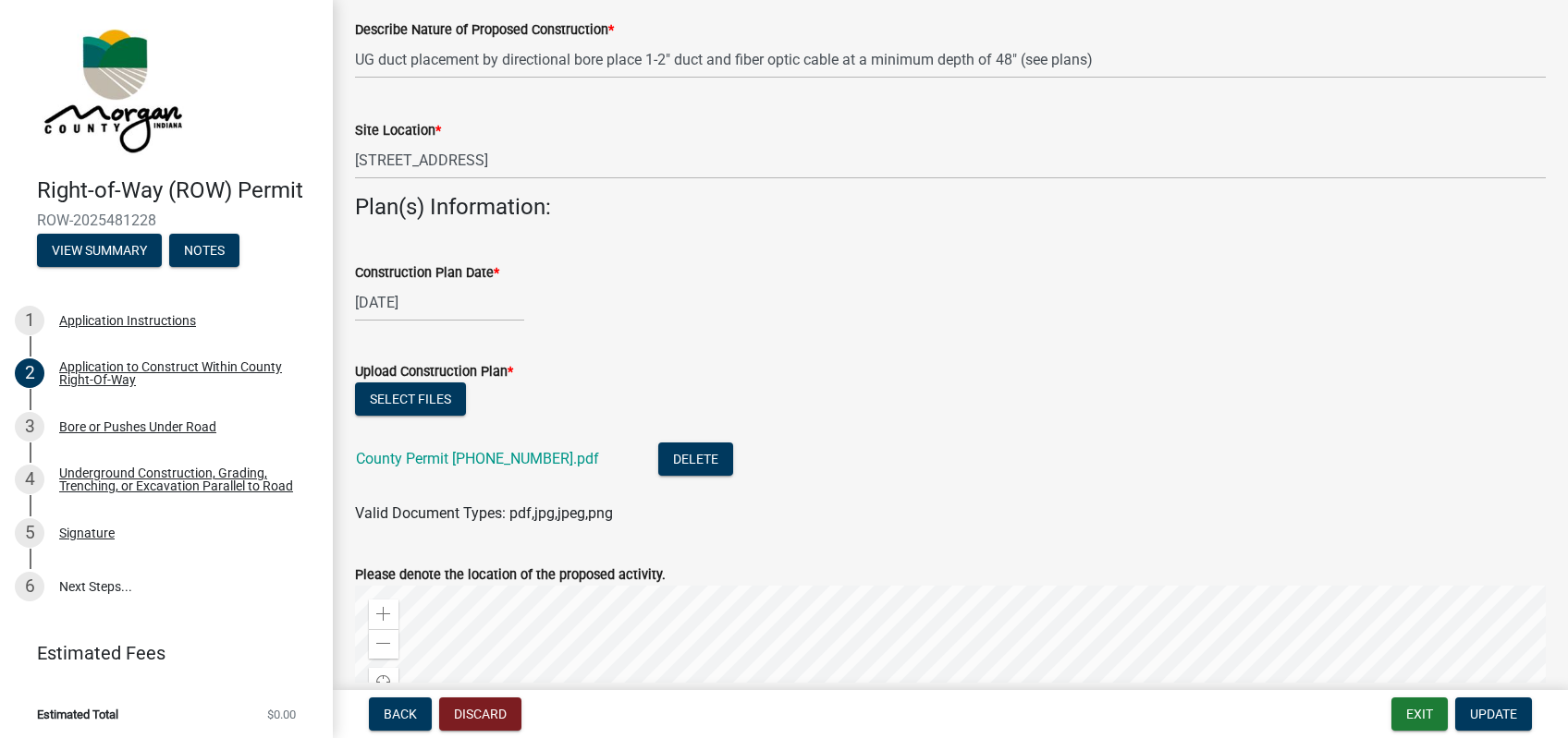
scroll to position [718, 0]
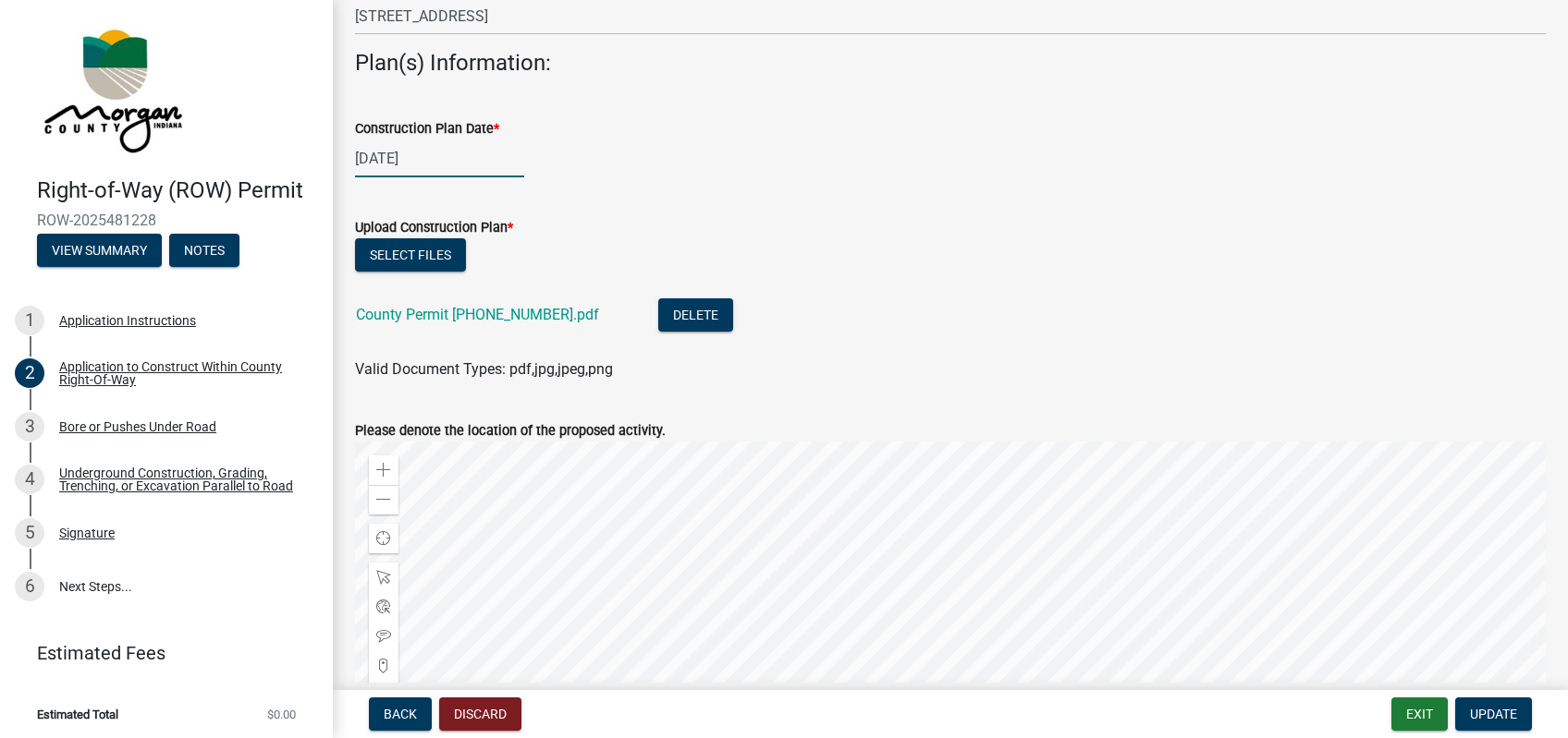
click at [462, 168] on input "[DATE]" at bounding box center [439, 159] width 169 height 38
select select "9"
select select "2025"
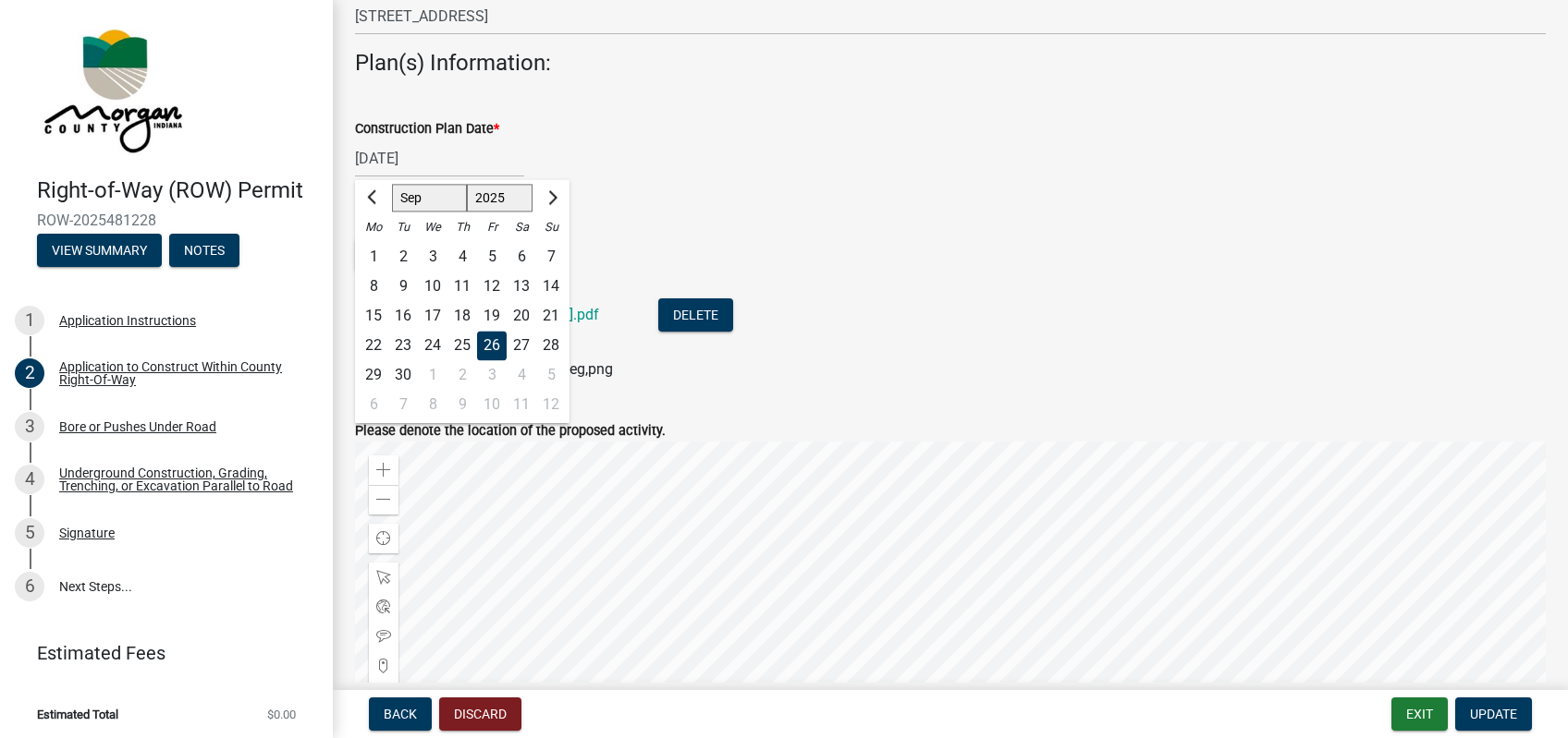
click at [430, 374] on div "1" at bounding box center [432, 375] width 30 height 30
type input "[DATE]"
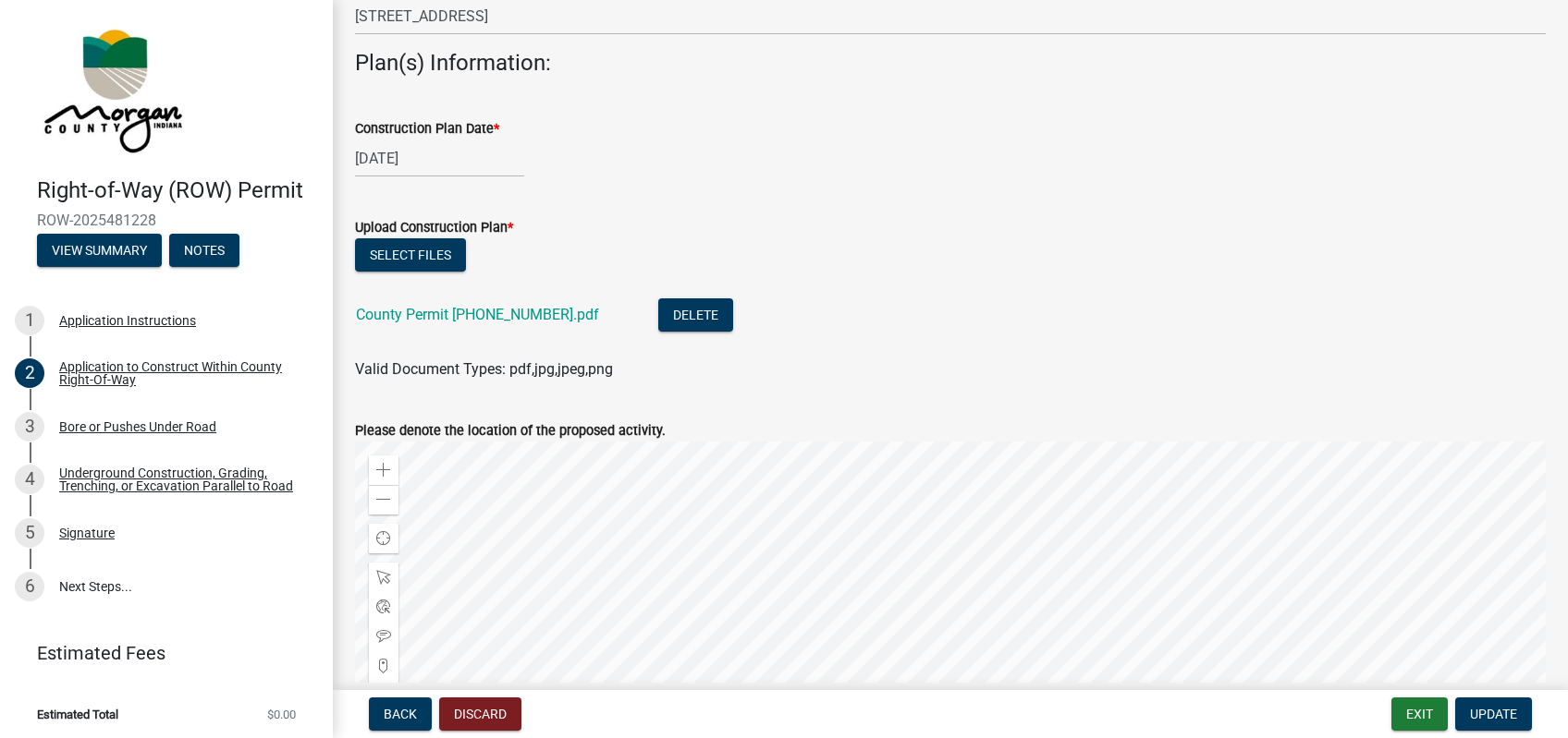
click at [756, 171] on div "[DATE]" at bounding box center [951, 159] width 1191 height 38
click at [146, 421] on div "Bore or Pushes Under Road" at bounding box center [138, 427] width 157 height 13
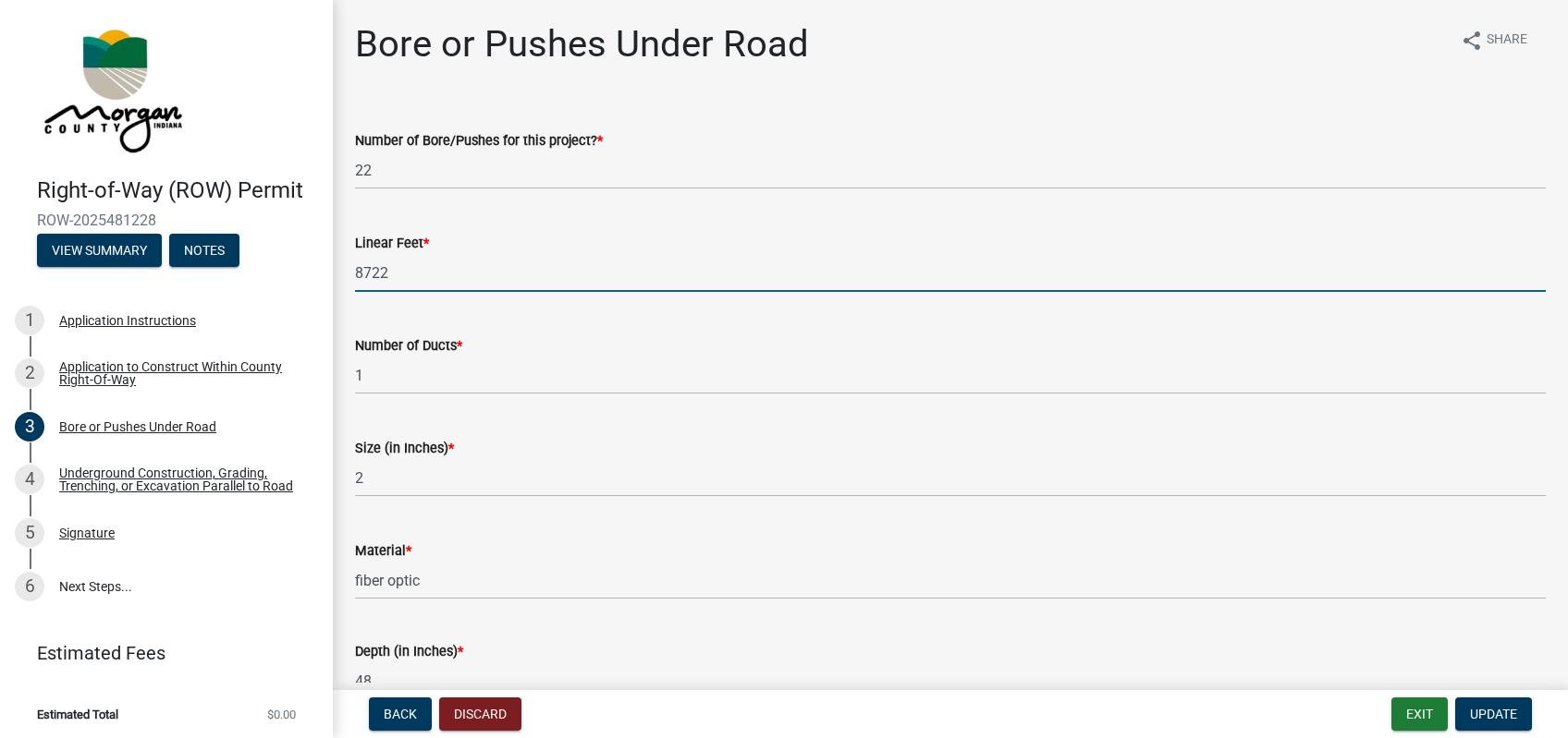
drag, startPoint x: 414, startPoint y: 278, endPoint x: 289, endPoint y: 276, distance: 125.0
click at [355, 276] on input "8722" at bounding box center [951, 274] width 1191 height 38
type input "2534"
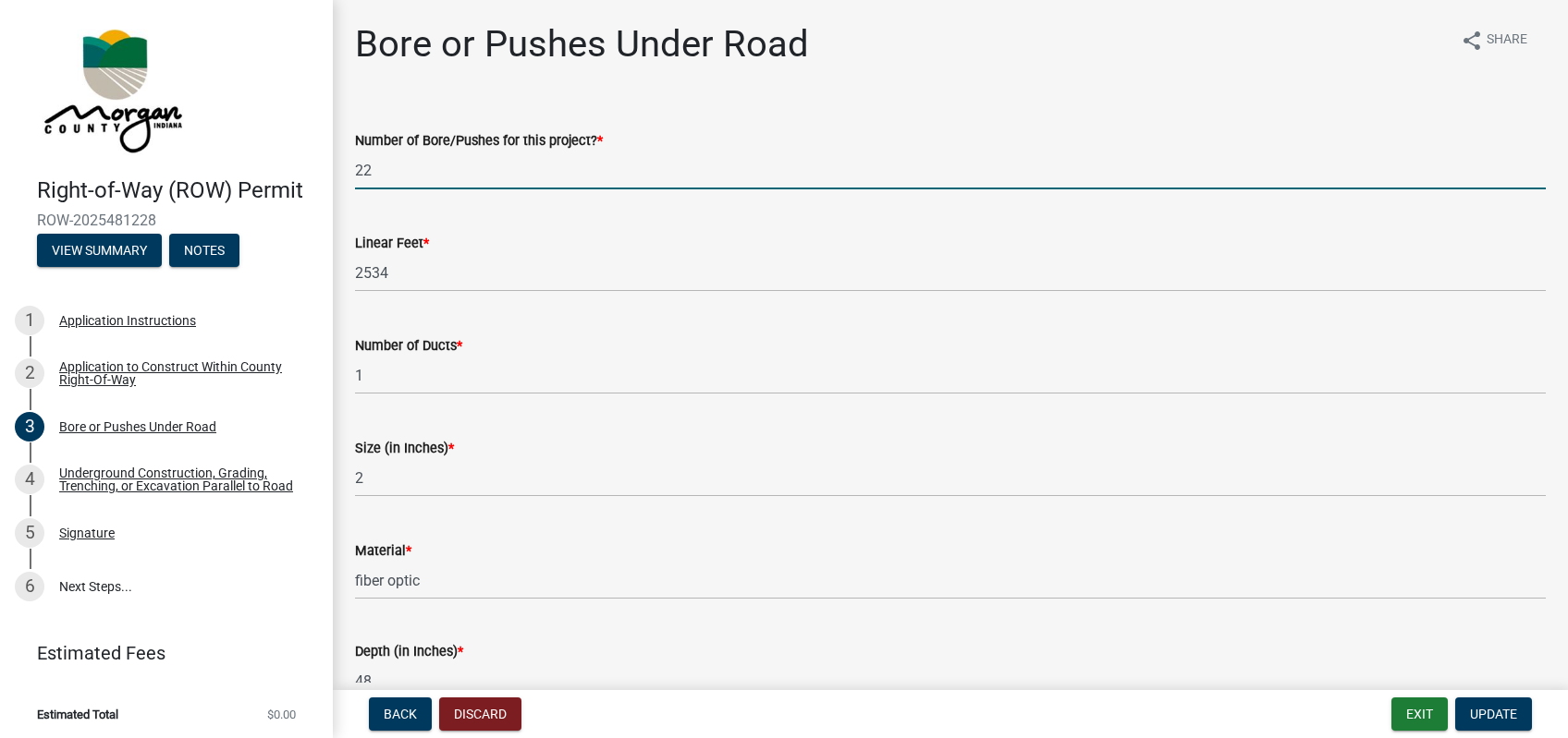
click at [462, 164] on input "22" at bounding box center [951, 170] width 1191 height 38
click at [425, 168] on input "22" at bounding box center [951, 170] width 1191 height 38
type input "2"
type input "7"
click at [770, 78] on div "Bore or Pushes Under Road" at bounding box center [582, 52] width 454 height 59
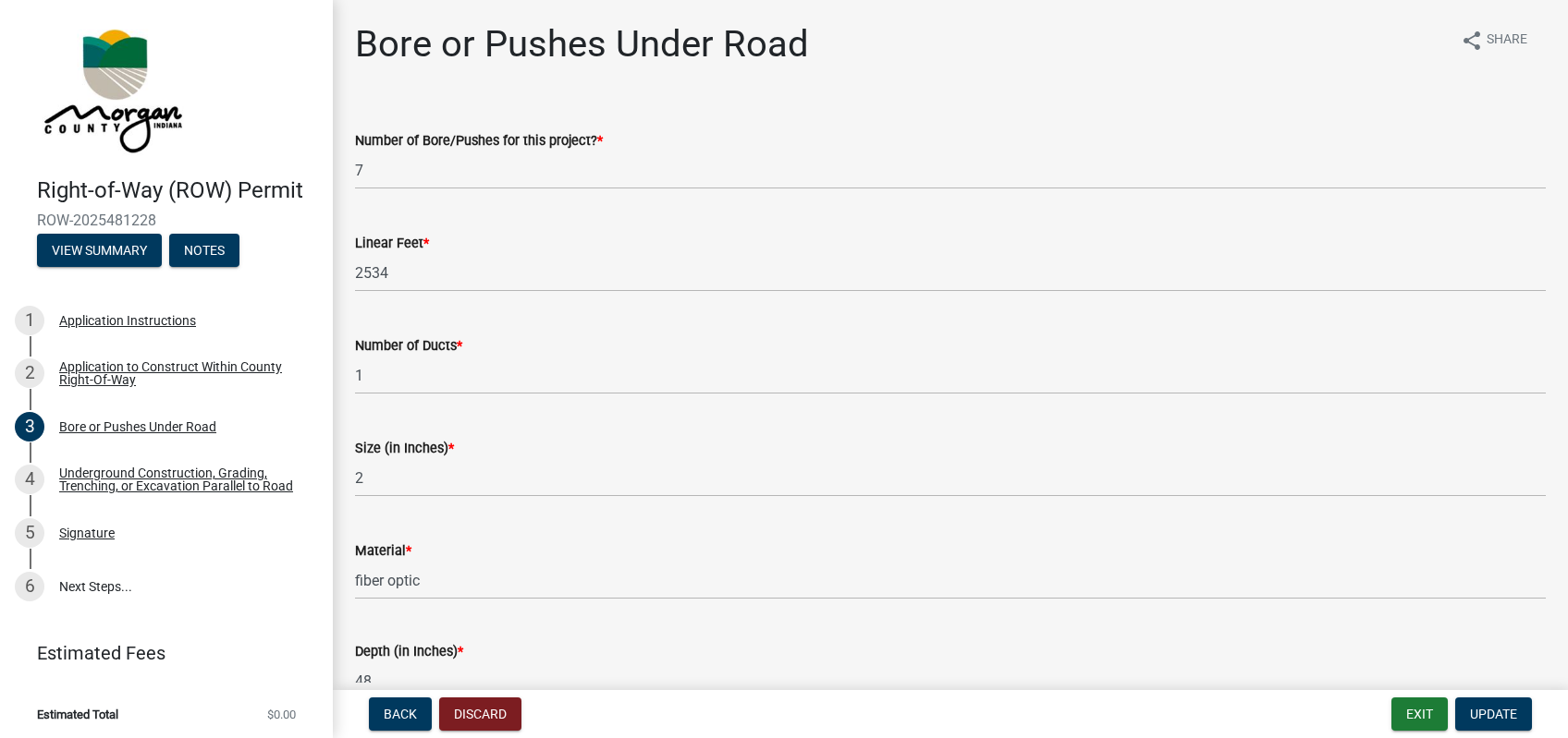
click at [759, 101] on div "Bore or Pushes Under Road share Share Number of Bore/Pushes for this project? *…" at bounding box center [950, 453] width 1219 height 861
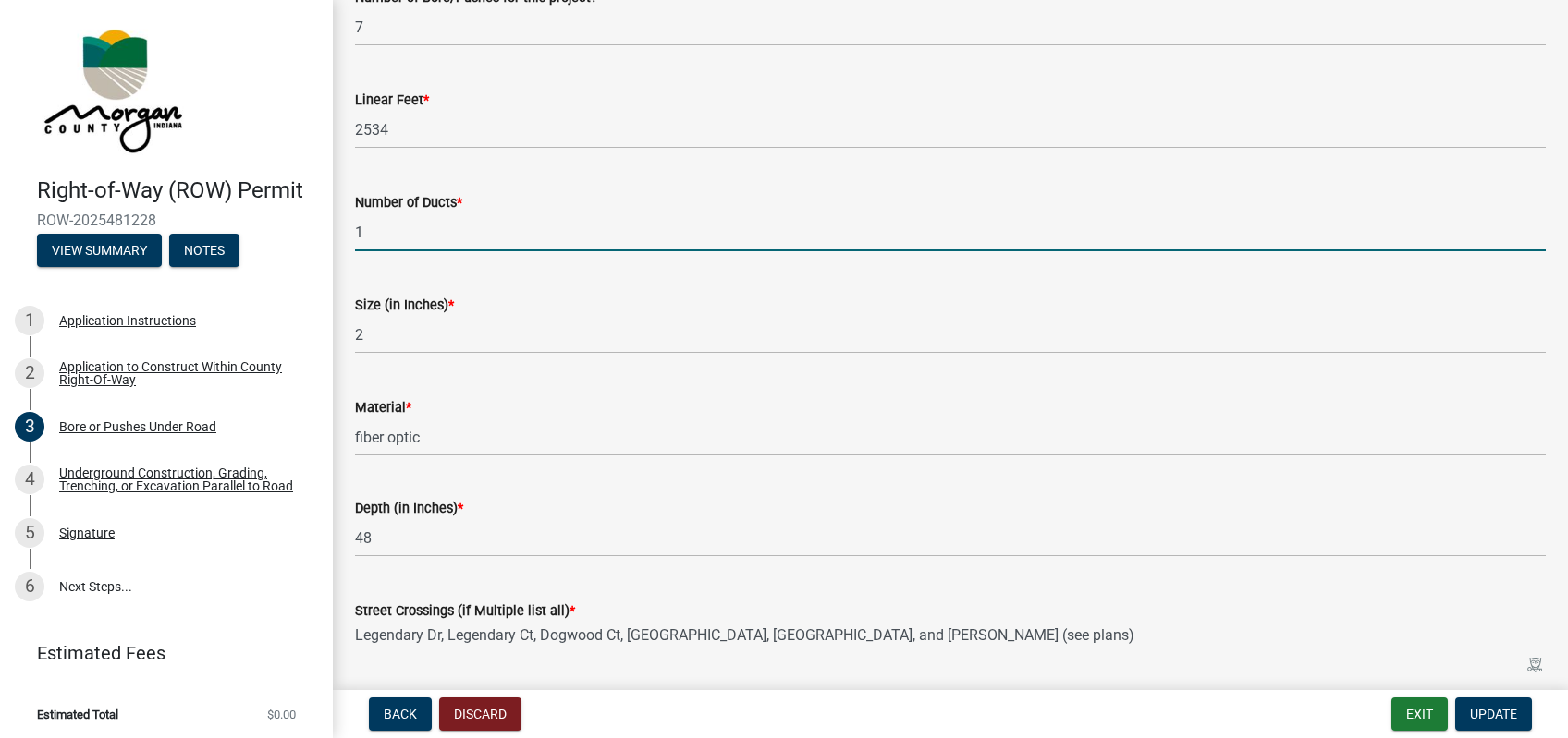
click at [509, 246] on input "1" at bounding box center [951, 233] width 1191 height 38
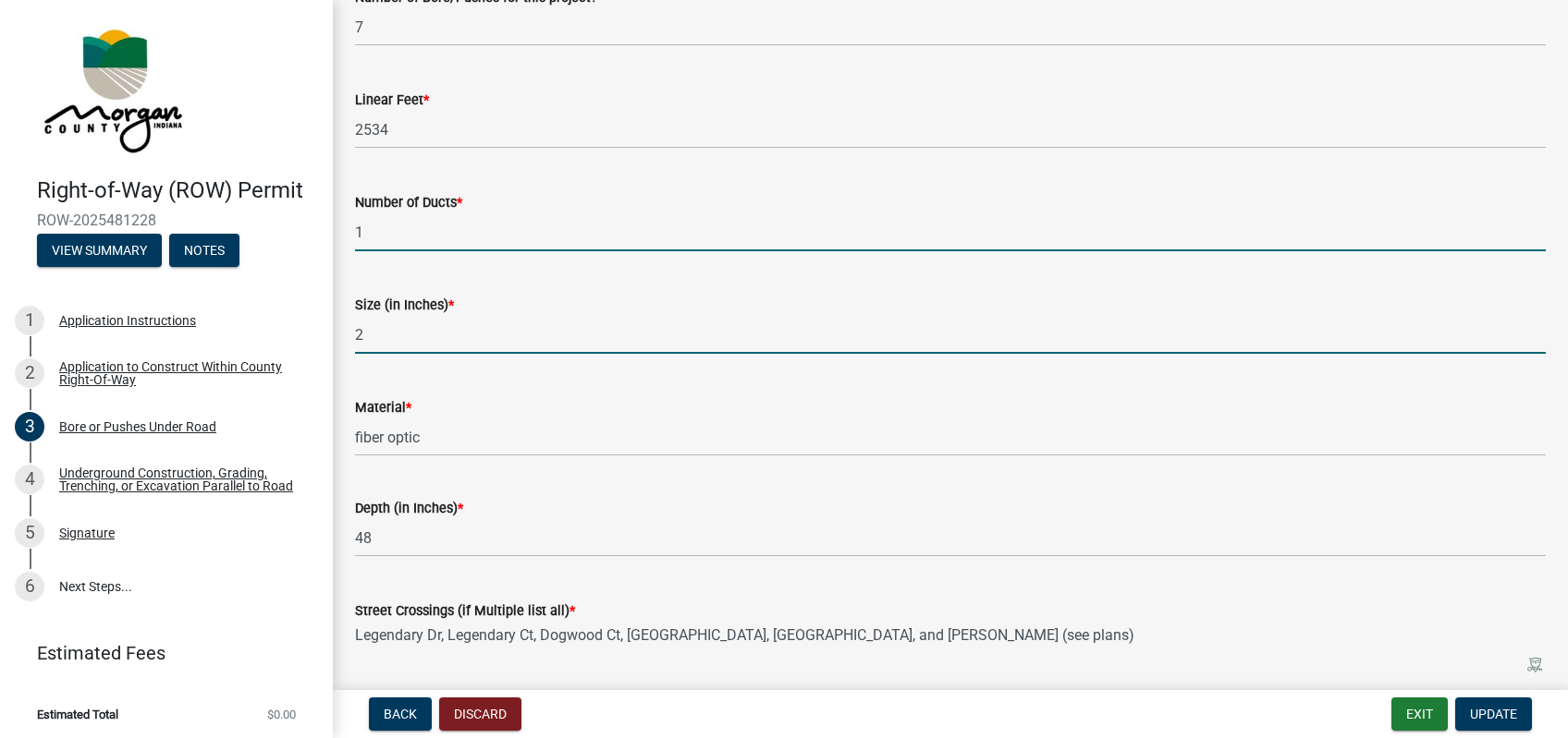
click at [459, 336] on input "2" at bounding box center [951, 335] width 1191 height 38
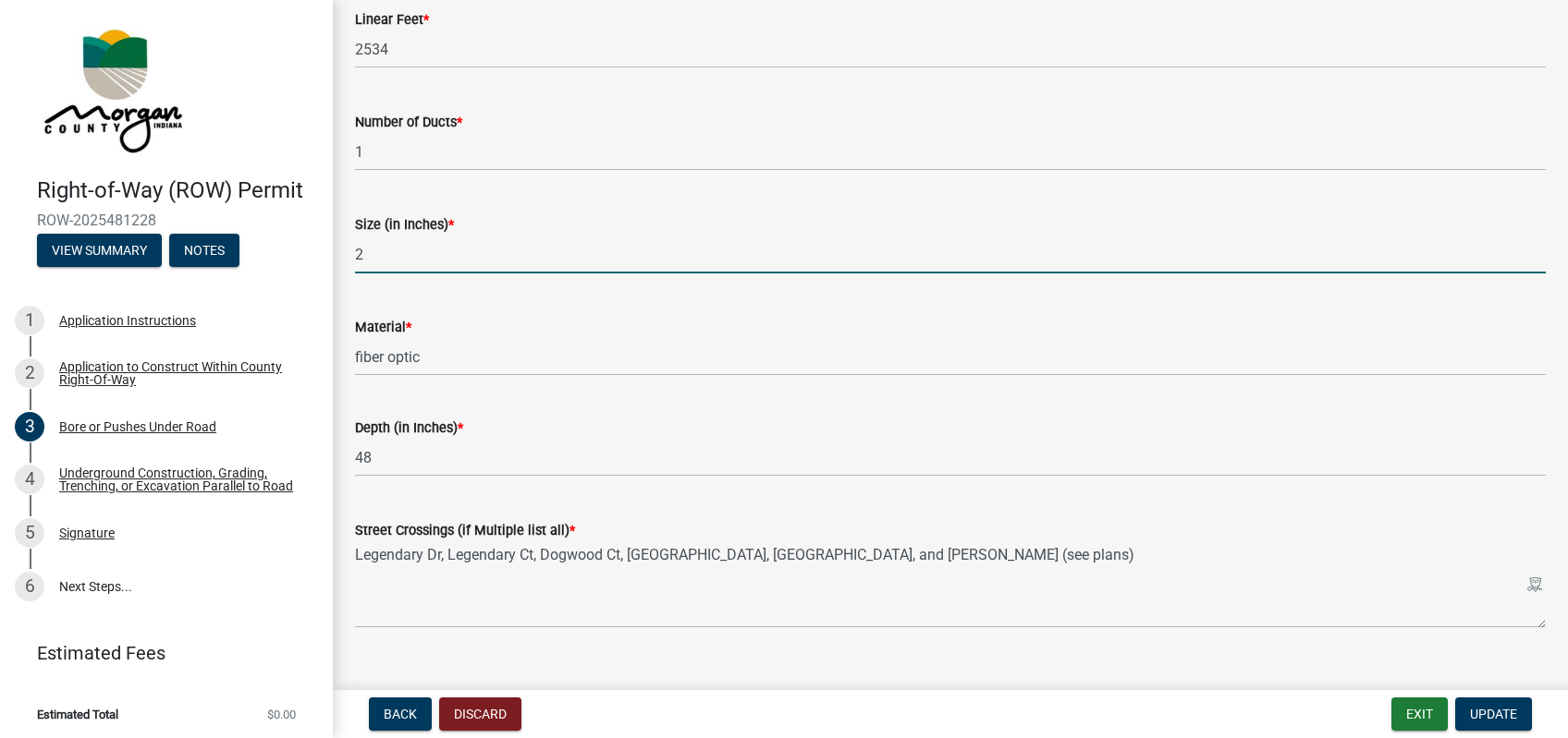
scroll to position [256, 0]
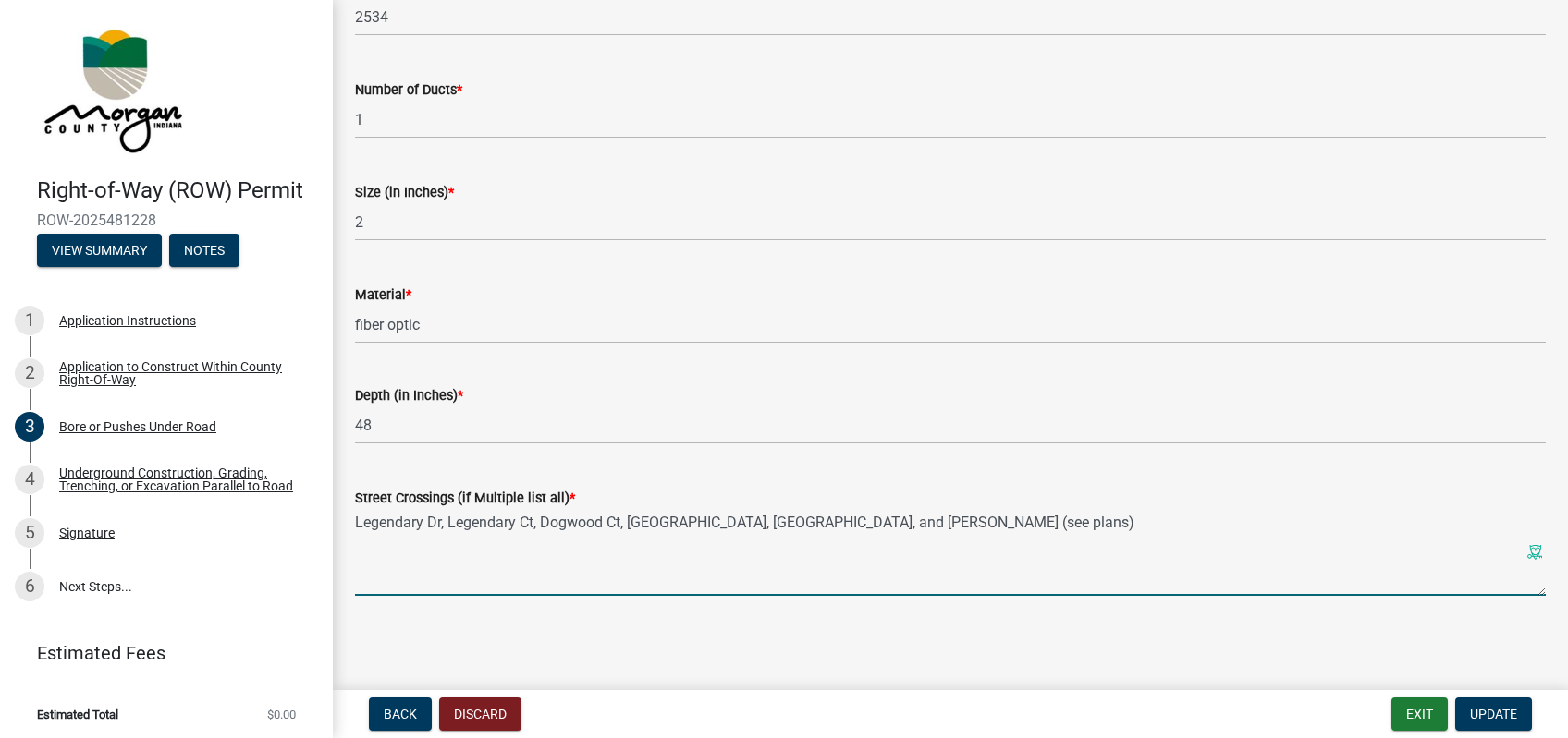
click at [469, 528] on textarea "Legendary Dr, Legendary Ct, Dogwood Ct, [GEOGRAPHIC_DATA], [GEOGRAPHIC_DATA], a…" at bounding box center [951, 552] width 1191 height 87
drag, startPoint x: 447, startPoint y: 526, endPoint x: 882, endPoint y: 529, distance: 435.0
click at [882, 529] on textarea "Legendary Dr, Legendary Ct, Dogwood Ct, [GEOGRAPHIC_DATA], [GEOGRAPHIC_DATA], a…" at bounding box center [951, 552] width 1191 height 87
click at [633, 523] on textarea "Legendary Dr, [GEOGRAPHIC_DATA] Track Rd, [PERSON_NAME], (see plans)" at bounding box center [951, 552] width 1191 height 87
type textarea "Legendary Dr, [GEOGRAPHIC_DATA] Track Rd, [PERSON_NAME][GEOGRAPHIC_DATA][PERSON…"
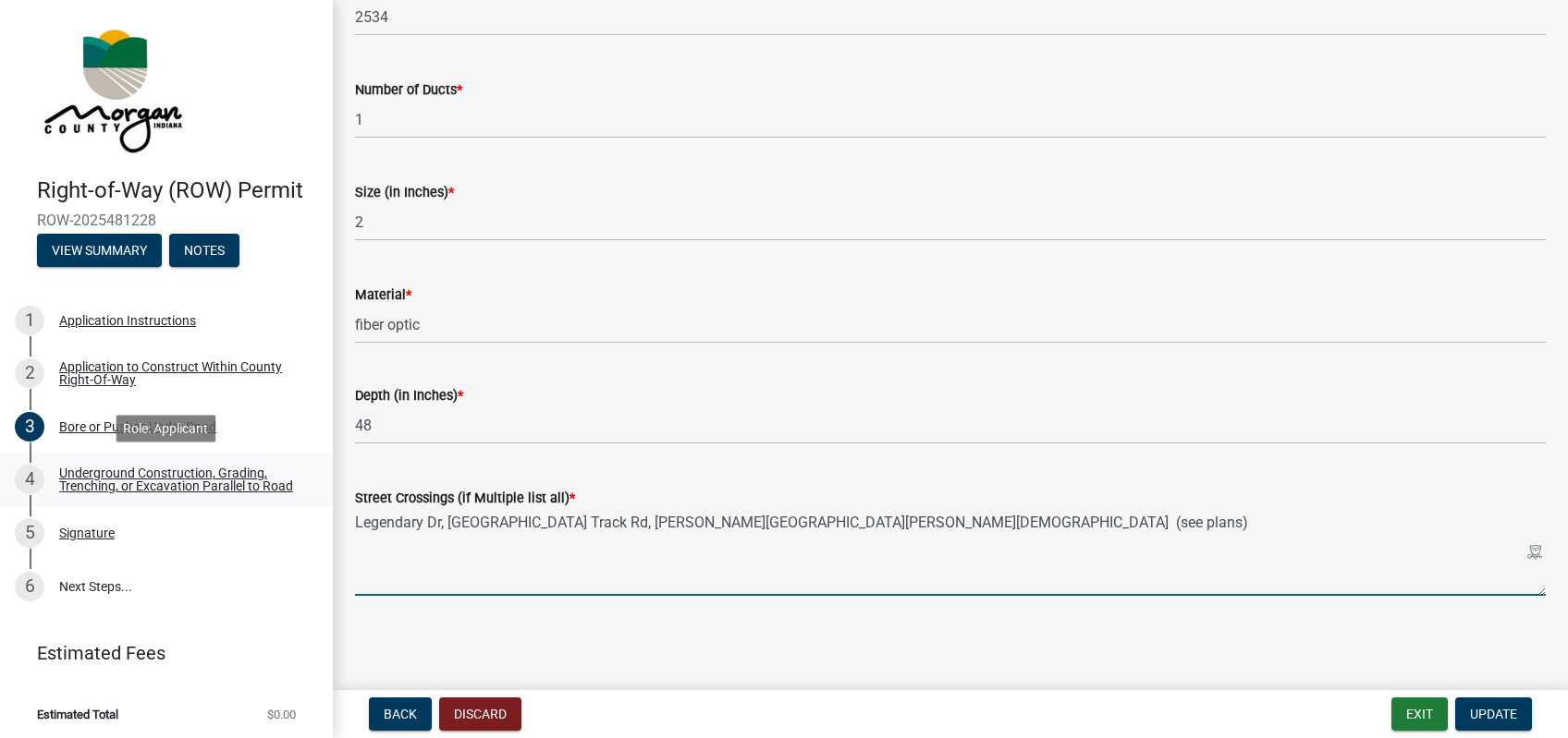
click at [118, 472] on div "Underground Construction, Grading, Trenching, or Excavation Parallel to Road" at bounding box center [181, 480] width 244 height 26
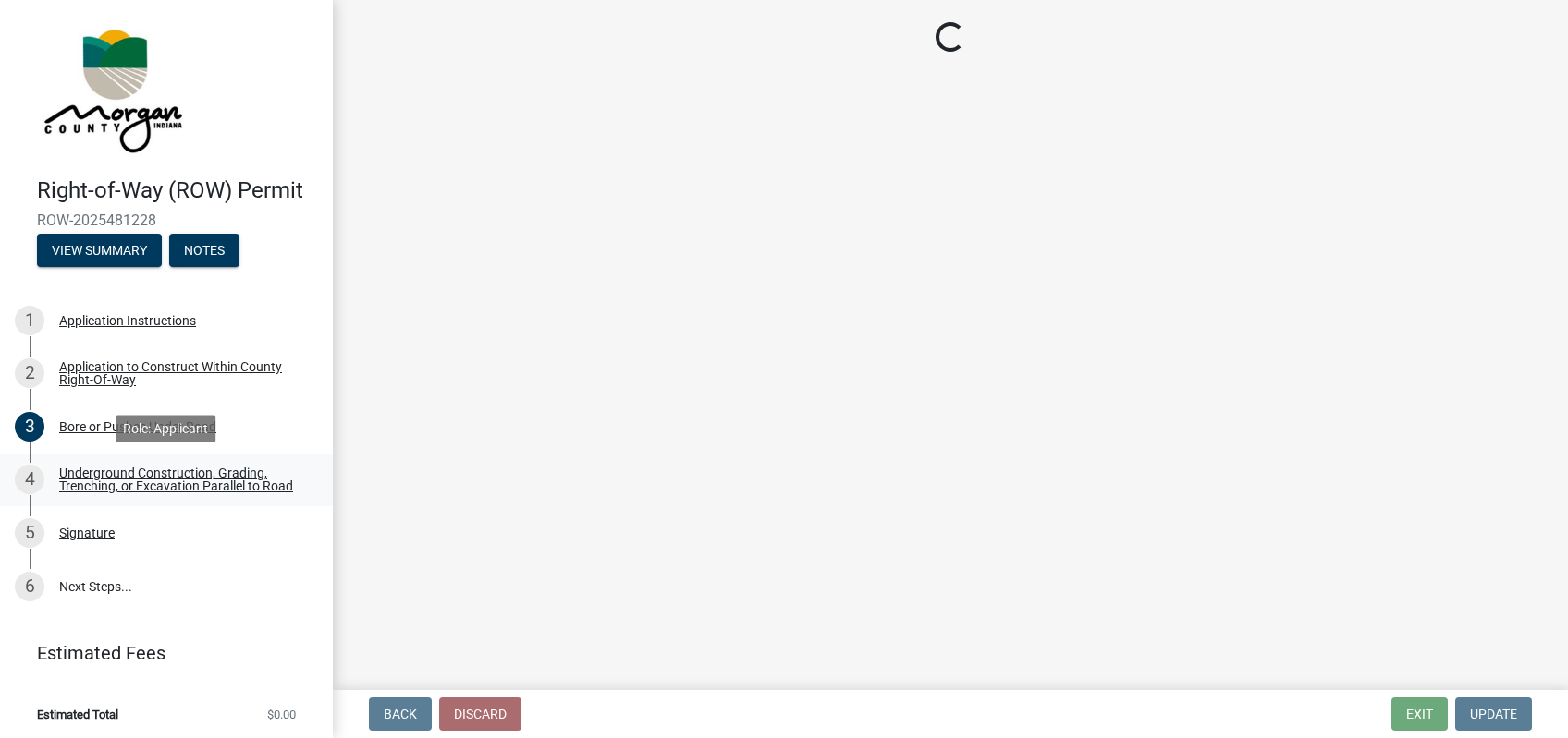
scroll to position [0, 0]
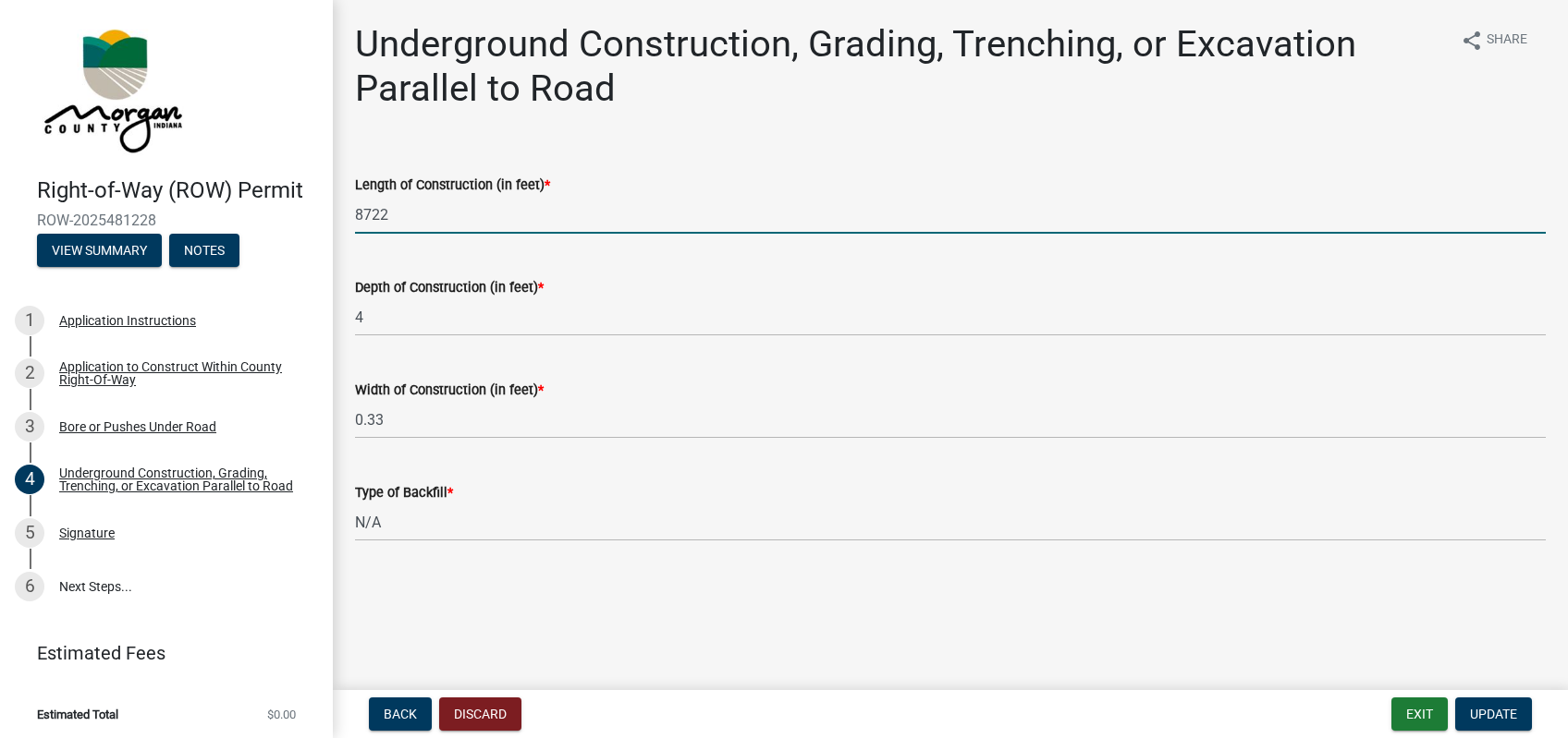
drag, startPoint x: 438, startPoint y: 213, endPoint x: 264, endPoint y: 219, distance: 174.1
click at [355, 219] on input "8722" at bounding box center [951, 215] width 1191 height 38
type input "2534"
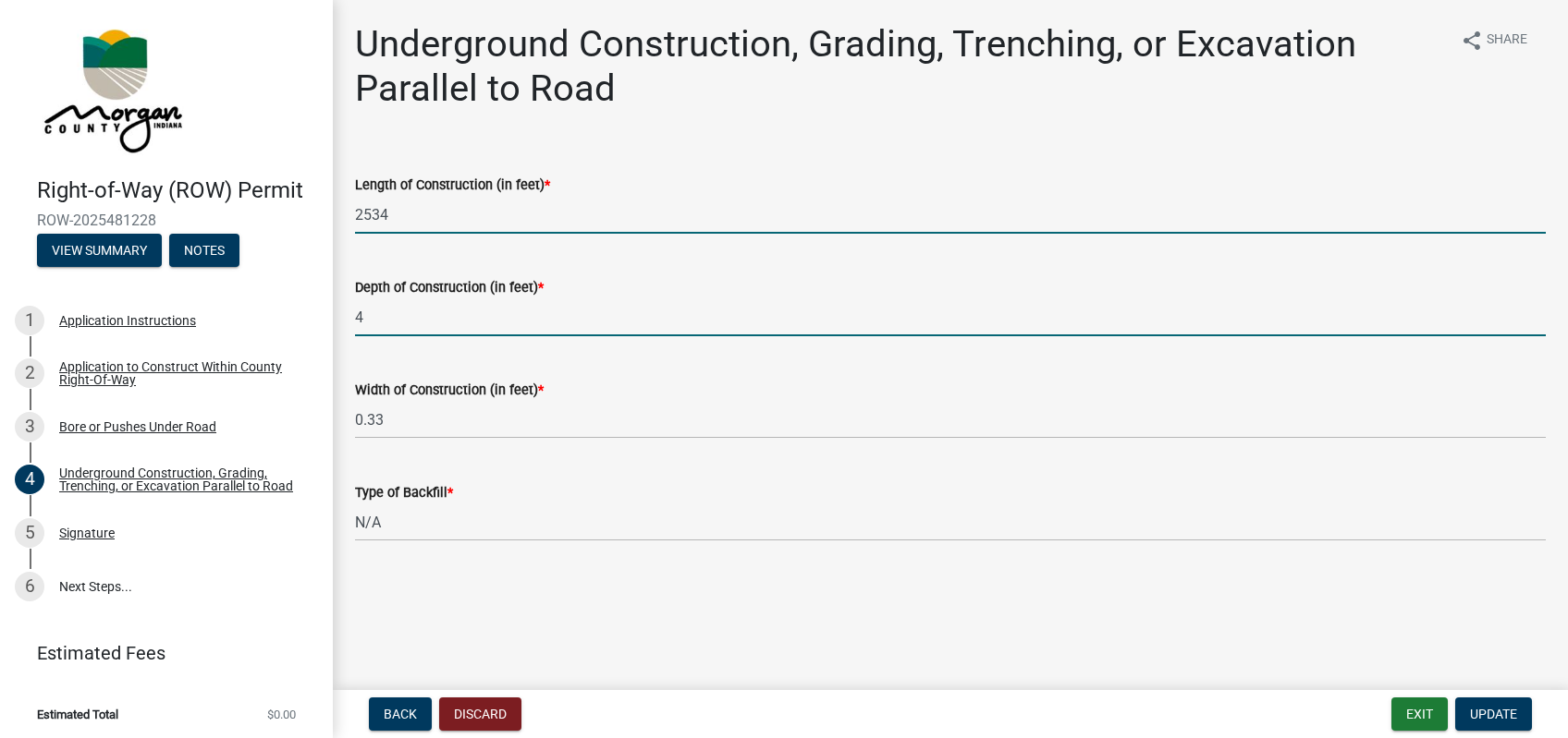
click at [426, 324] on input "4" at bounding box center [951, 318] width 1191 height 38
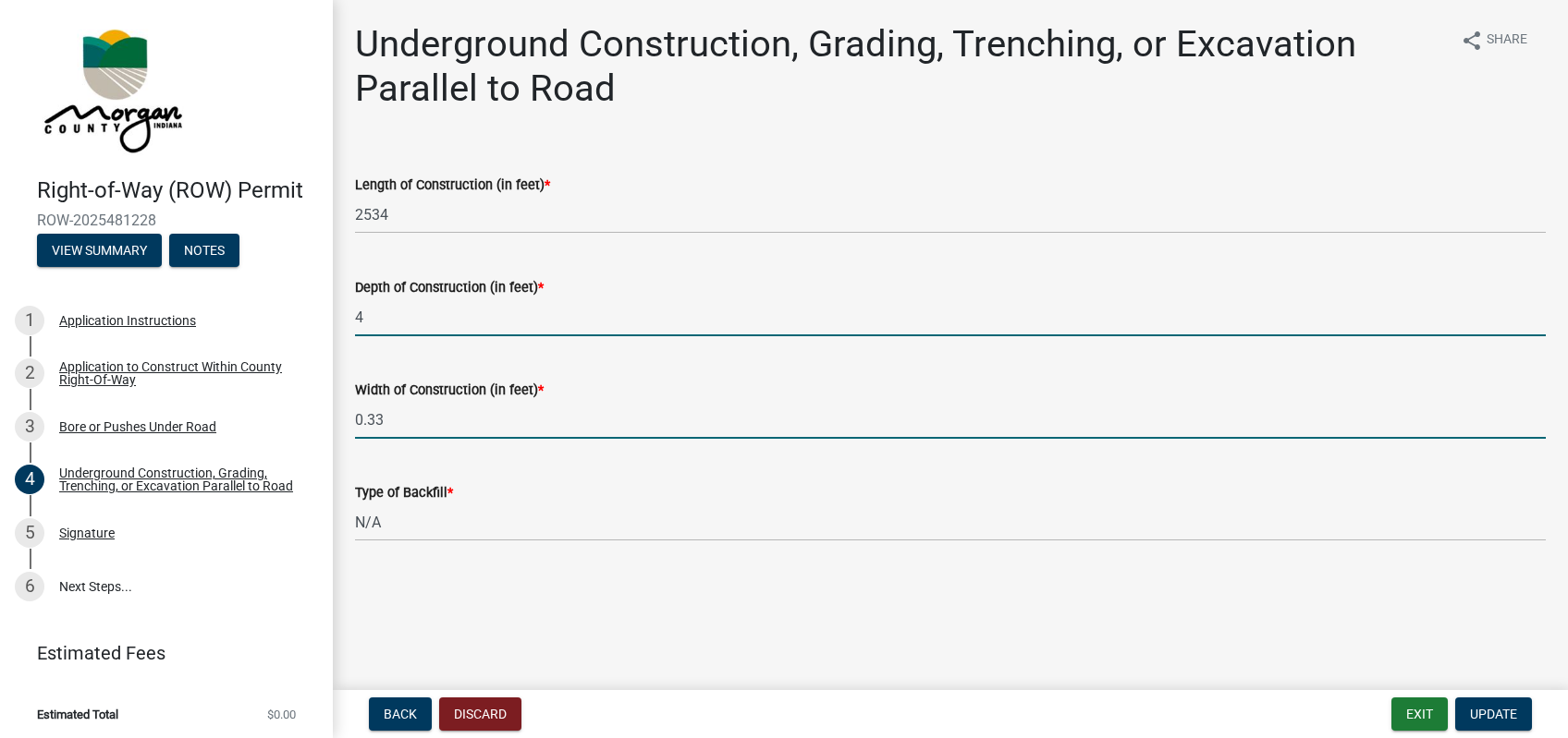
click at [541, 420] on input "0.33" at bounding box center [951, 420] width 1191 height 38
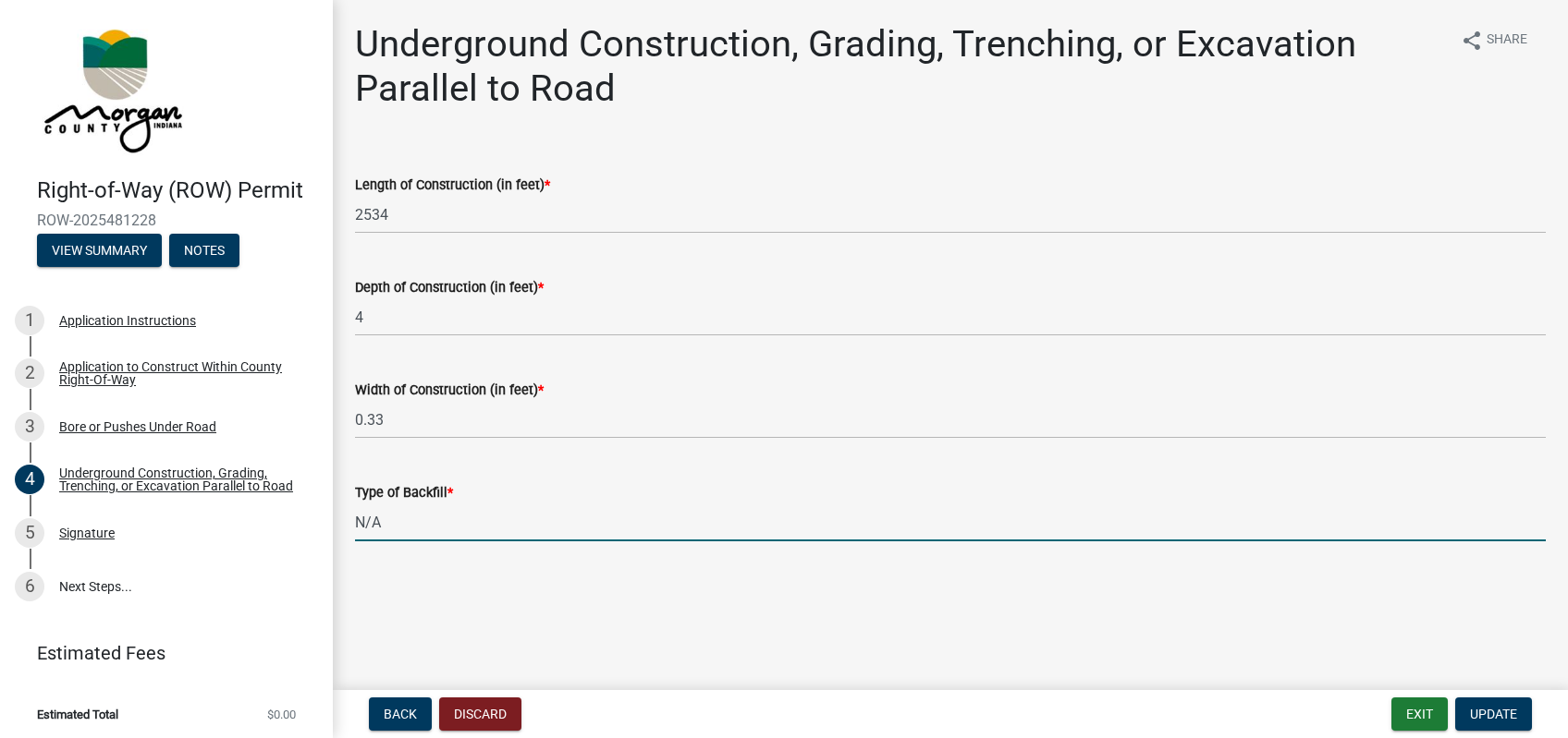
click at [532, 535] on input "N/A" at bounding box center [951, 523] width 1191 height 38
click at [112, 527] on div "Signature" at bounding box center [87, 533] width 56 height 13
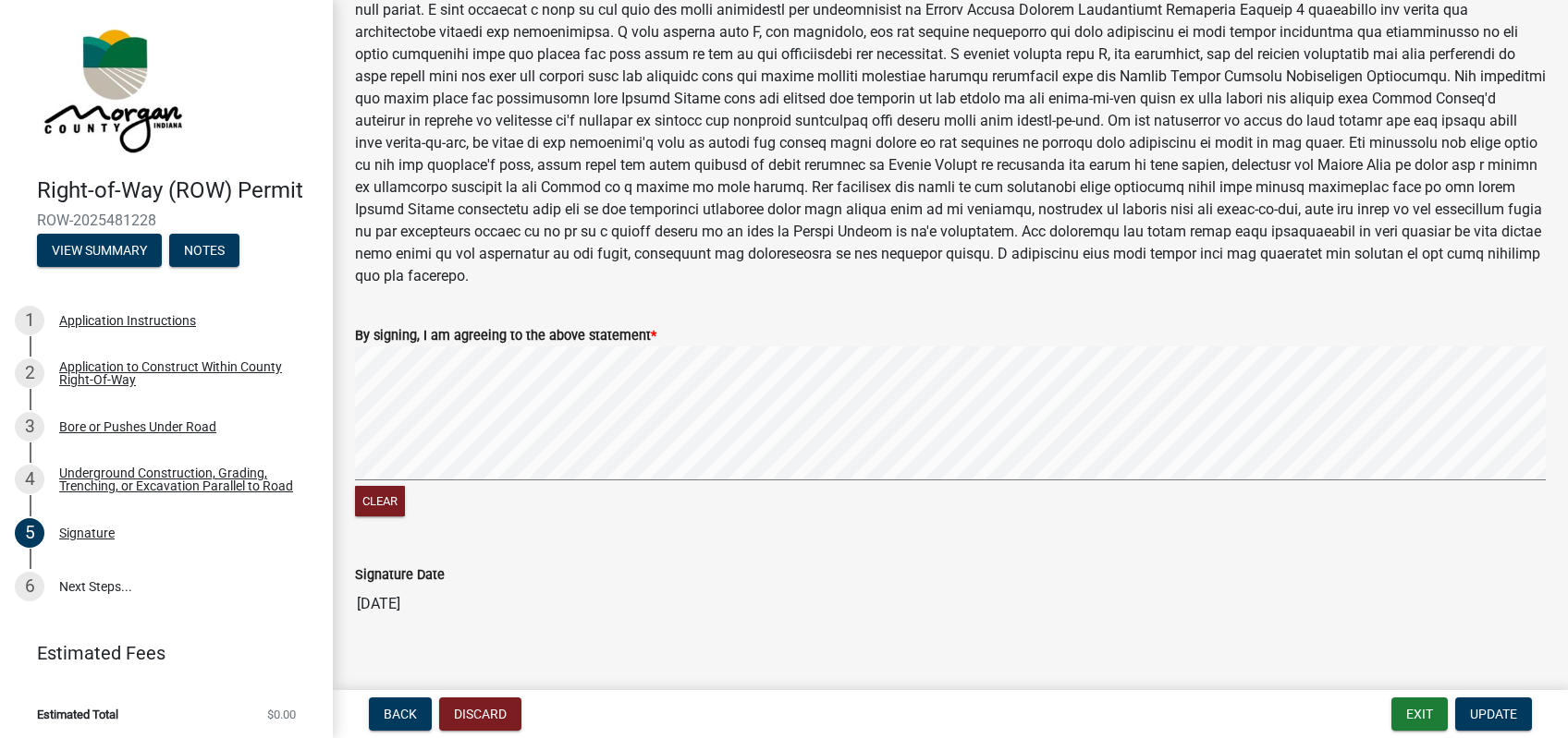
scroll to position [912, 0]
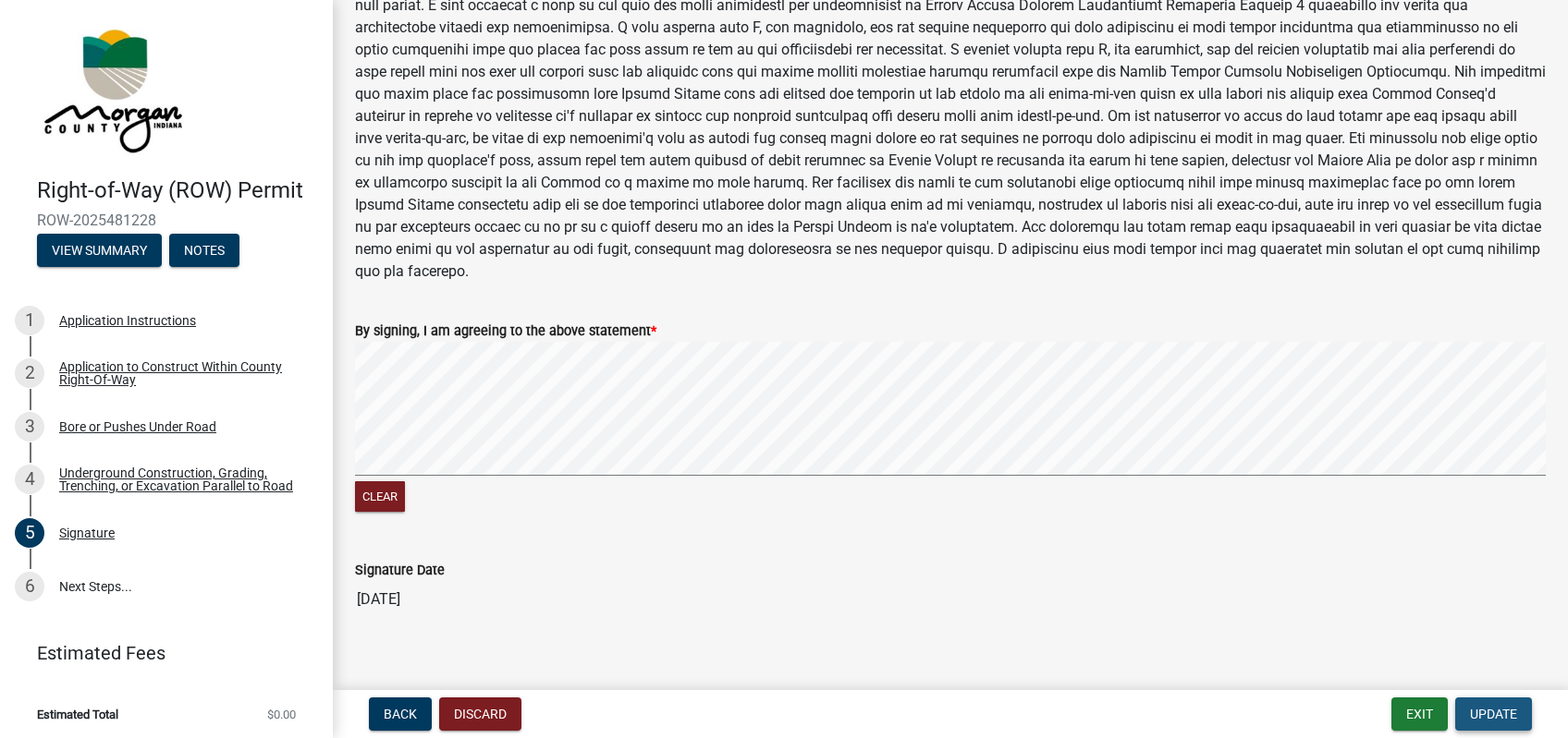
click at [1489, 707] on span "Update" at bounding box center [1492, 714] width 47 height 14
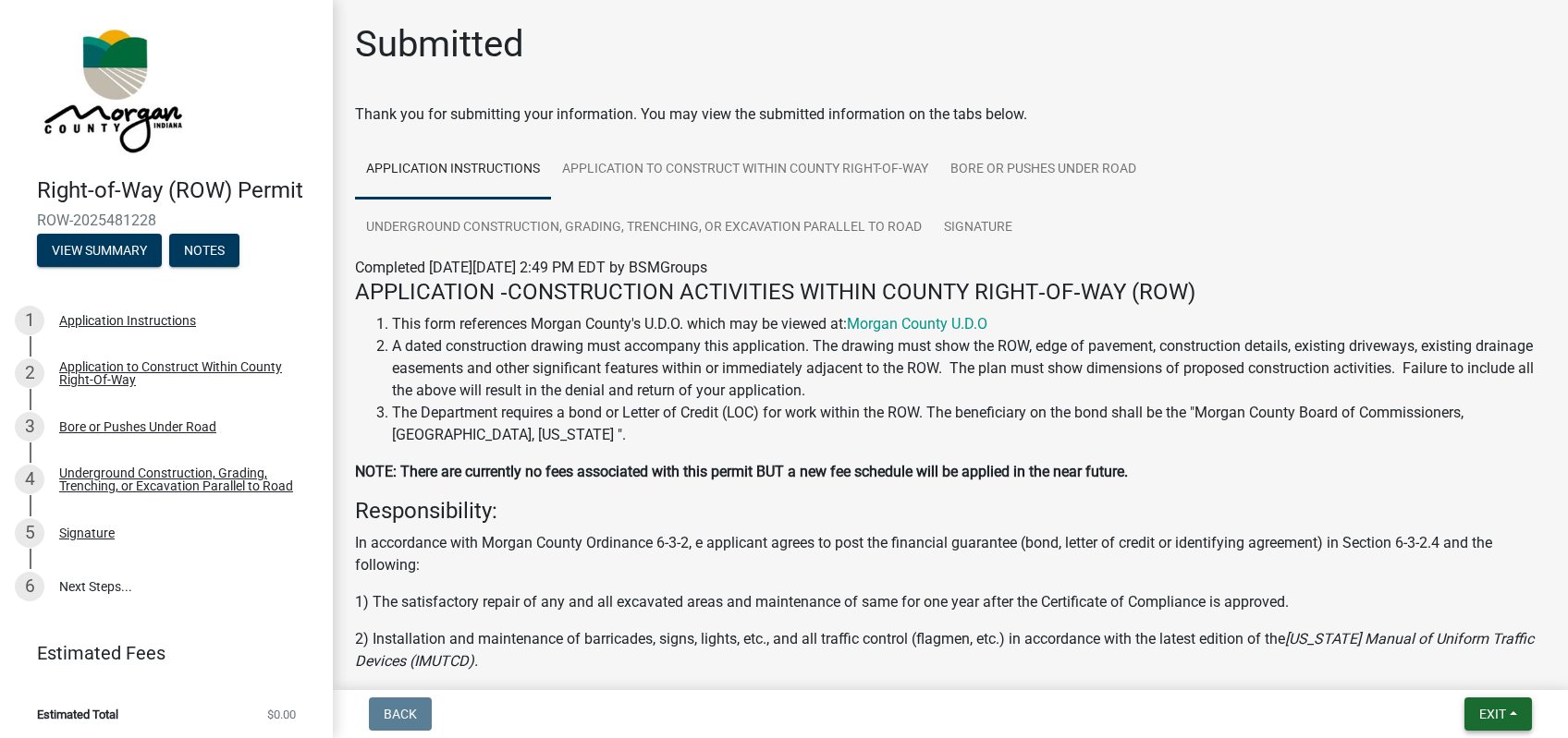
click at [1510, 715] on button "Exit" at bounding box center [1497, 714] width 67 height 34
click at [1466, 665] on button "Save & Exit" at bounding box center [1457, 666] width 147 height 44
